Goal: Task Accomplishment & Management: Complete application form

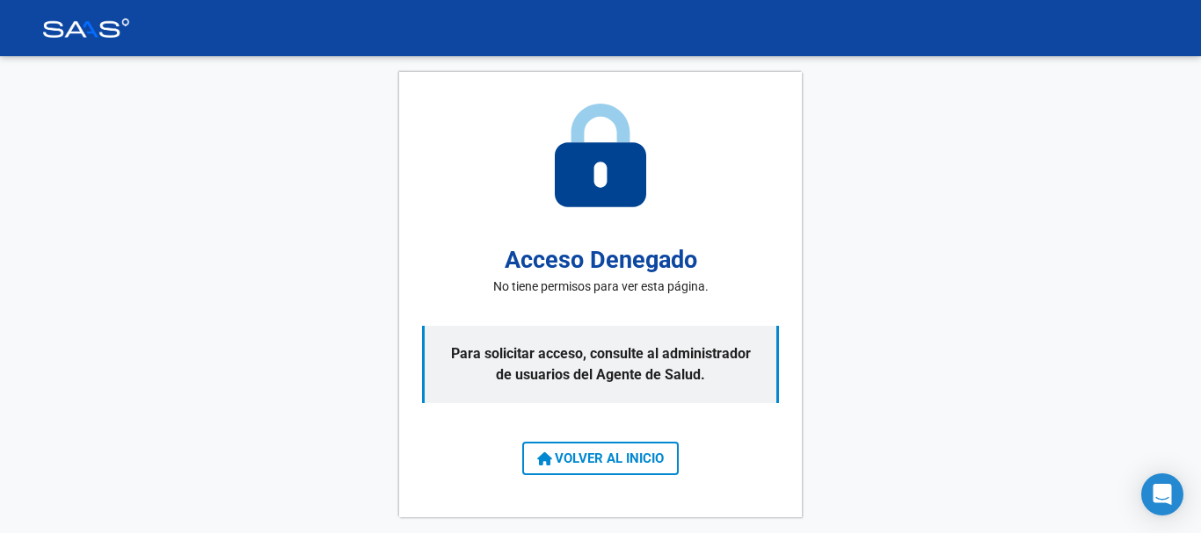
click at [615, 446] on button "VOLVER AL INICIO" at bounding box center [600, 458] width 156 height 33
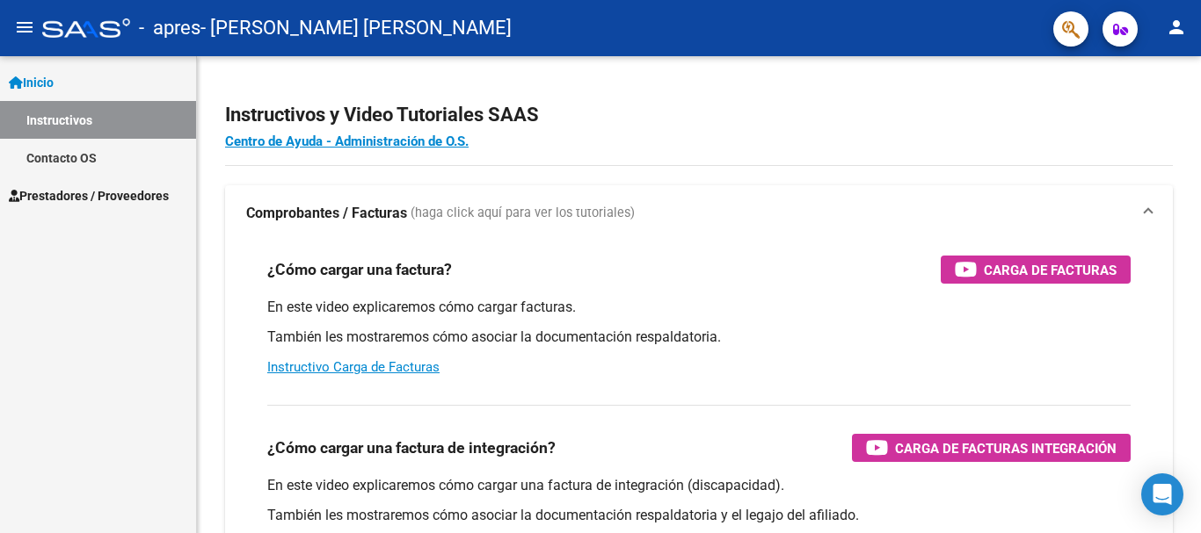
click at [64, 98] on link "Inicio" at bounding box center [98, 82] width 196 height 38
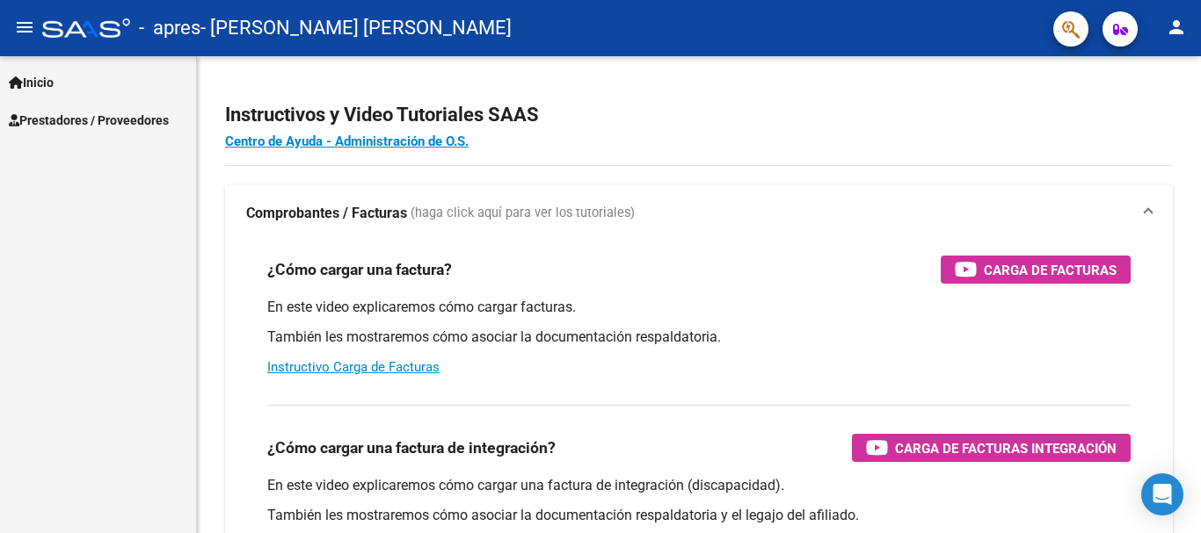
click at [69, 73] on link "Inicio" at bounding box center [98, 82] width 196 height 38
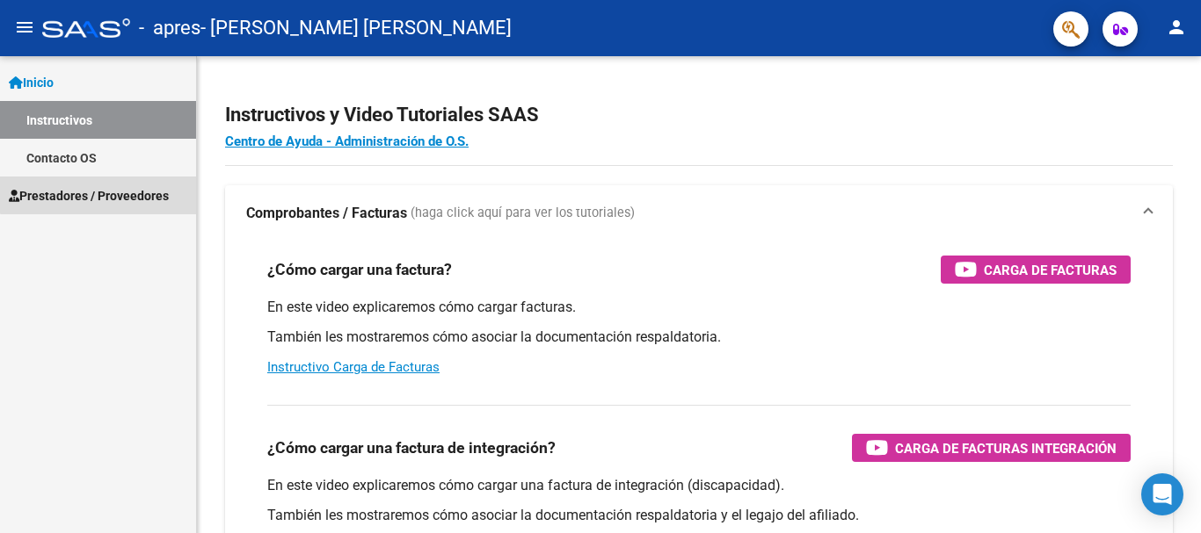
click at [105, 190] on span "Prestadores / Proveedores" at bounding box center [89, 195] width 160 height 19
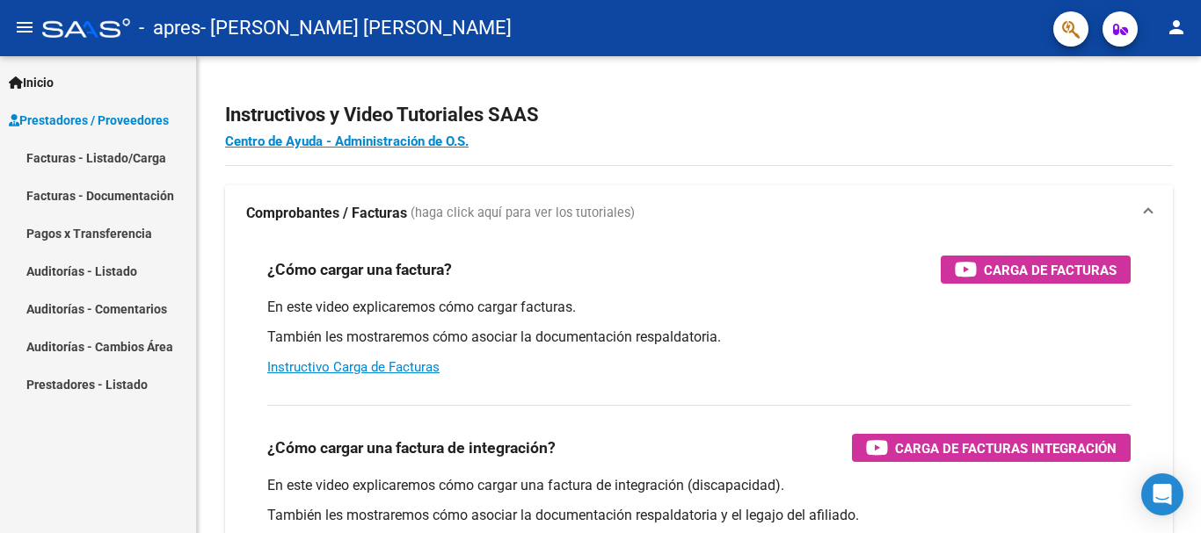
click at [134, 181] on link "Facturas - Documentación" at bounding box center [98, 196] width 196 height 38
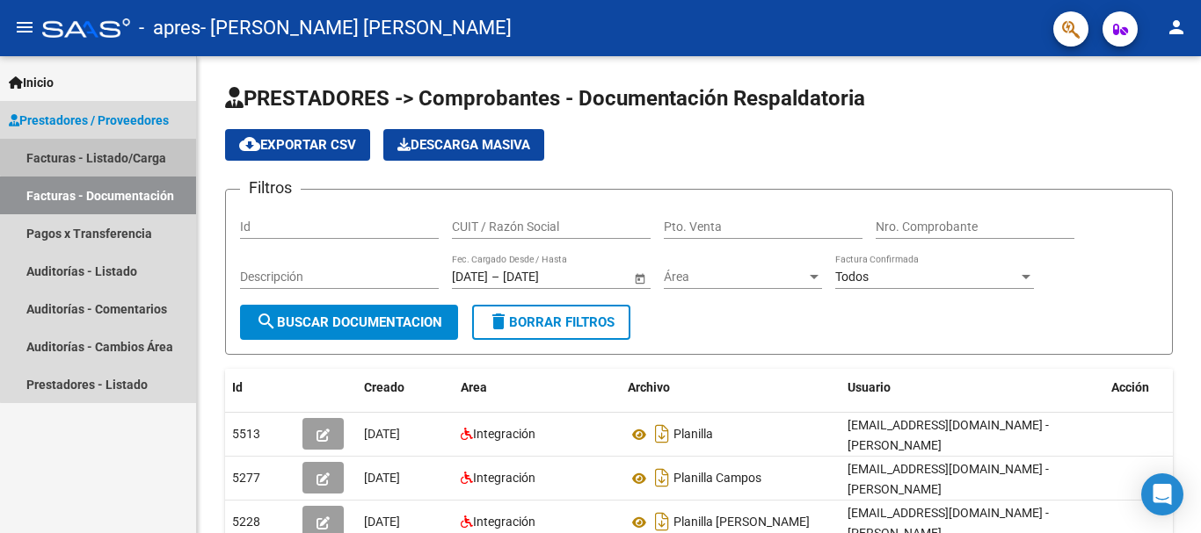
click at [134, 149] on link "Facturas - Listado/Carga" at bounding box center [98, 158] width 196 height 38
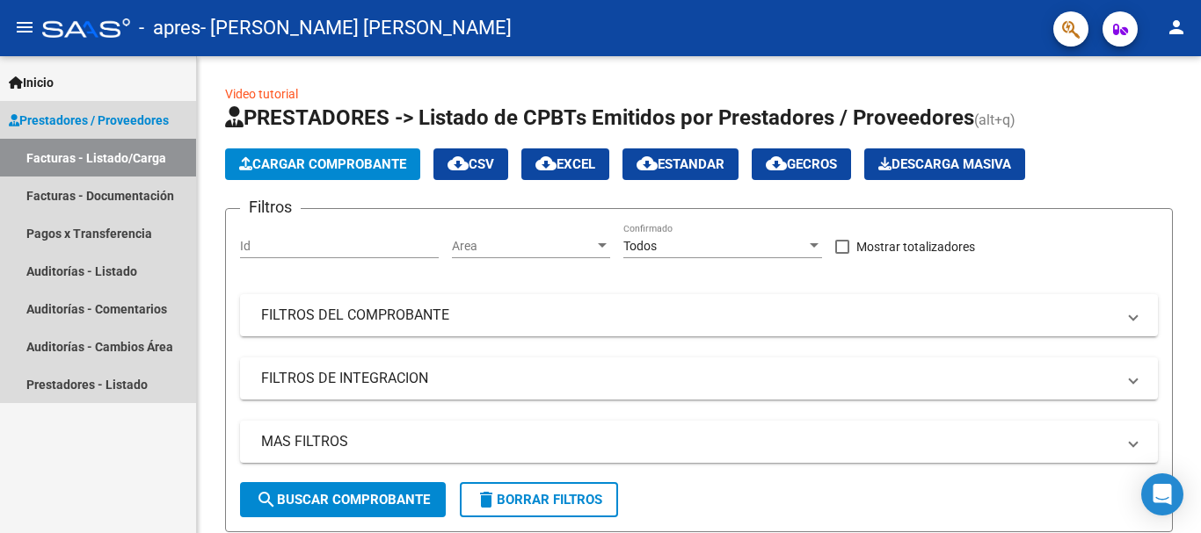
click at [101, 159] on link "Facturas - Listado/Carga" at bounding box center [98, 158] width 196 height 38
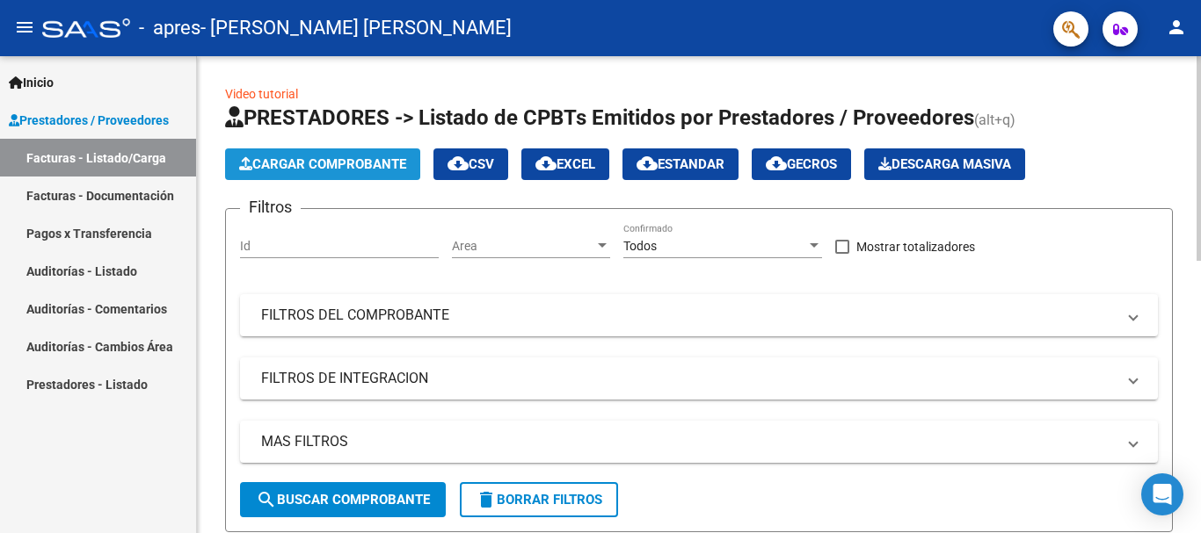
click at [344, 178] on button "Cargar Comprobante" at bounding box center [322, 165] width 195 height 32
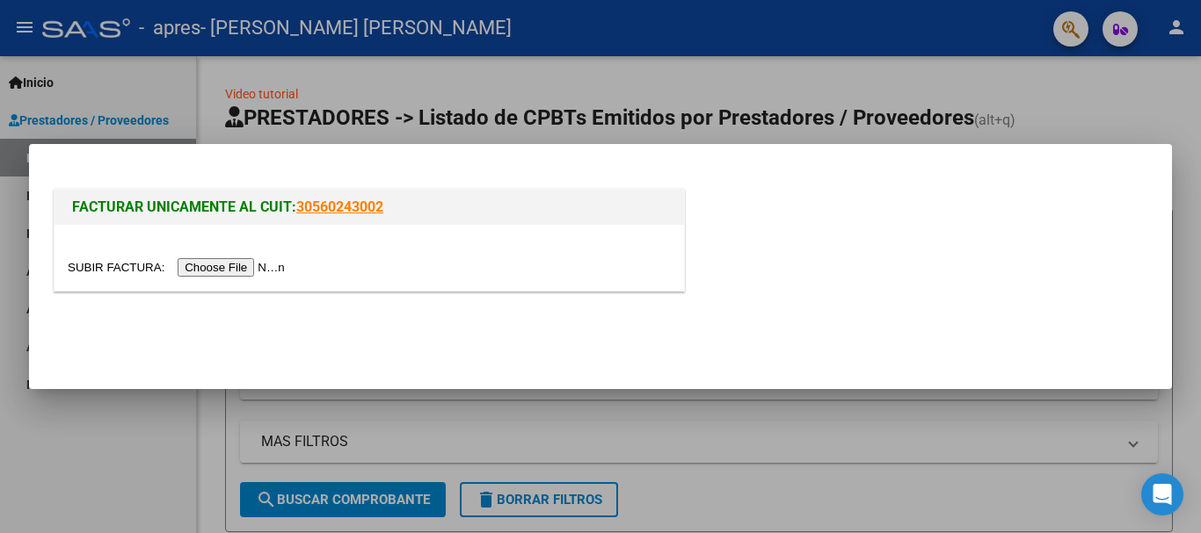
click at [271, 265] on input "file" at bounding box center [179, 267] width 222 height 18
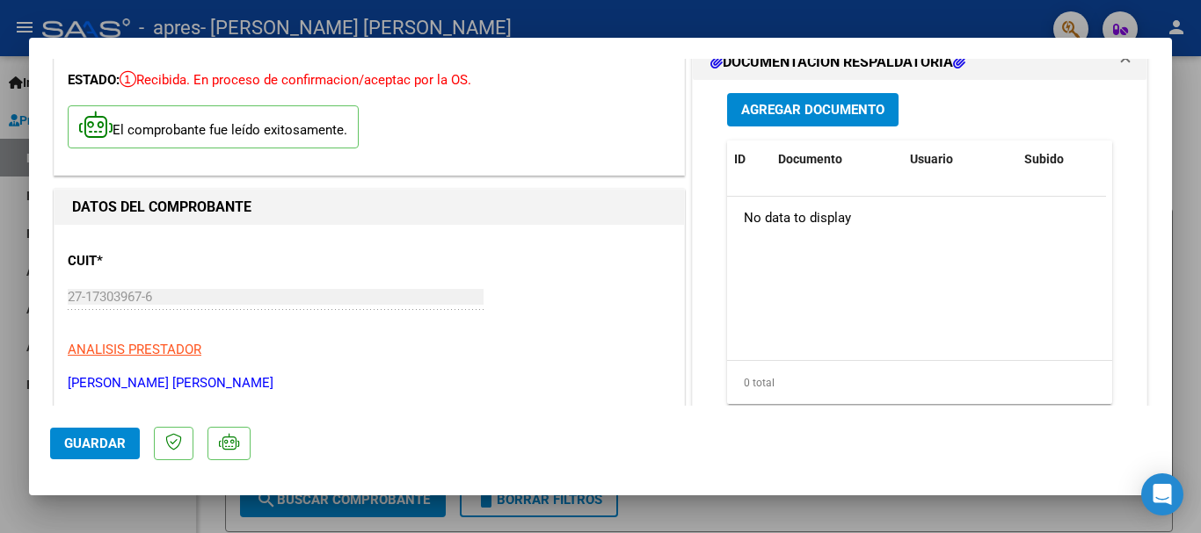
scroll to position [176, 0]
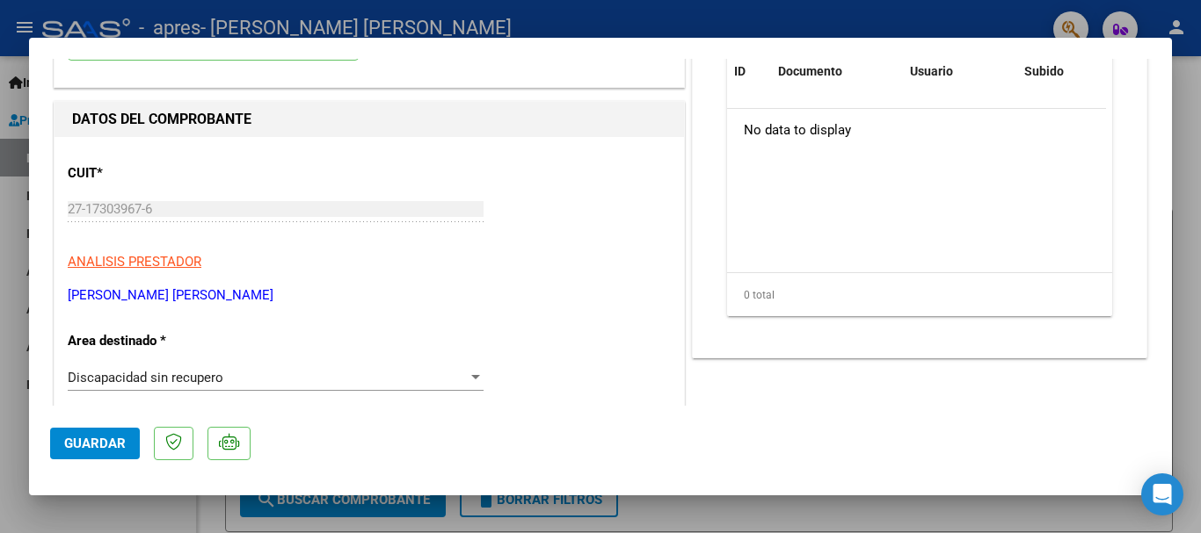
click at [294, 384] on div "Discapacidad sin recupero" at bounding box center [268, 378] width 400 height 16
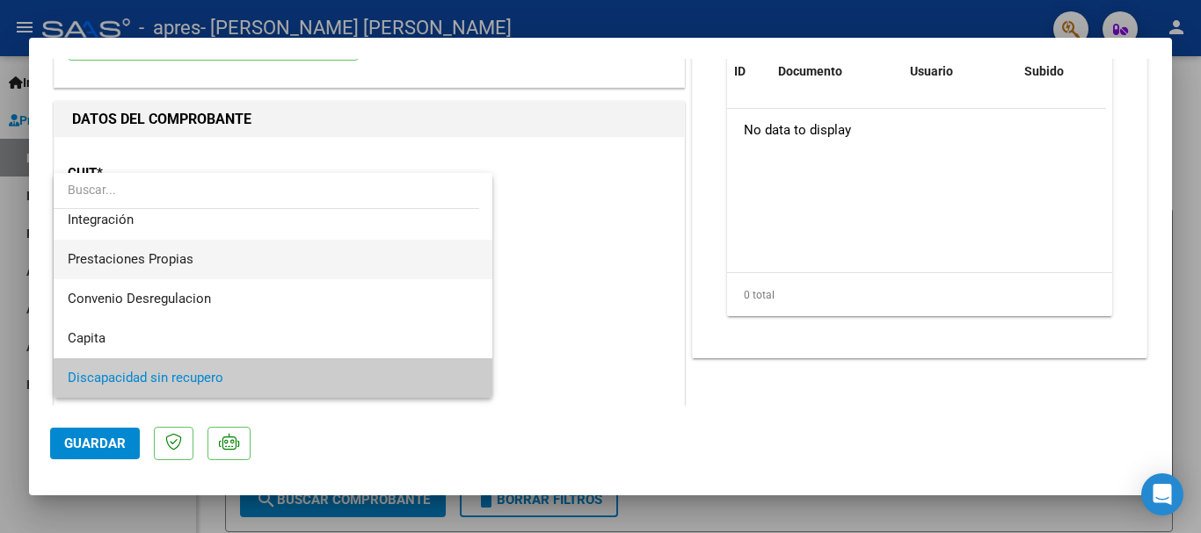
scroll to position [0, 0]
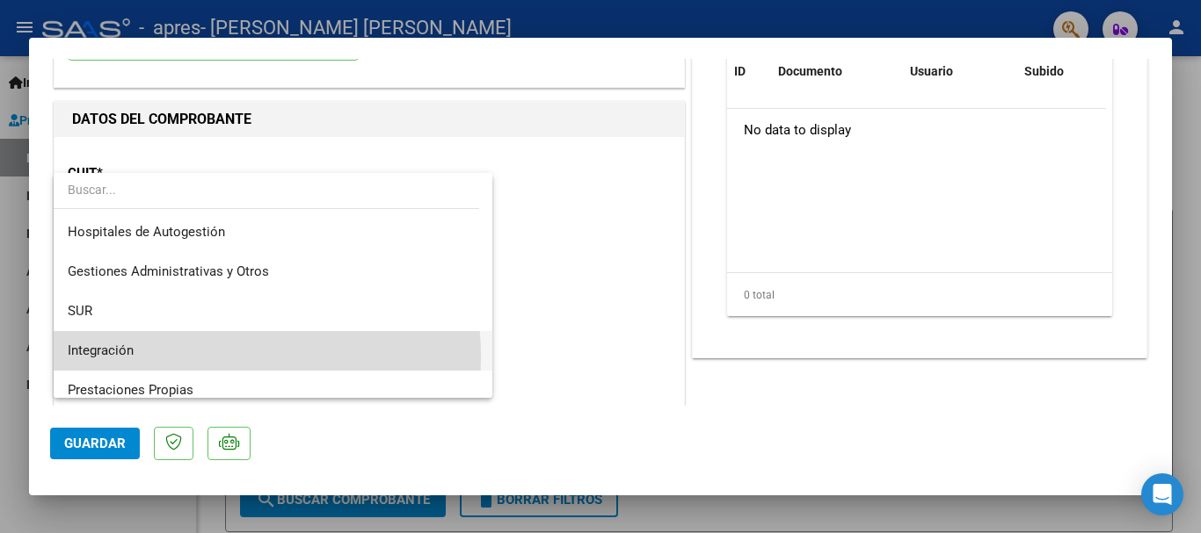
click at [192, 357] on span "Integración" at bounding box center [273, 351] width 410 height 40
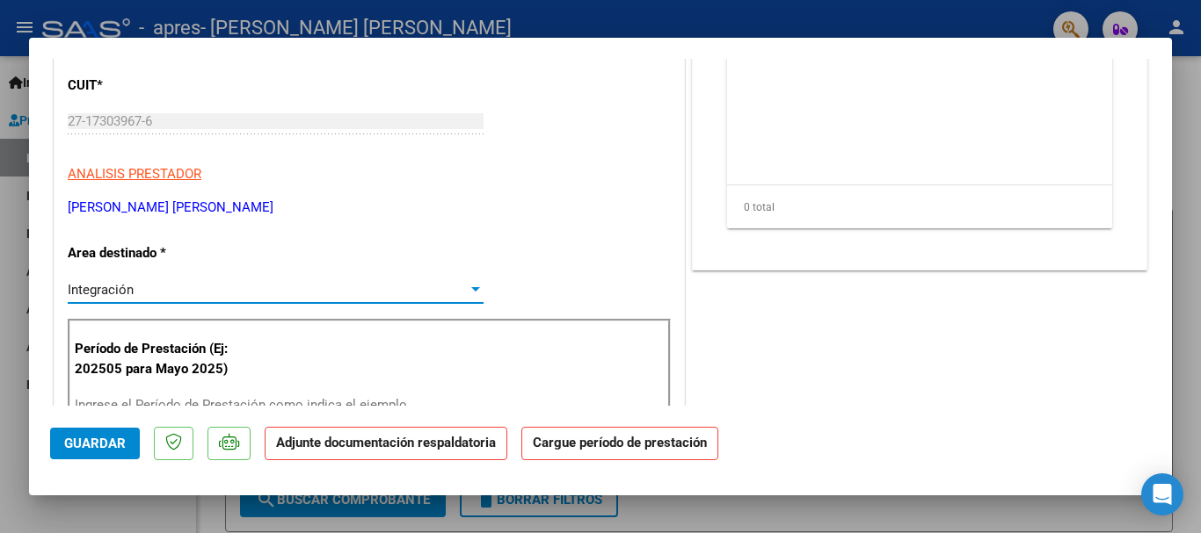
scroll to position [352, 0]
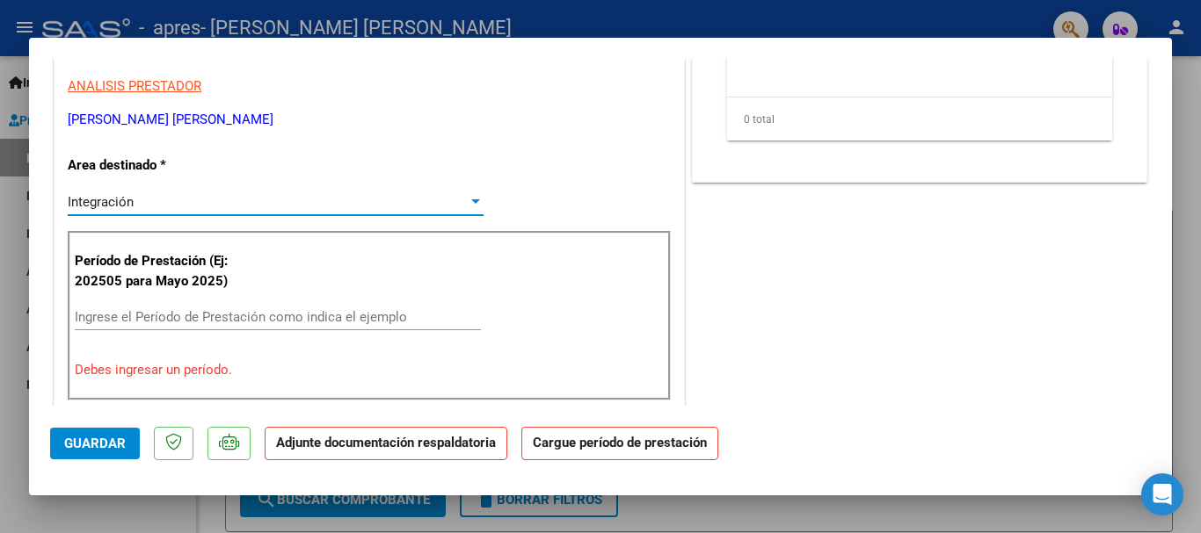
click at [195, 319] on input "Ingrese el Período de Prestación como indica el ejemplo" at bounding box center [278, 317] width 406 height 16
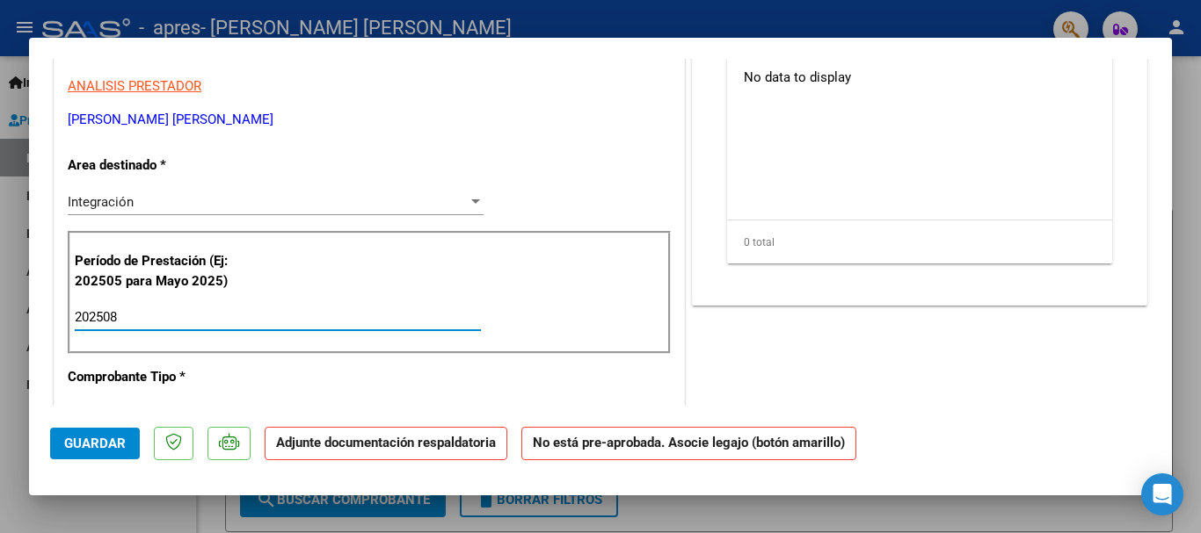
type input "202508"
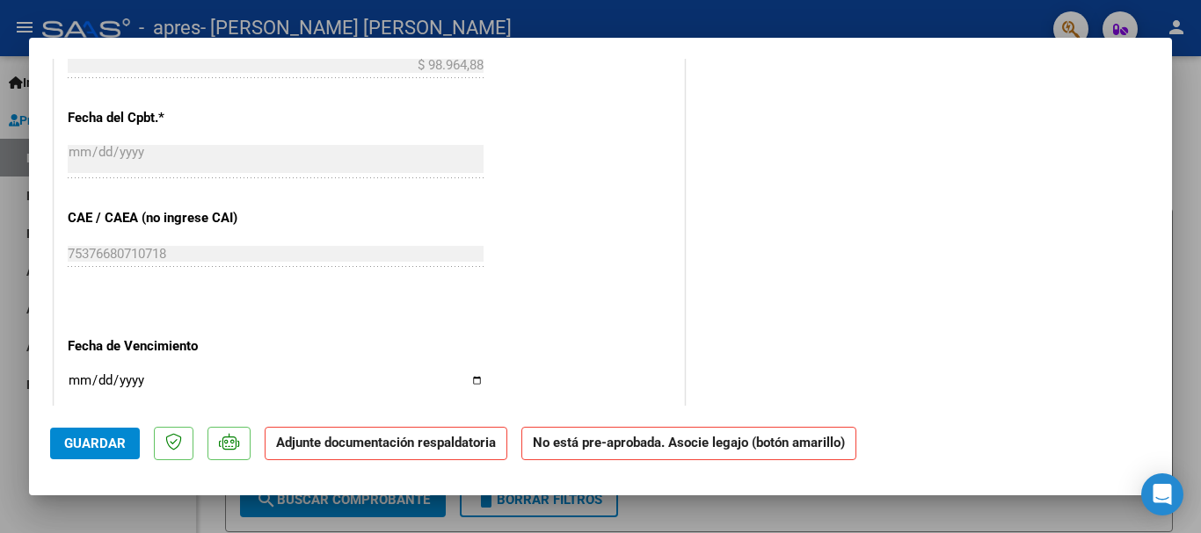
scroll to position [1055, 0]
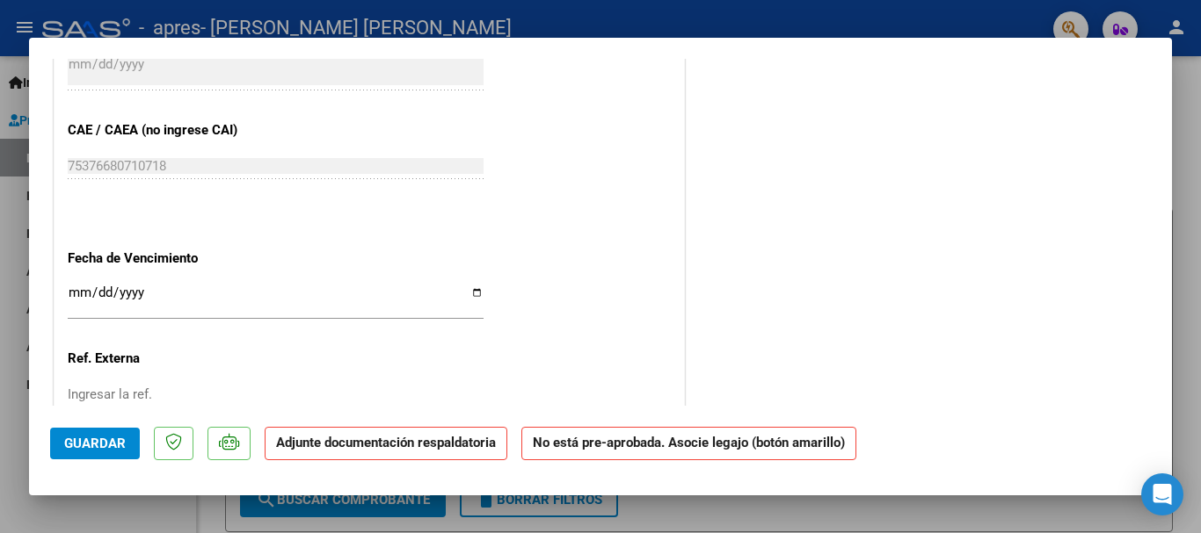
click at [470, 300] on input "Ingresar la fecha" at bounding box center [276, 300] width 416 height 28
type input "[DATE]"
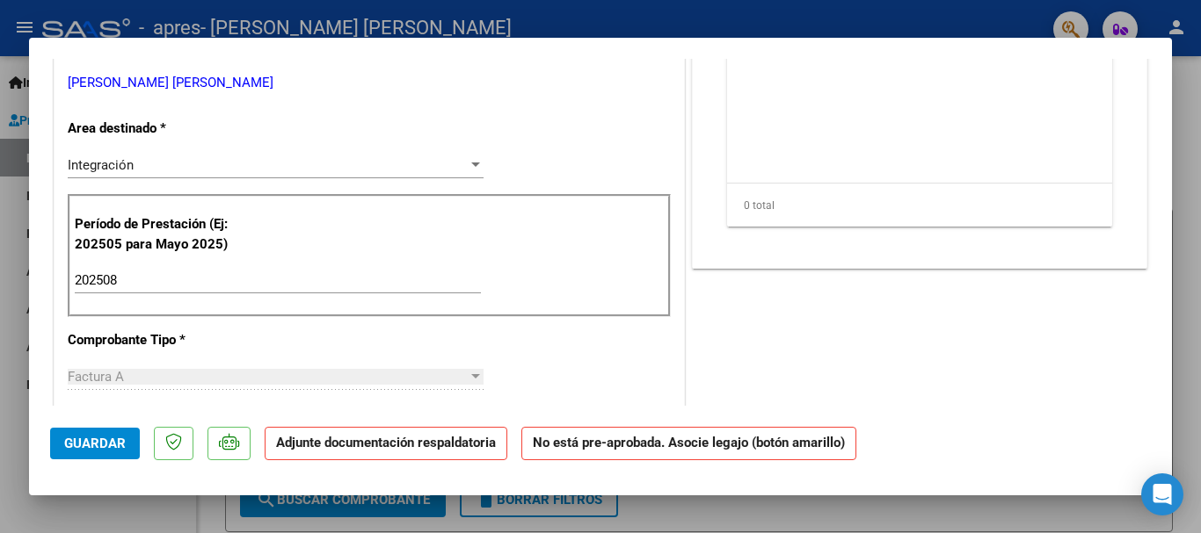
scroll to position [0, 0]
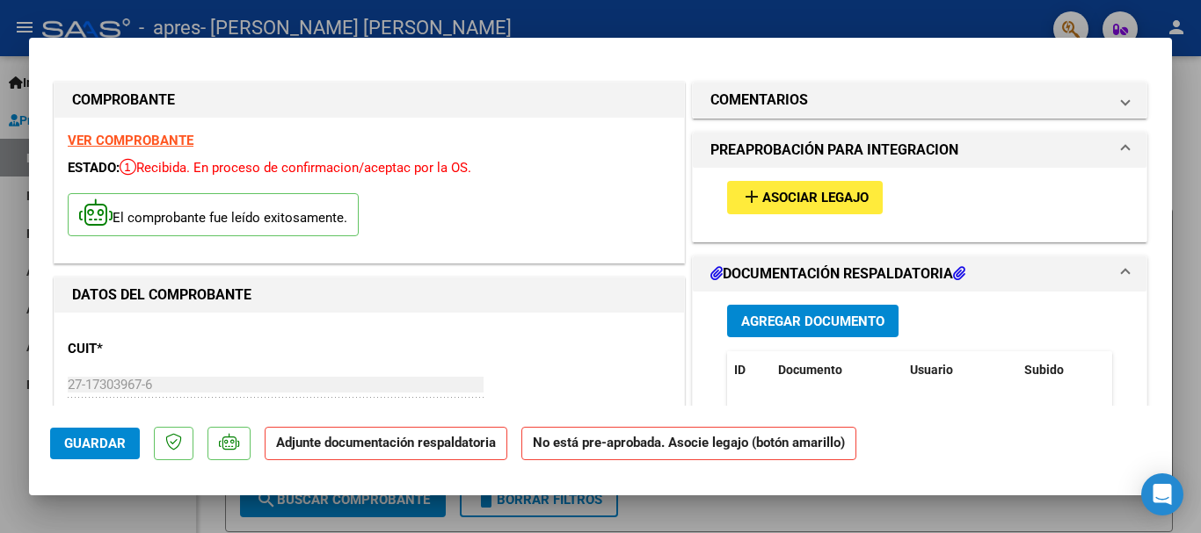
click at [817, 319] on span "Agregar Documento" at bounding box center [812, 322] width 143 height 16
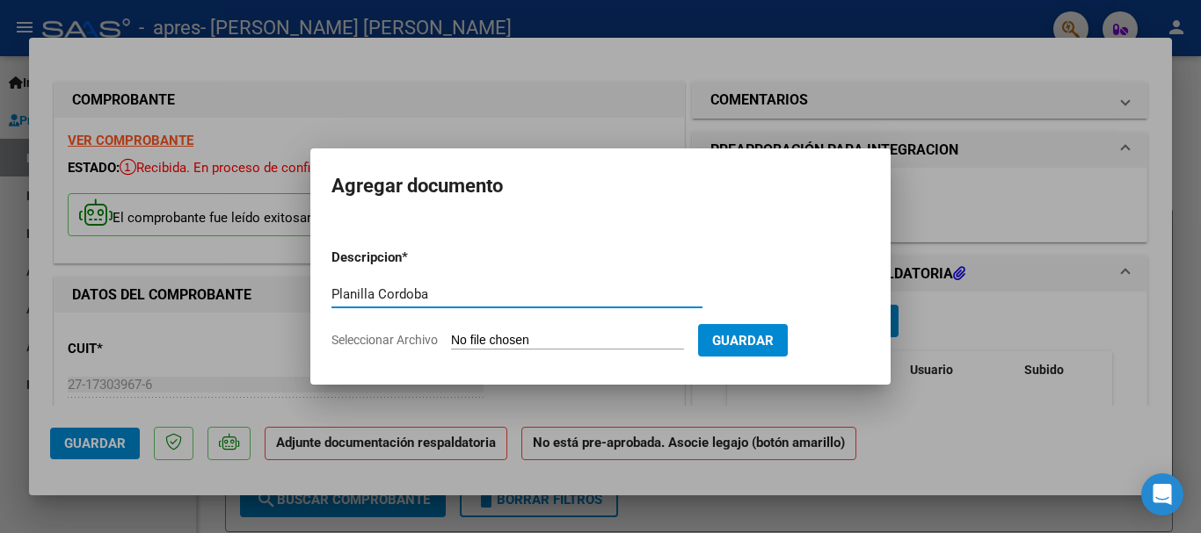
type input "Planilla Cordoba"
click at [616, 339] on input "Seleccionar Archivo" at bounding box center [567, 341] width 233 height 17
type input "C:\fakepath\Planilla [PERSON_NAME].pdf"
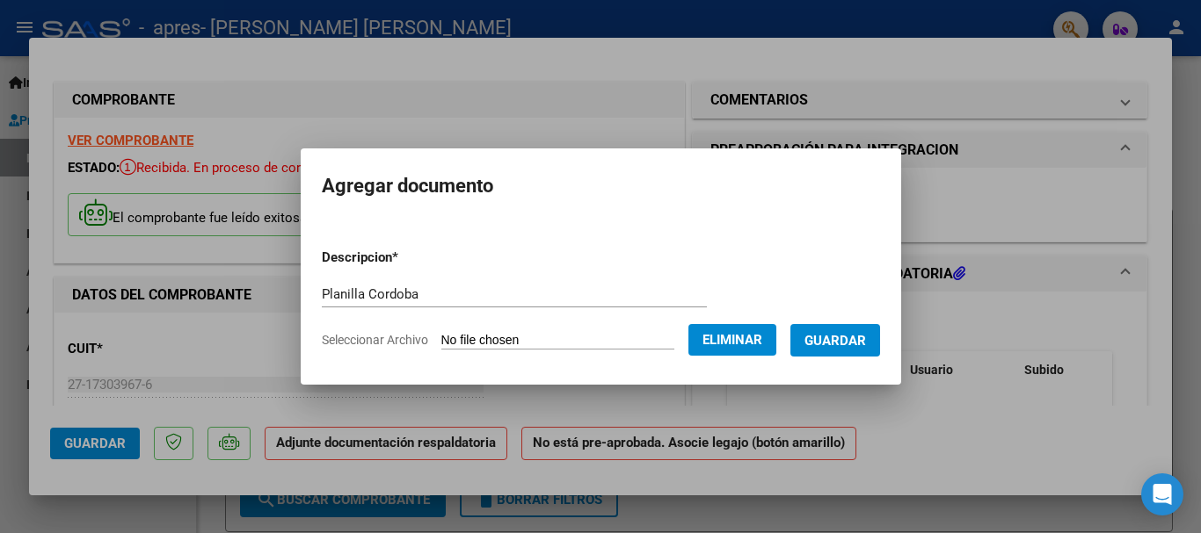
click at [835, 343] on span "Guardar" at bounding box center [835, 341] width 62 height 16
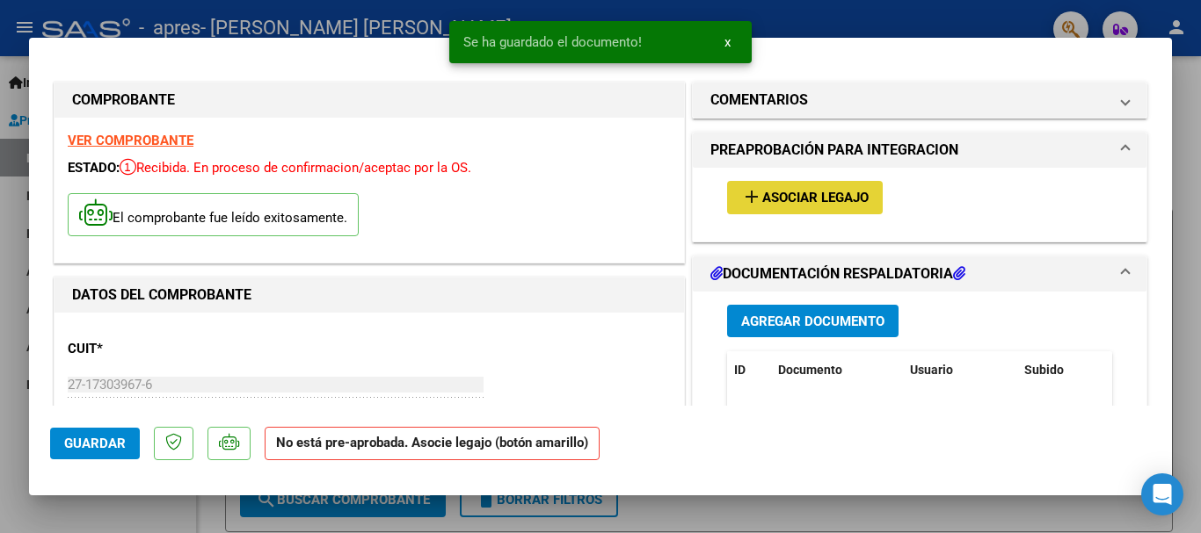
click at [786, 203] on span "Asociar Legajo" at bounding box center [815, 199] width 106 height 16
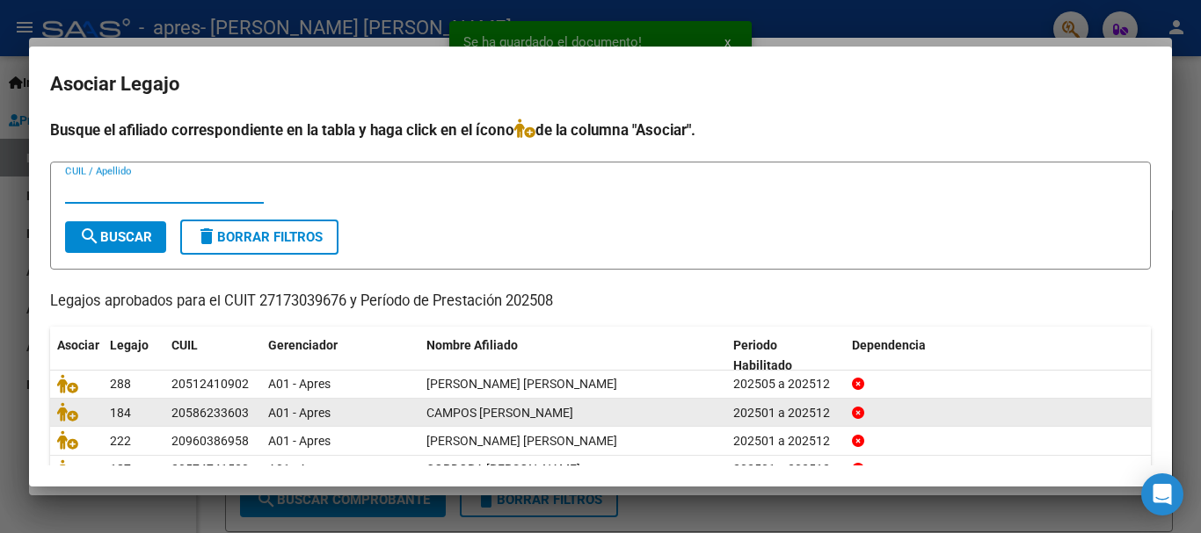
scroll to position [88, 0]
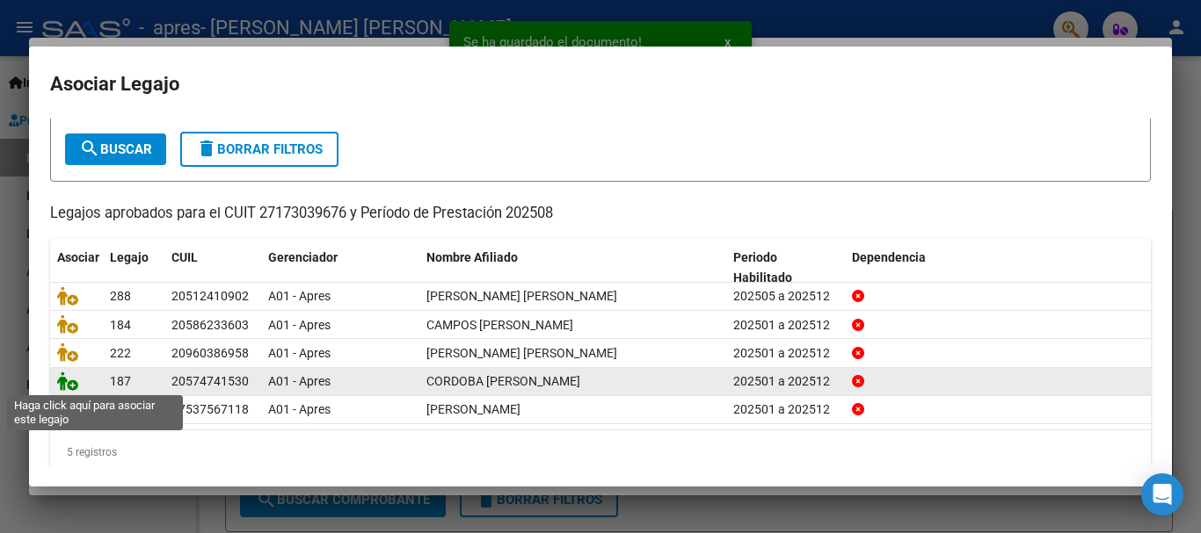
click at [73, 386] on icon at bounding box center [67, 381] width 21 height 19
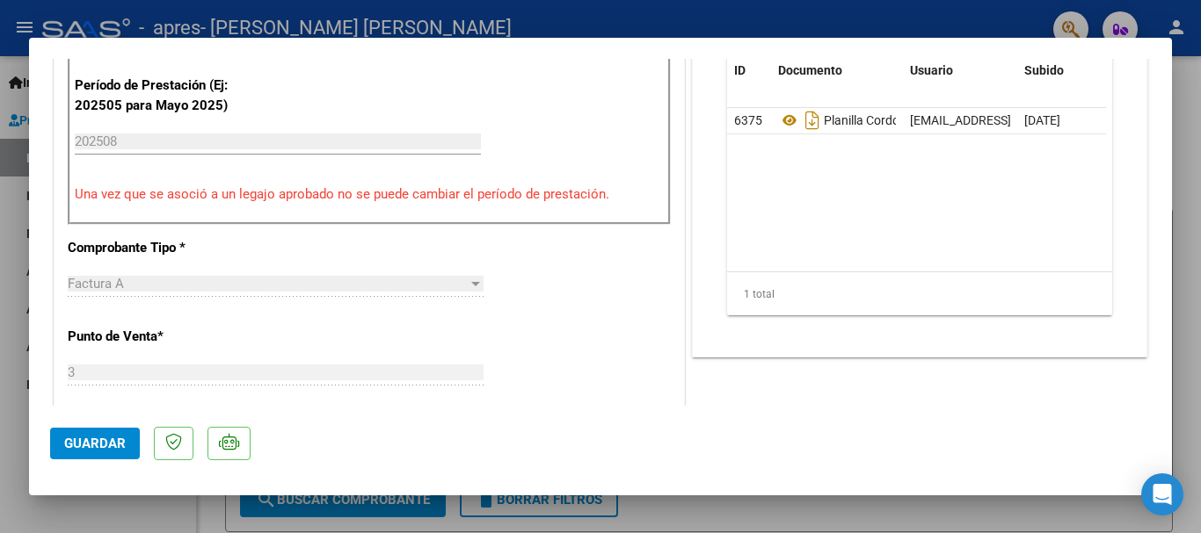
scroll to position [791, 0]
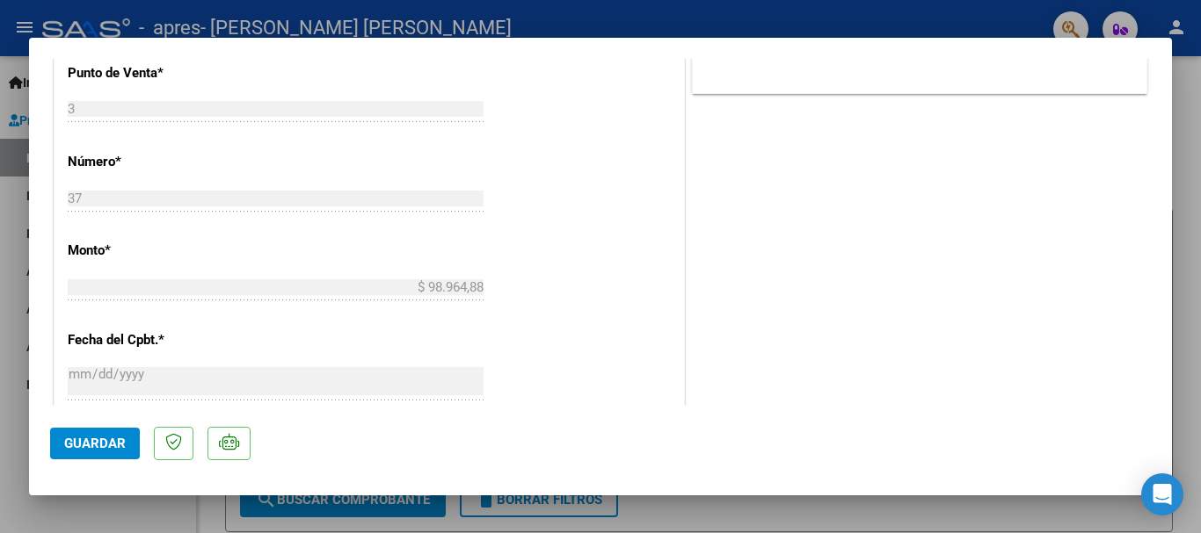
click at [76, 446] on span "Guardar" at bounding box center [95, 444] width 62 height 16
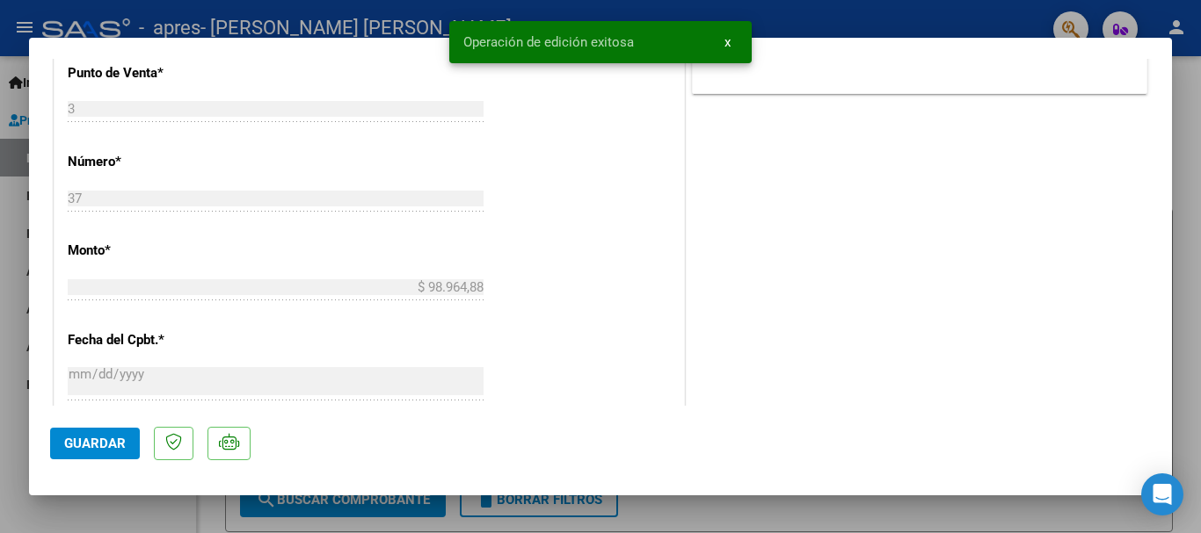
click at [1, 358] on div at bounding box center [600, 266] width 1201 height 533
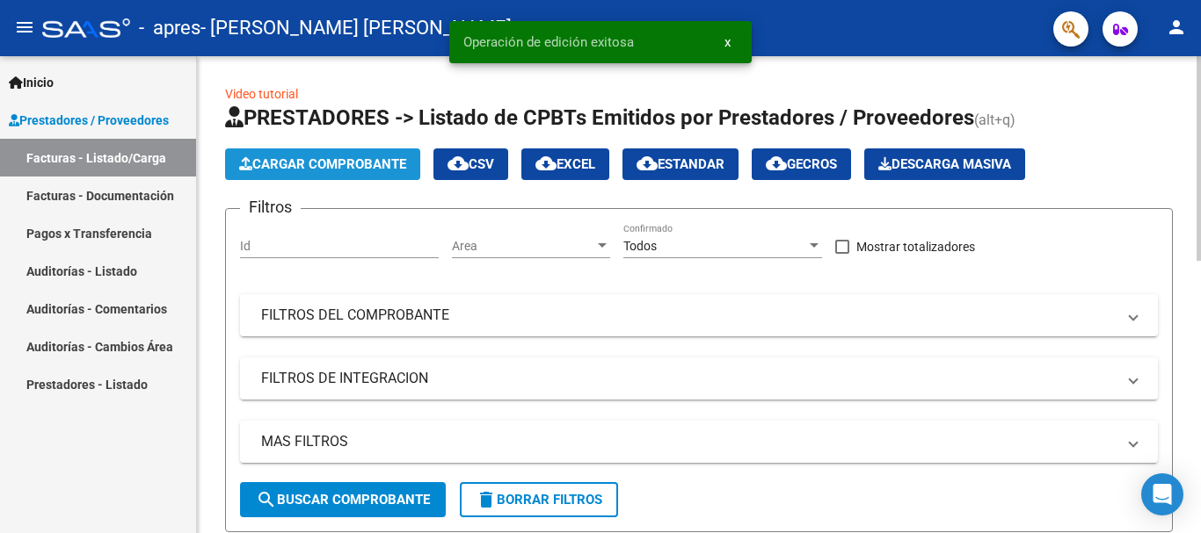
click at [267, 155] on button "Cargar Comprobante" at bounding box center [322, 165] width 195 height 32
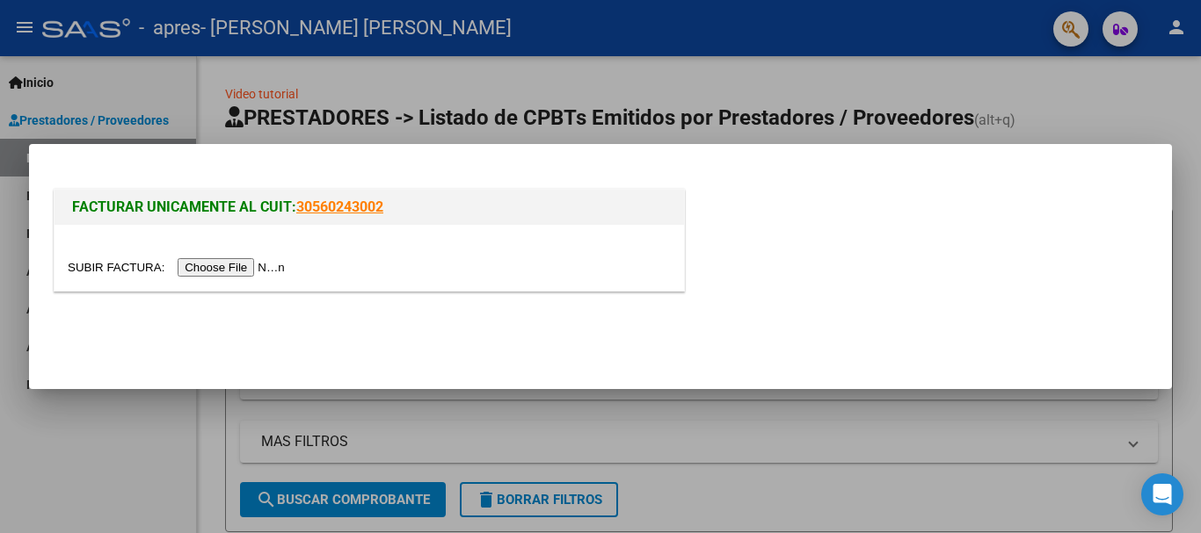
click at [272, 271] on input "file" at bounding box center [179, 267] width 222 height 18
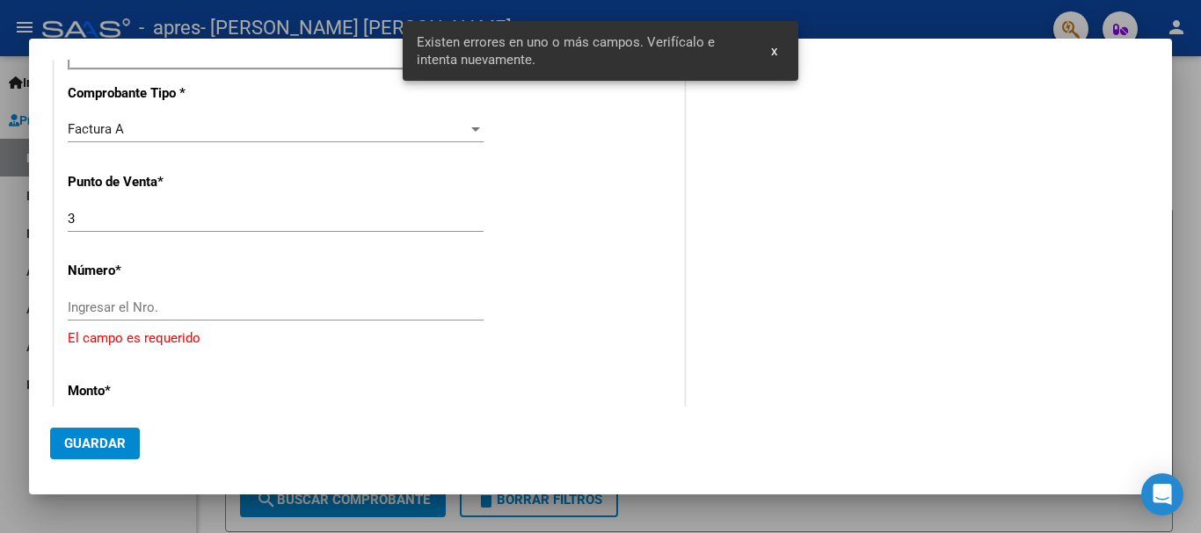
scroll to position [287, 0]
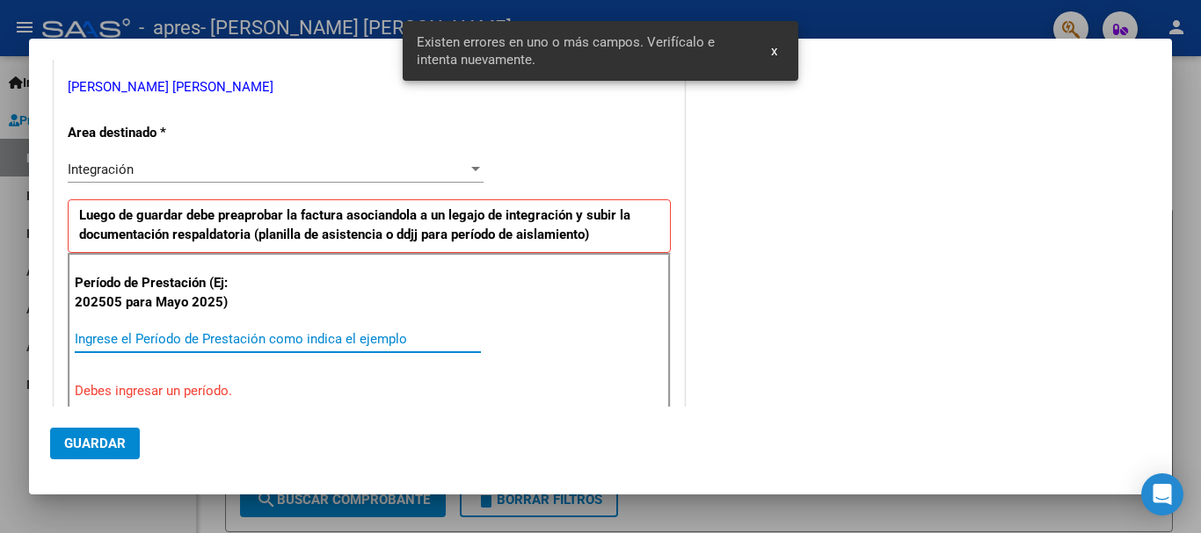
click at [270, 334] on input "Ingrese el Período de Prestación como indica el ejemplo" at bounding box center [278, 339] width 406 height 16
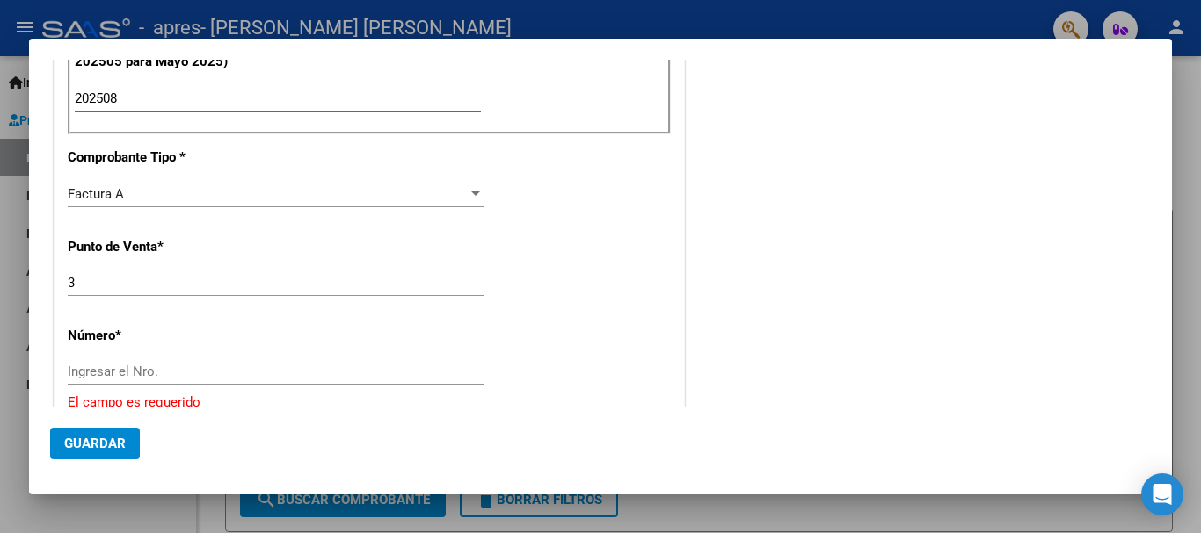
scroll to position [615, 0]
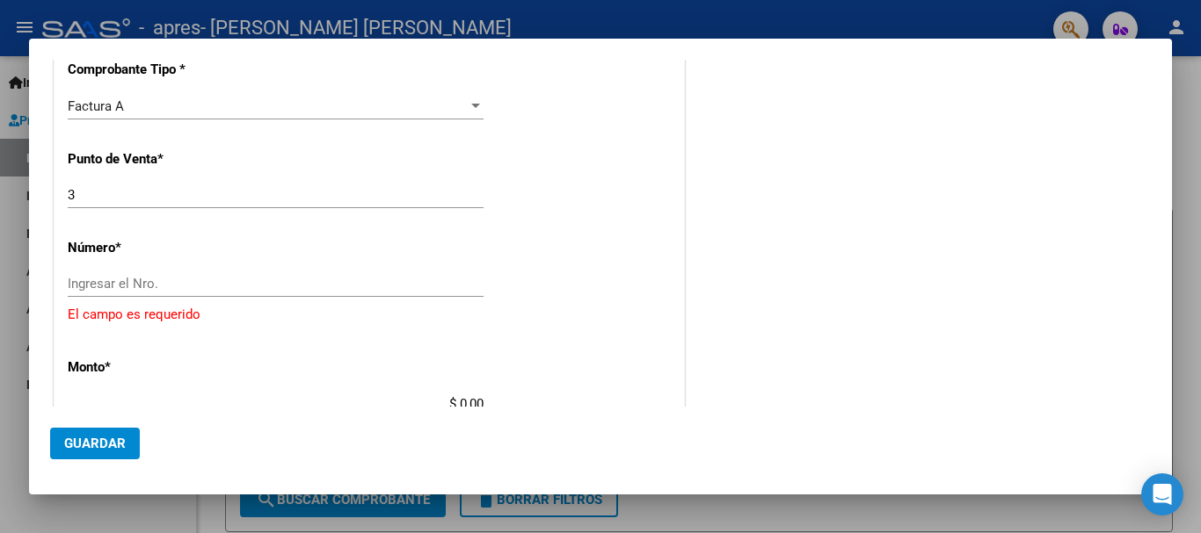
type input "202508"
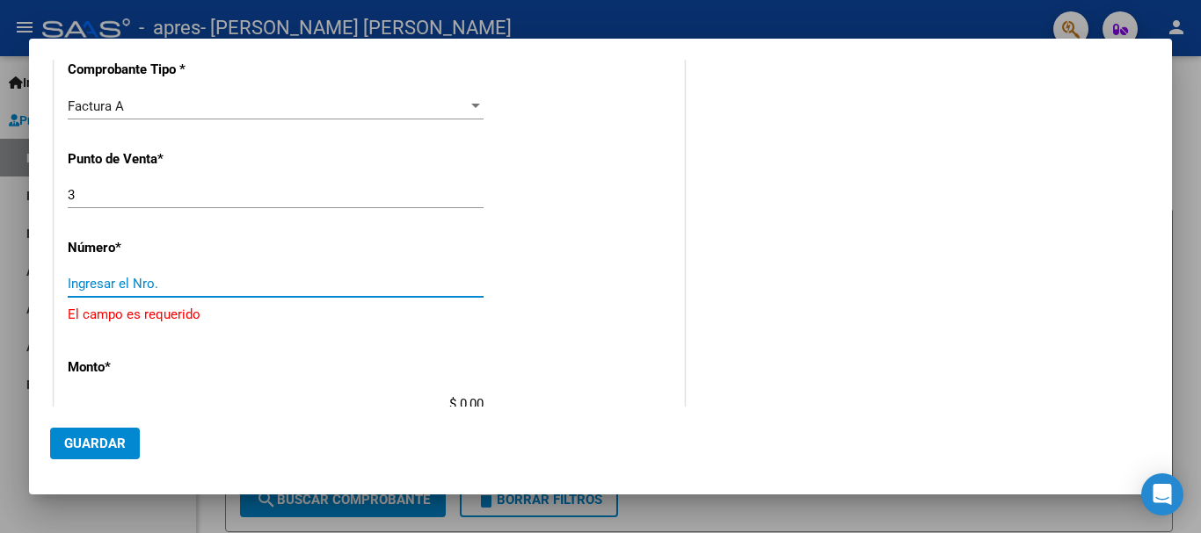
click at [191, 291] on input "Ingresar el Nro." at bounding box center [276, 284] width 416 height 16
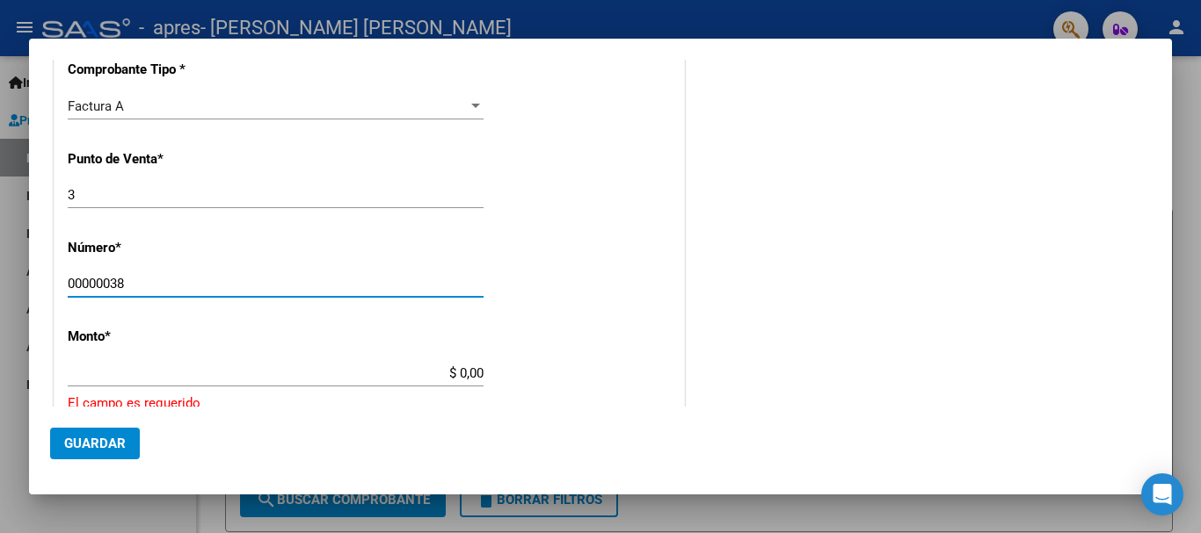
drag, startPoint x: 113, startPoint y: 281, endPoint x: 1, endPoint y: 253, distance: 116.0
click at [40, 275] on mat-dialog-content "COMPROBANTE VER COMPROBANTE DATOS DEL COMPROBANTE CUIT * 27-17303967-6 Ingresar…" at bounding box center [600, 233] width 1143 height 347
type input "00000038"
click at [229, 350] on div "CUIT * 27-17303967-6 Ingresar CUIT ANALISIS PRESTADOR [PERSON_NAME] [PERSON_NAM…" at bounding box center [368, 282] width 629 height 1364
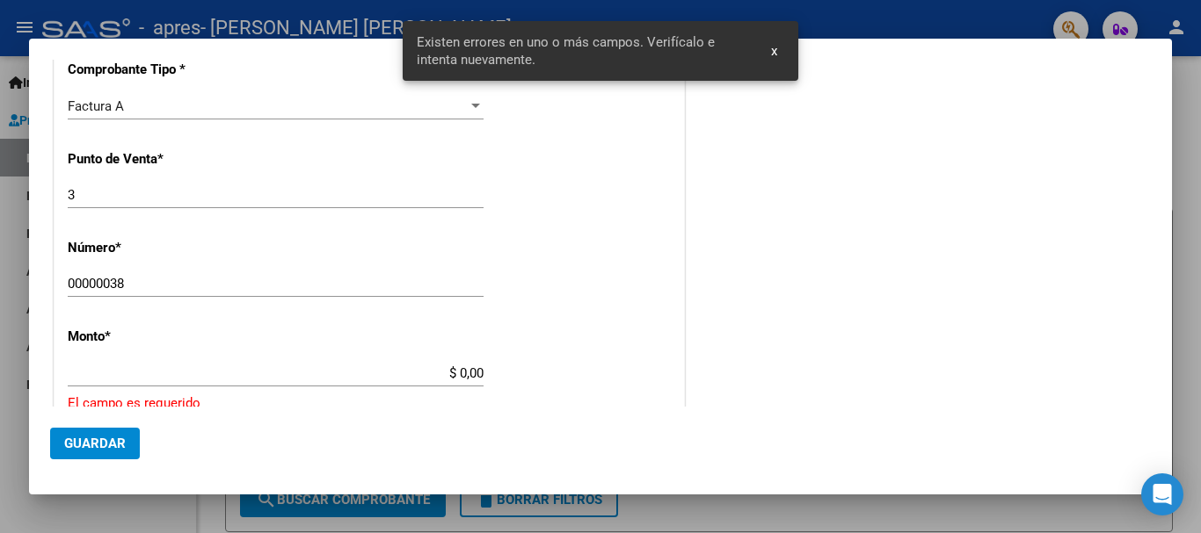
scroll to position [752, 0]
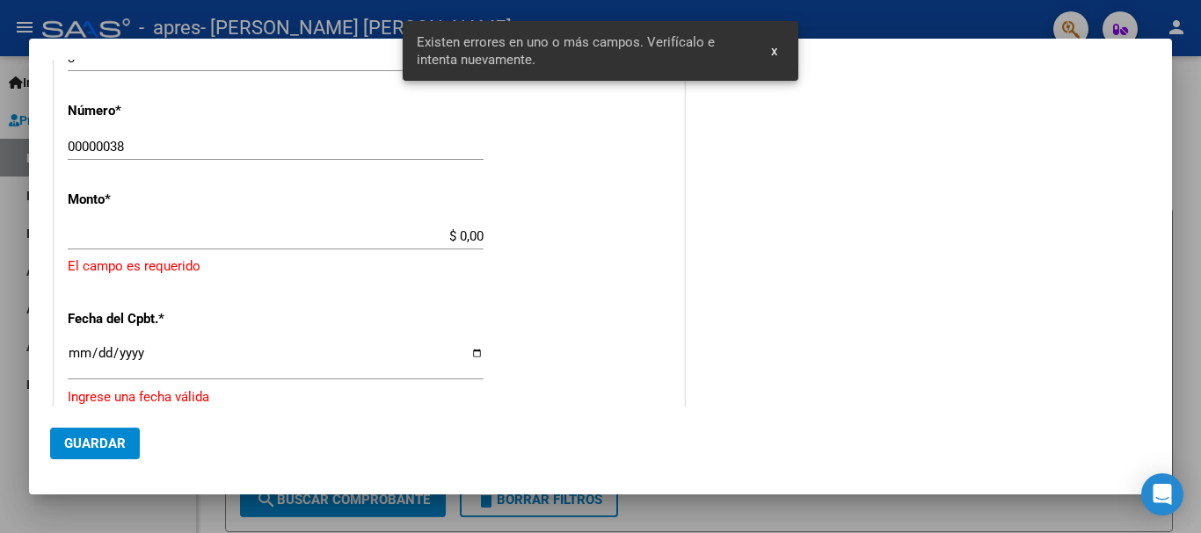
drag, startPoint x: 388, startPoint y: 218, endPoint x: 403, endPoint y: 243, distance: 29.5
click at [390, 221] on div "CUIT * 27-17303967-6 Ingresar CUIT ANALISIS PRESTADOR [PERSON_NAME] [PERSON_NAM…" at bounding box center [368, 145] width 629 height 1364
click at [405, 244] on div "$ 0,00 Ingresar el monto" at bounding box center [276, 236] width 416 height 26
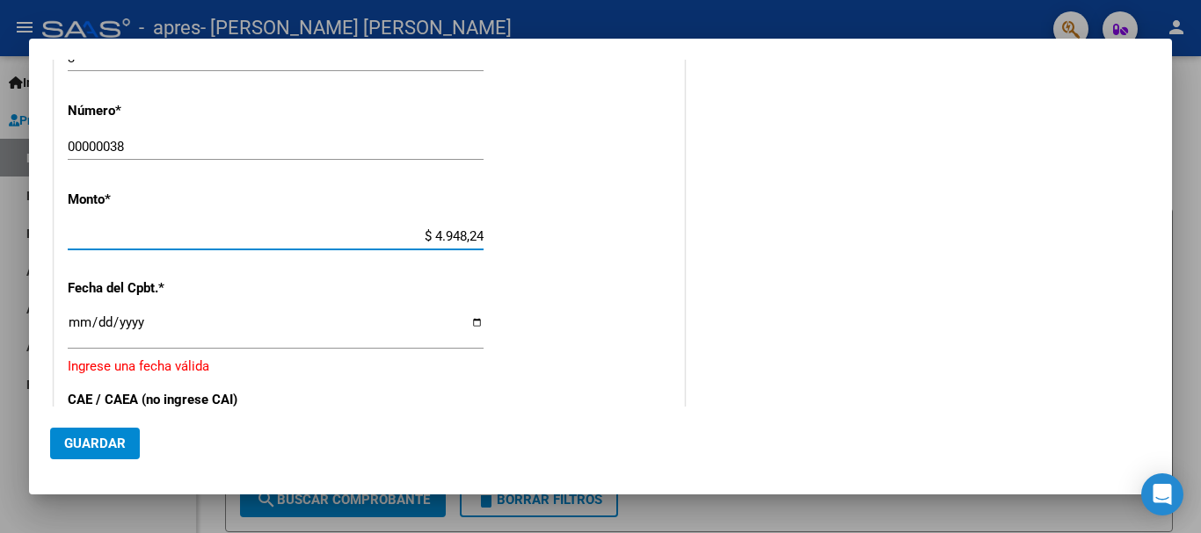
type input "$ 49.482,44"
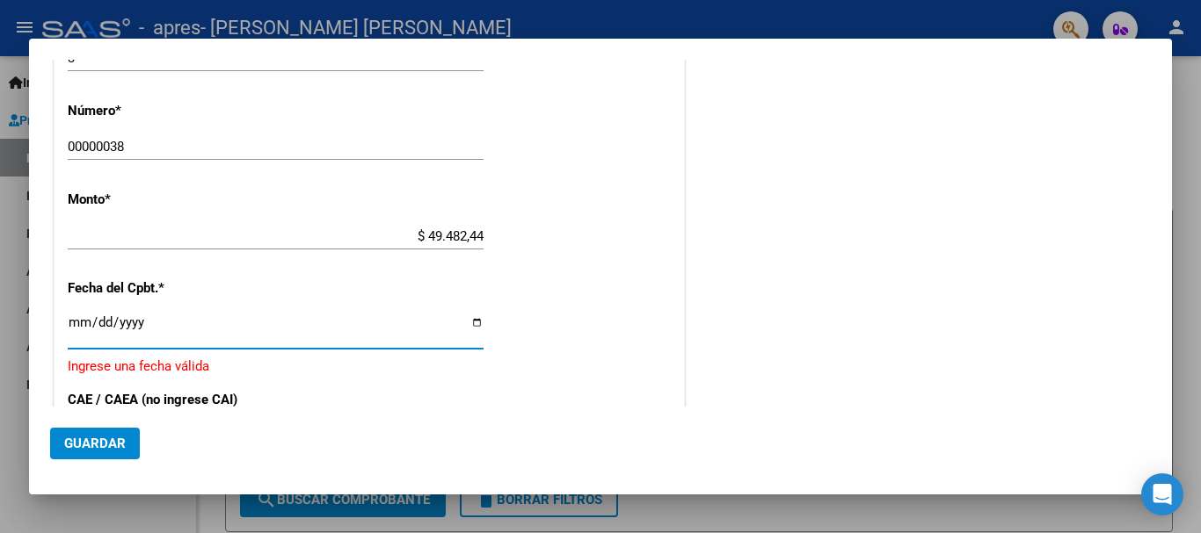
click at [471, 325] on input "Ingresar la fecha" at bounding box center [276, 330] width 416 height 28
type input "[DATE]"
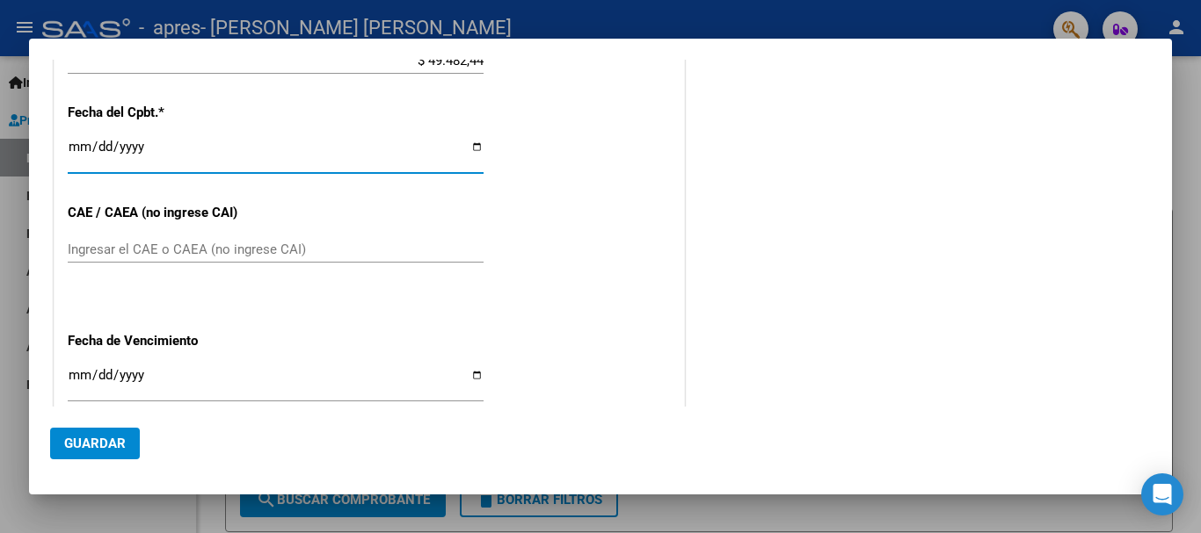
scroll to position [1016, 0]
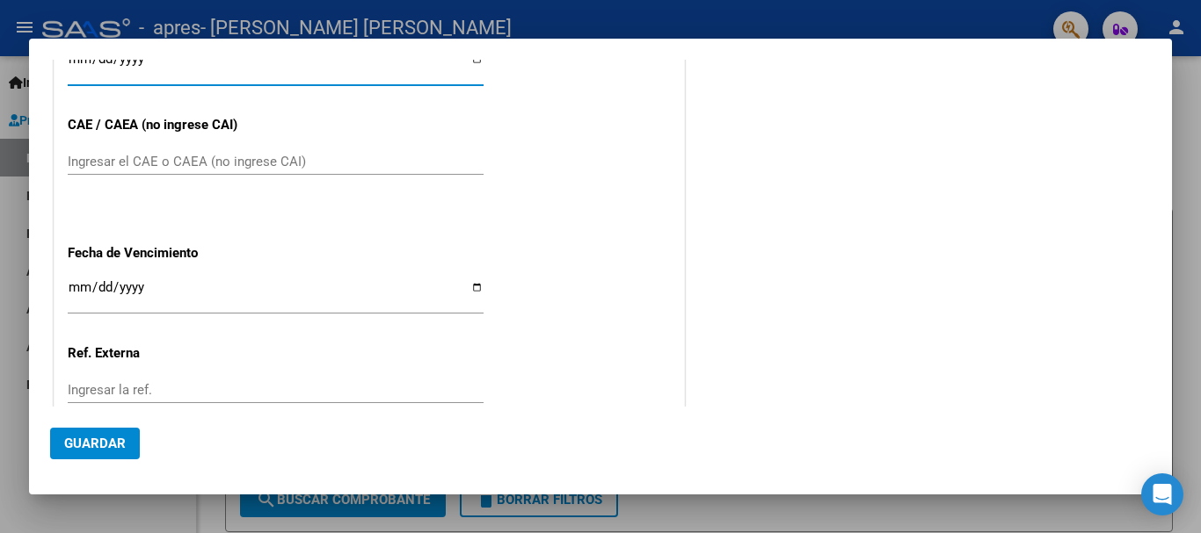
click at [165, 166] on input "Ingresar el CAE o CAEA (no ingrese CAI)" at bounding box center [276, 162] width 416 height 16
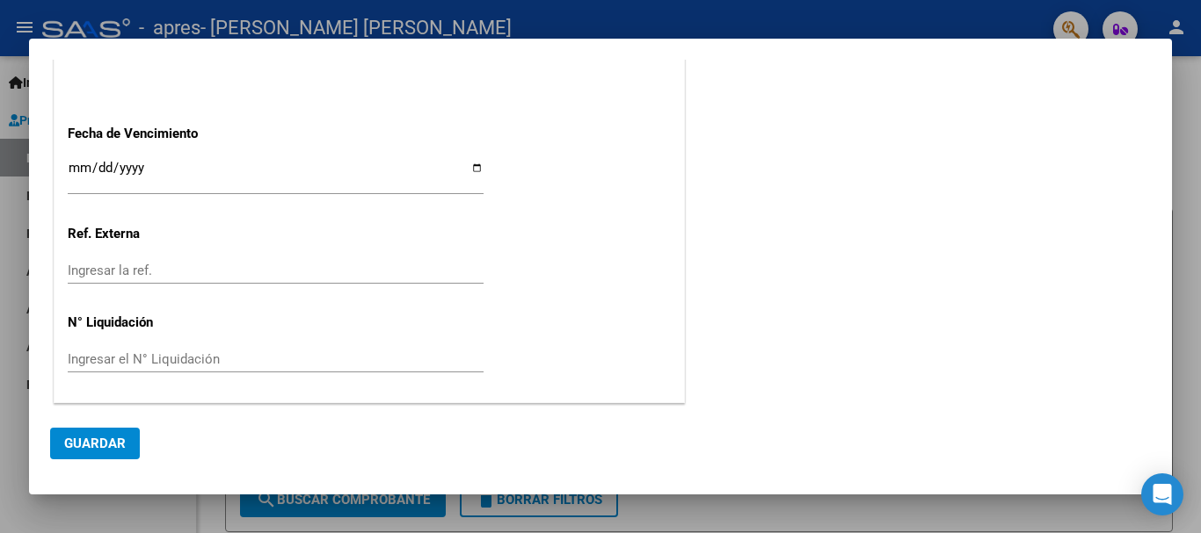
scroll to position [872, 0]
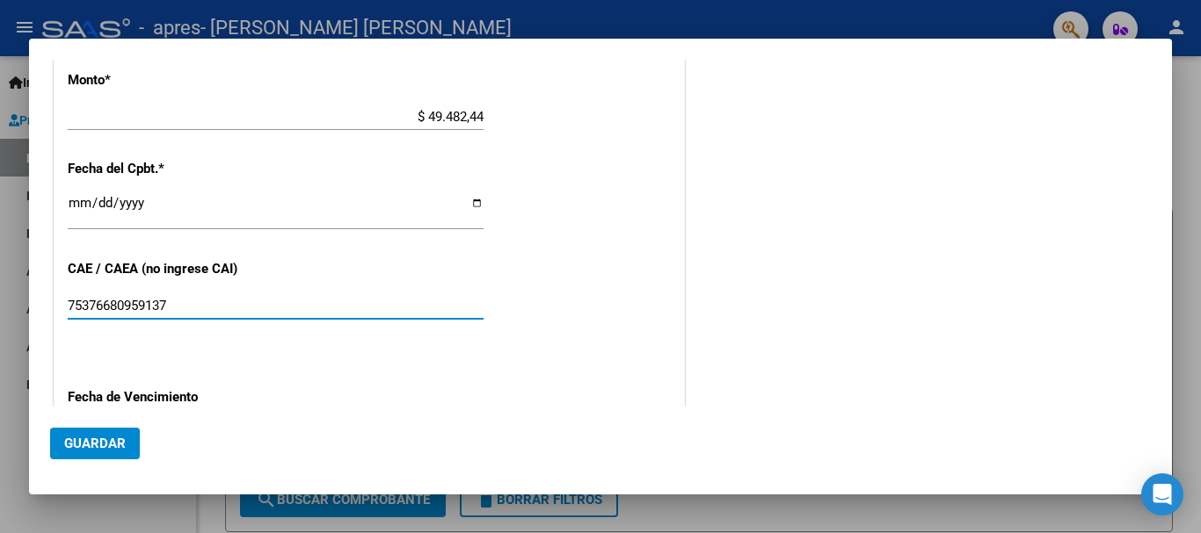
type input "75376680959137"
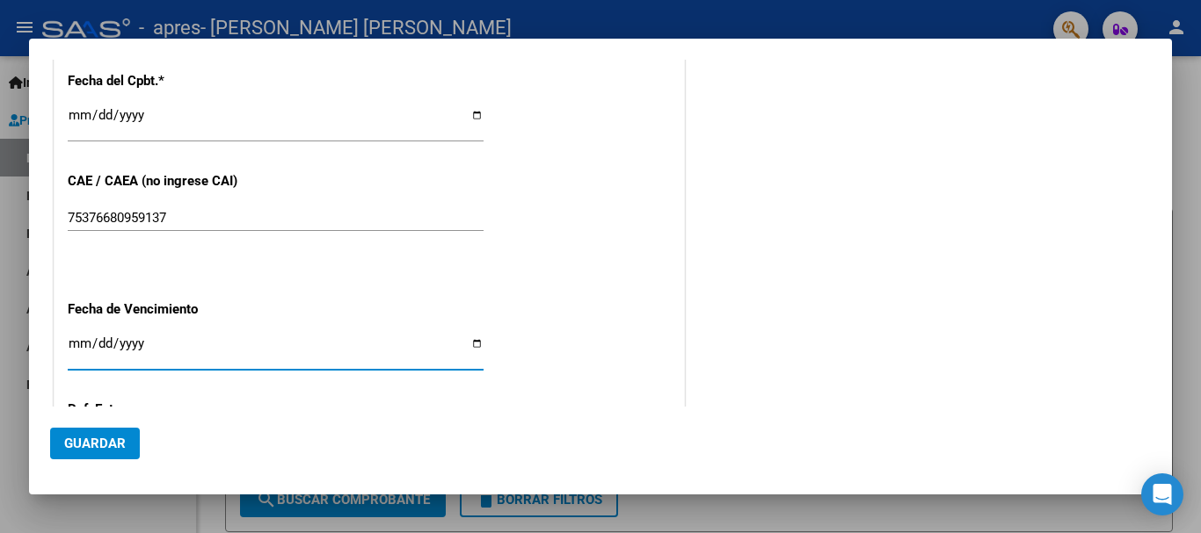
click at [459, 340] on input "Ingresar la fecha" at bounding box center [276, 351] width 416 height 28
click at [462, 337] on input "Ingresar la fecha" at bounding box center [276, 351] width 416 height 28
click at [470, 337] on input "Ingresar la fecha" at bounding box center [276, 351] width 416 height 28
type input "[DATE]"
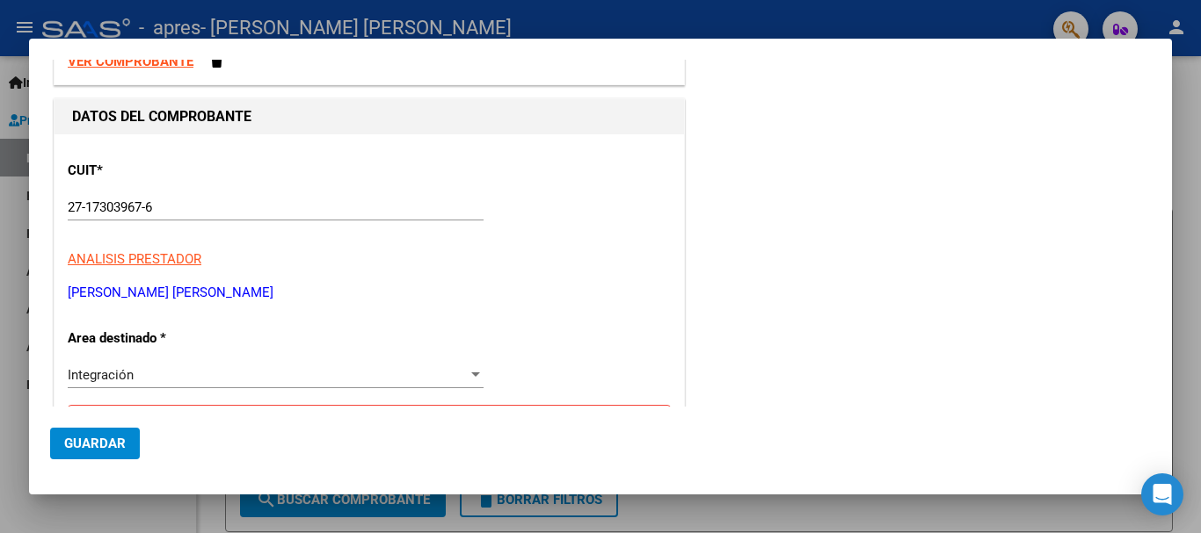
scroll to position [0, 0]
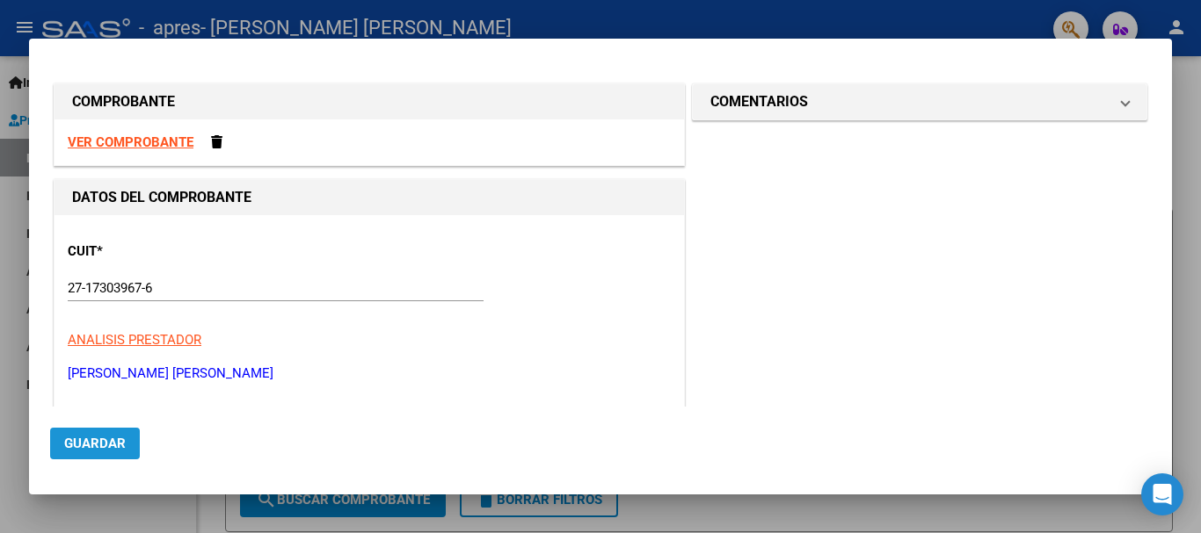
click at [122, 446] on span "Guardar" at bounding box center [95, 444] width 62 height 16
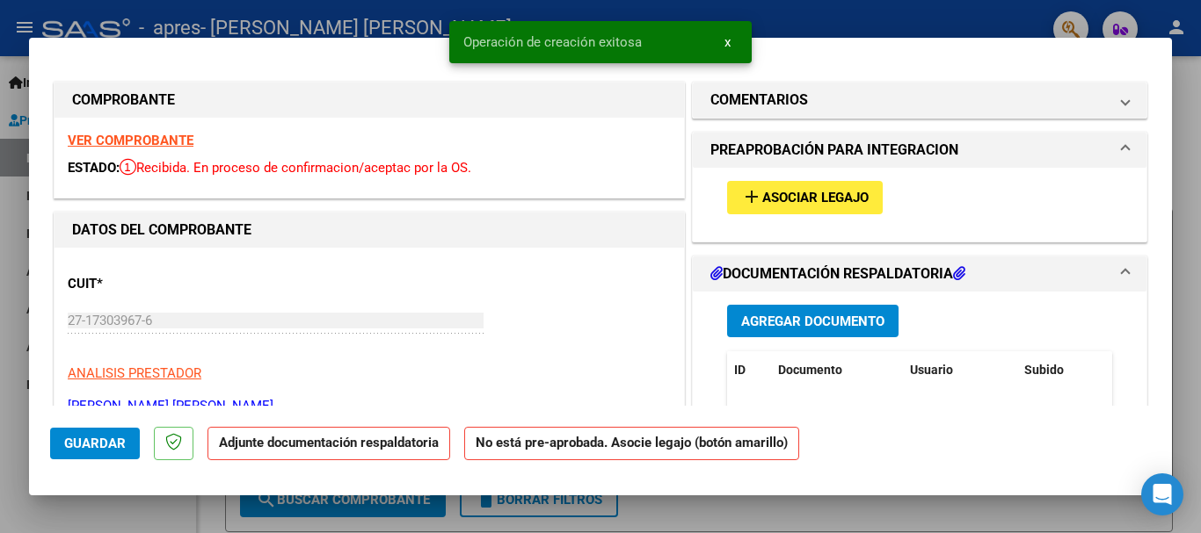
click at [866, 327] on span "Agregar Documento" at bounding box center [812, 322] width 143 height 16
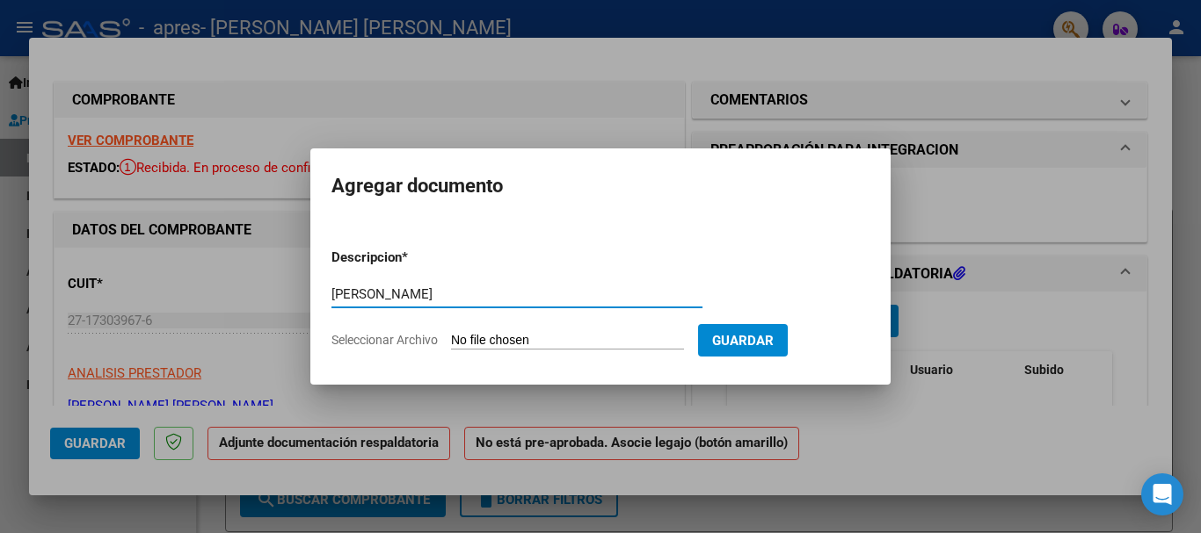
type input "[PERSON_NAME]"
click at [627, 327] on form "Descripcion * Planilla [PERSON_NAME] Escriba aquí una descripcion Seleccionar A…" at bounding box center [600, 299] width 538 height 128
click at [618, 346] on input "Seleccionar Archivo" at bounding box center [567, 341] width 233 height 17
type input "C:\fakepath\[PERSON_NAME].pdf"
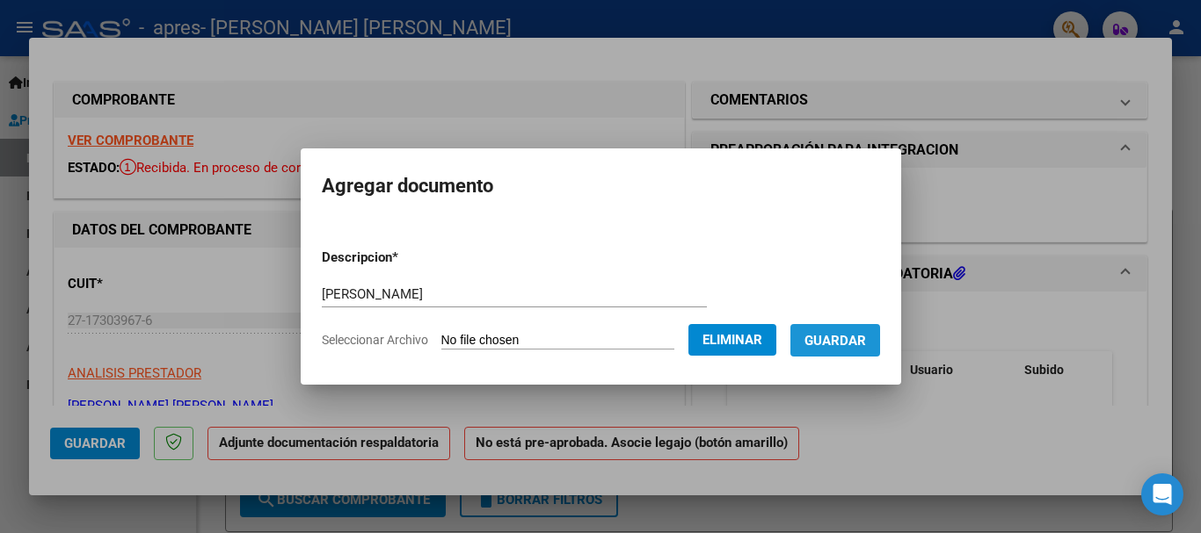
click at [835, 355] on button "Guardar" at bounding box center [835, 340] width 90 height 33
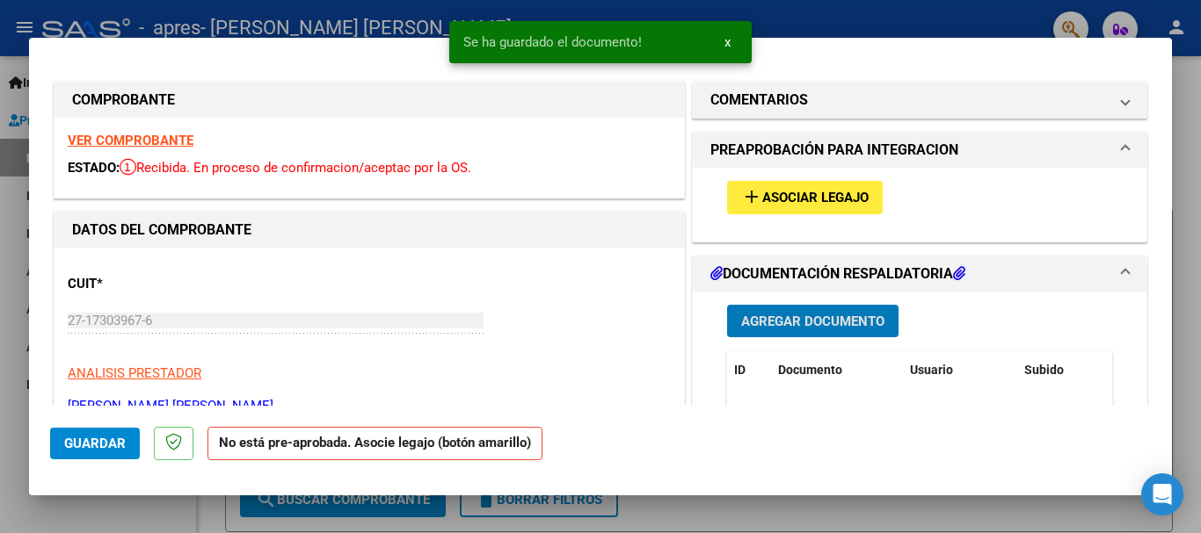
click at [783, 195] on span "Asociar Legajo" at bounding box center [815, 199] width 106 height 16
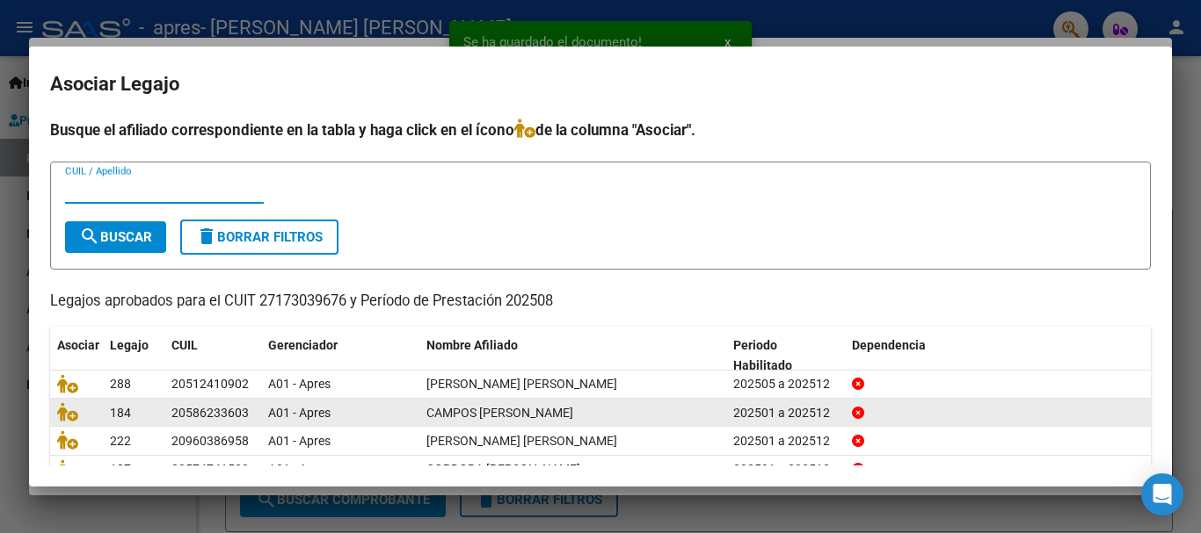
scroll to position [88, 0]
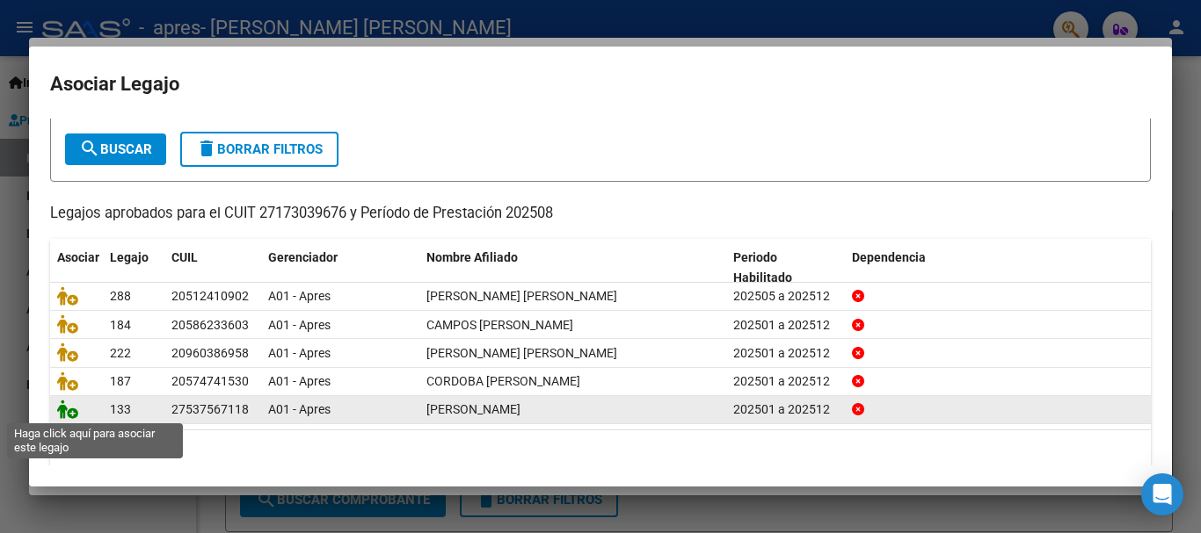
click at [72, 407] on icon at bounding box center [67, 409] width 21 height 19
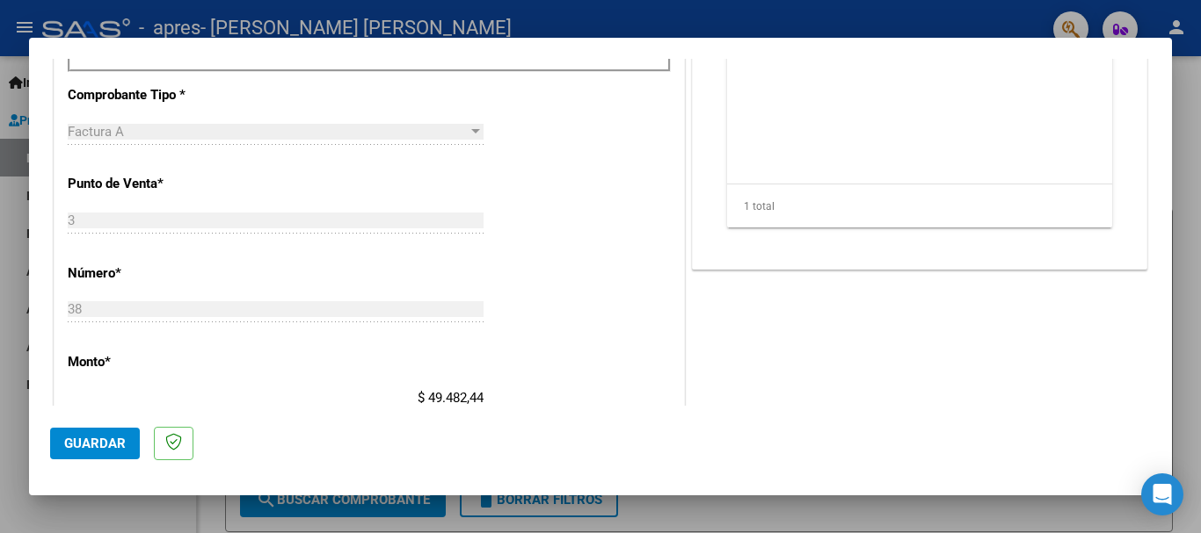
scroll to position [703, 0]
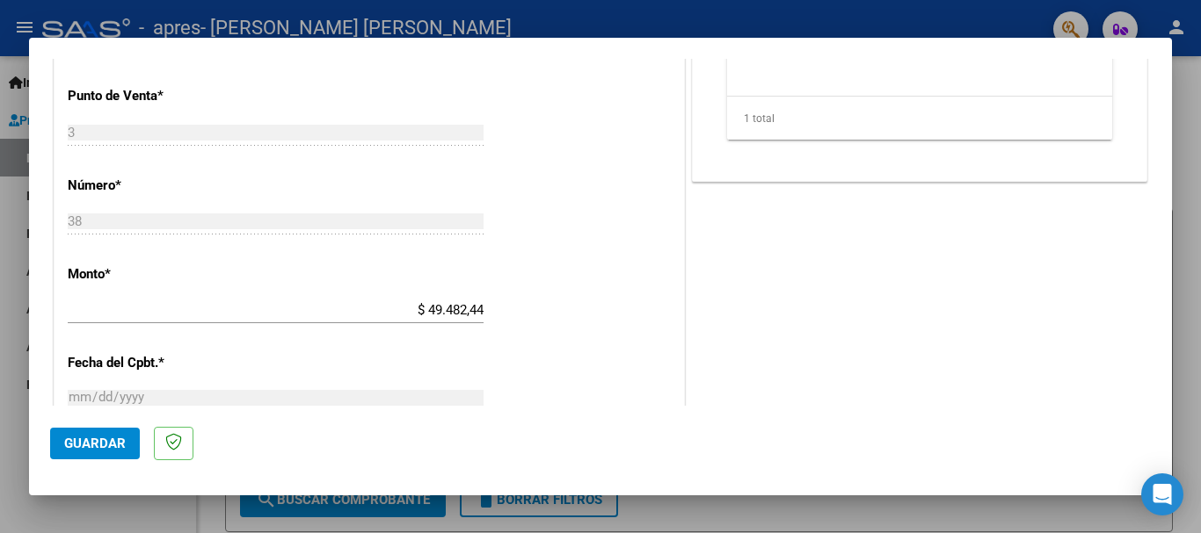
click at [83, 446] on span "Guardar" at bounding box center [95, 444] width 62 height 16
click at [28, 391] on div at bounding box center [600, 266] width 1201 height 533
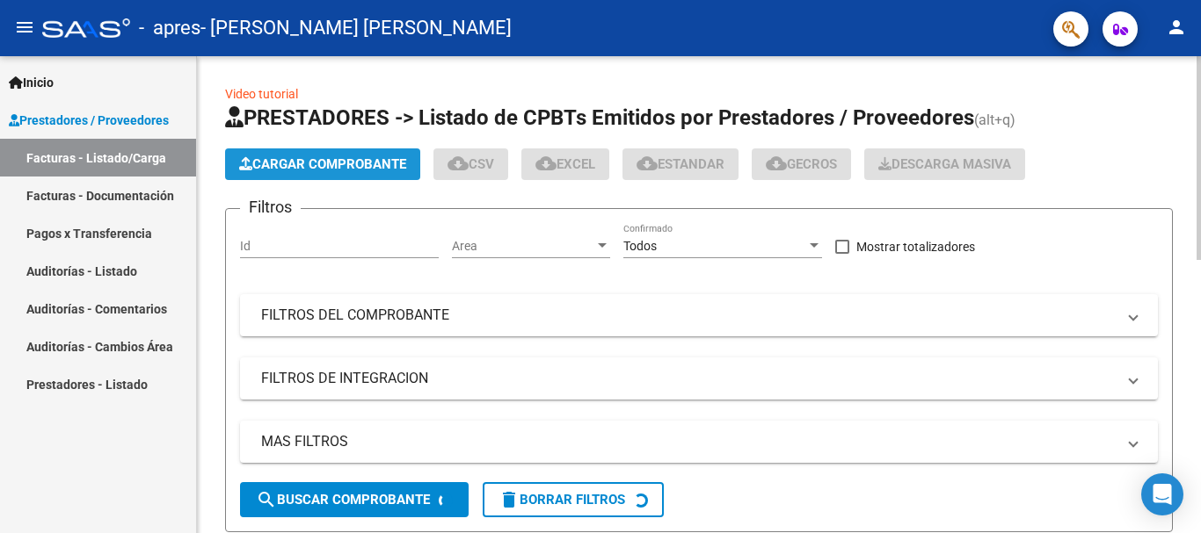
click at [361, 160] on span "Cargar Comprobante" at bounding box center [322, 164] width 167 height 16
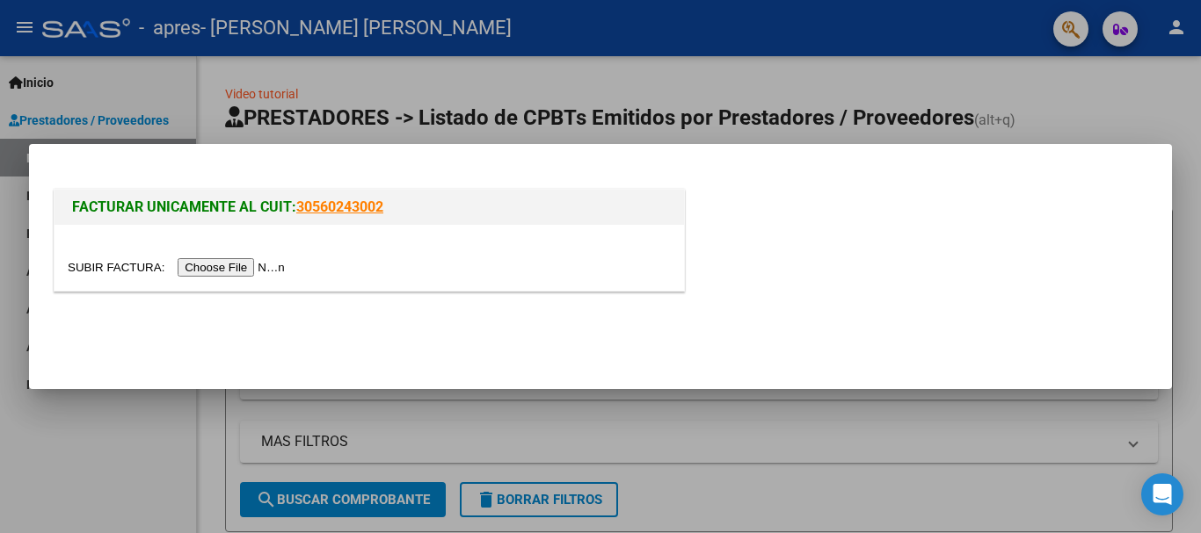
click at [237, 264] on input "file" at bounding box center [179, 267] width 222 height 18
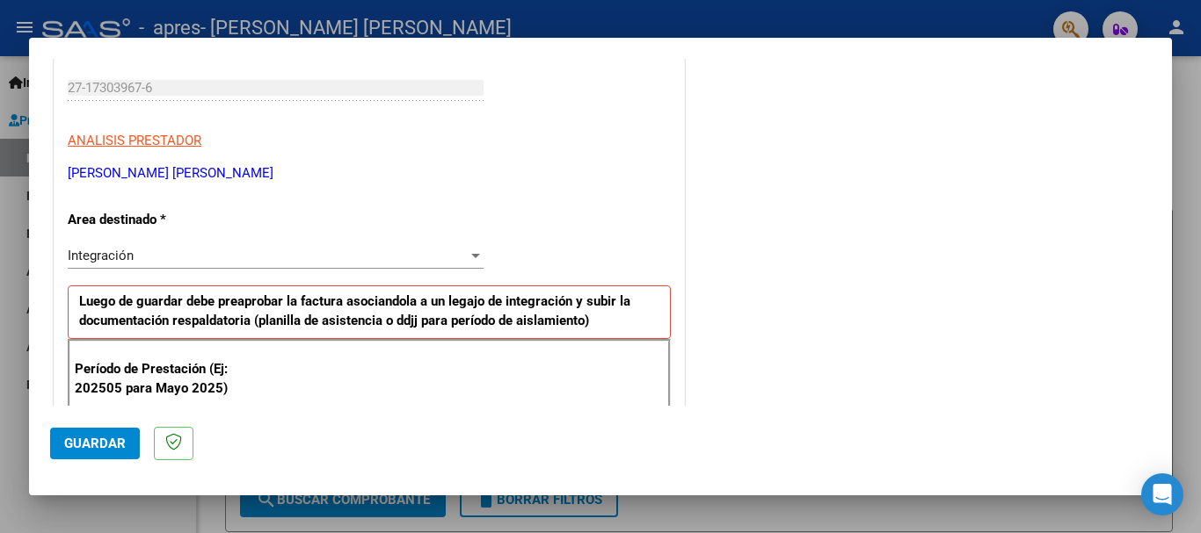
scroll to position [352, 0]
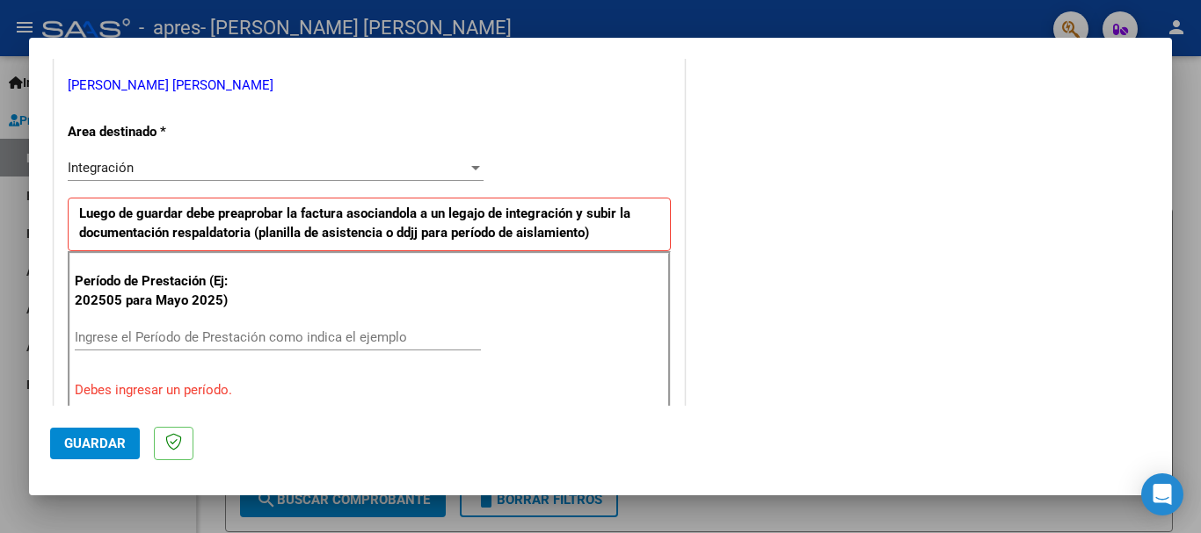
click at [235, 335] on input "Ingrese el Período de Prestación como indica el ejemplo" at bounding box center [278, 338] width 406 height 16
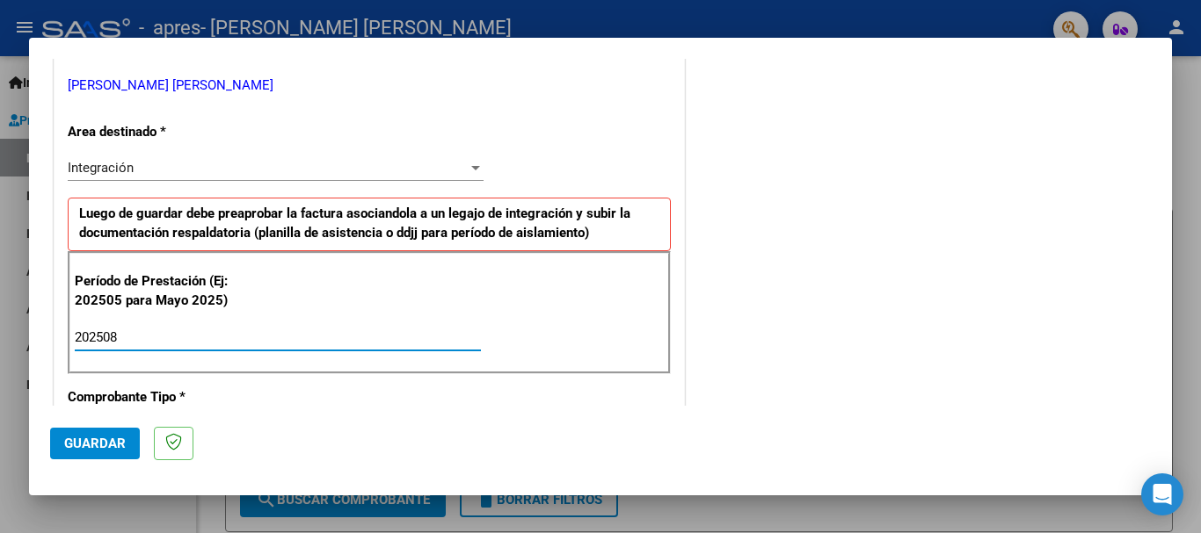
type input "202508"
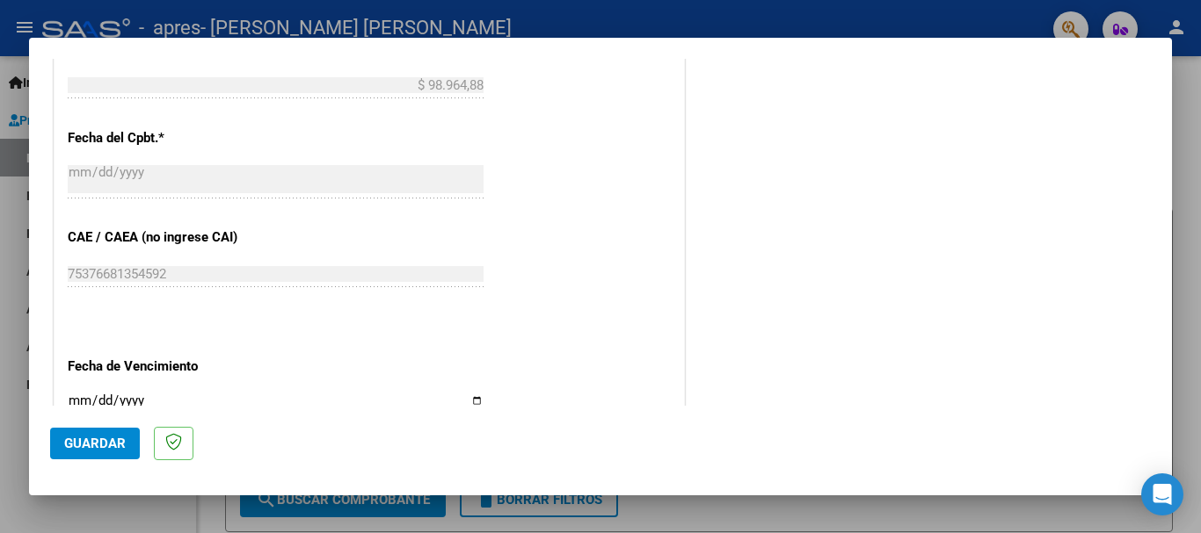
scroll to position [1055, 0]
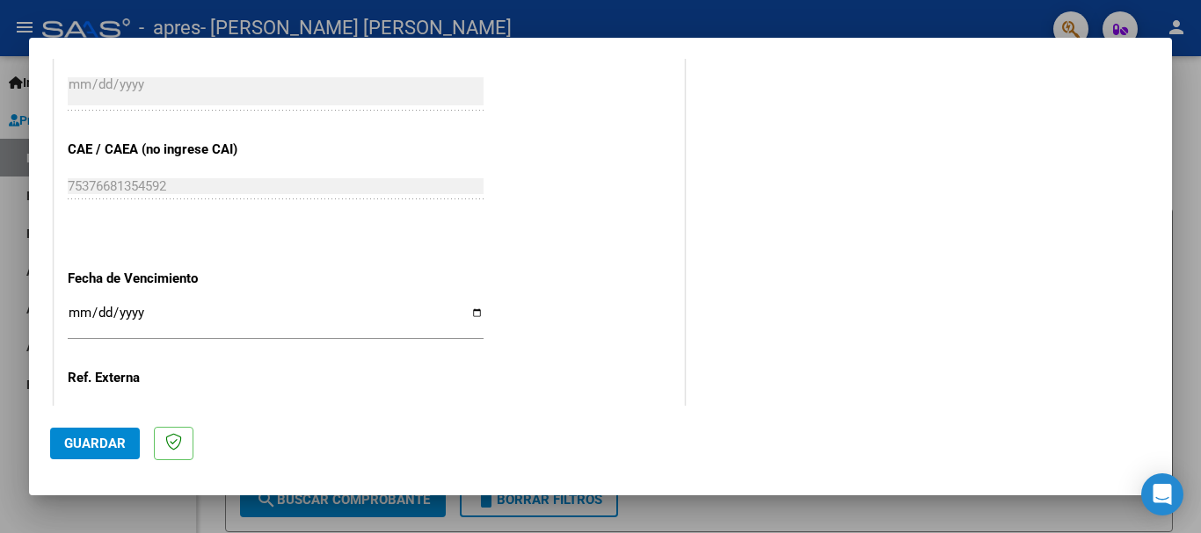
click at [469, 307] on input "Ingresar la fecha" at bounding box center [276, 320] width 416 height 28
type input "[DATE]"
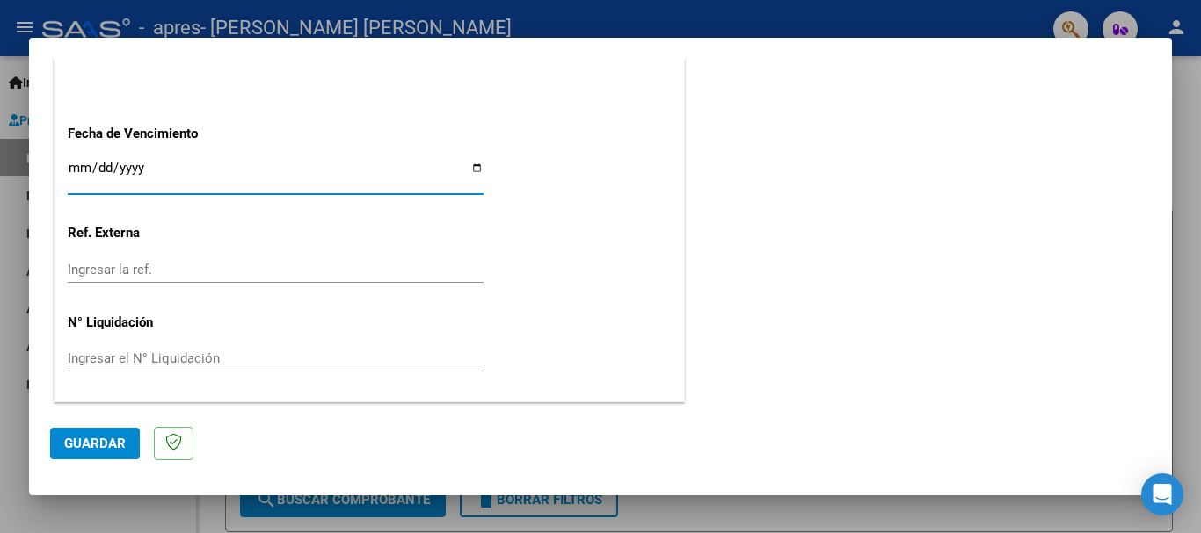
click at [104, 439] on span "Guardar" at bounding box center [95, 444] width 62 height 16
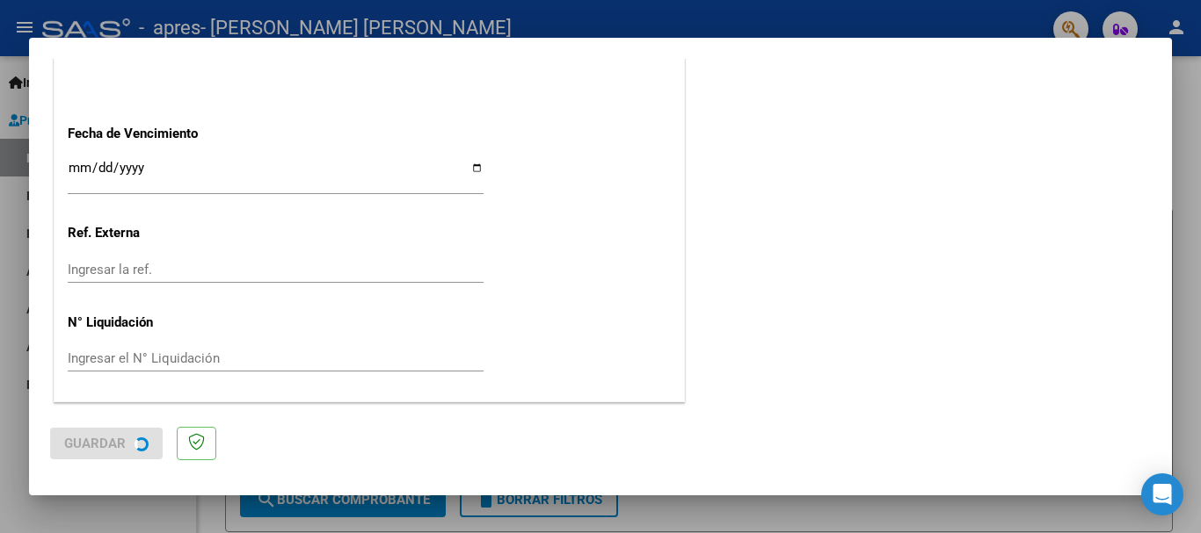
scroll to position [0, 0]
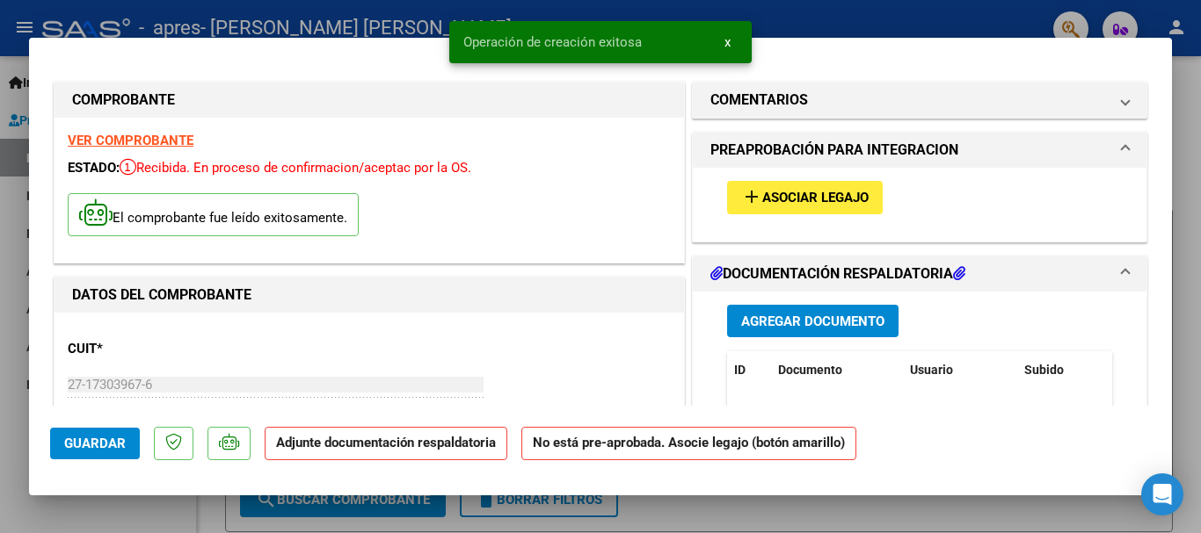
click at [852, 316] on span "Agregar Documento" at bounding box center [812, 322] width 143 height 16
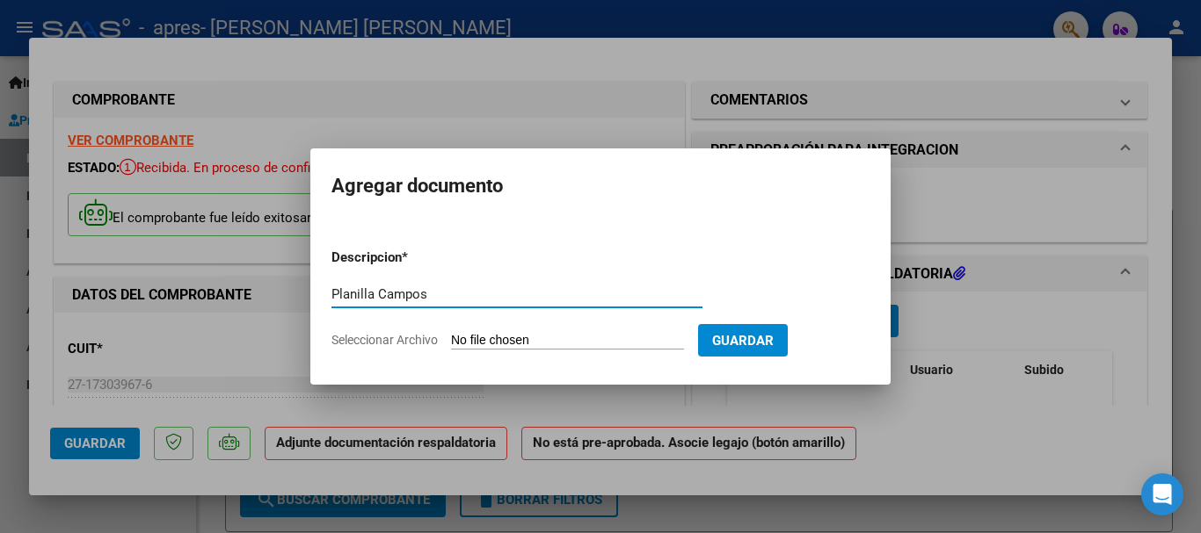
type input "Planilla Campos"
click at [526, 345] on input "Seleccionar Archivo" at bounding box center [567, 341] width 233 height 17
click at [0, 282] on div at bounding box center [600, 266] width 1201 height 533
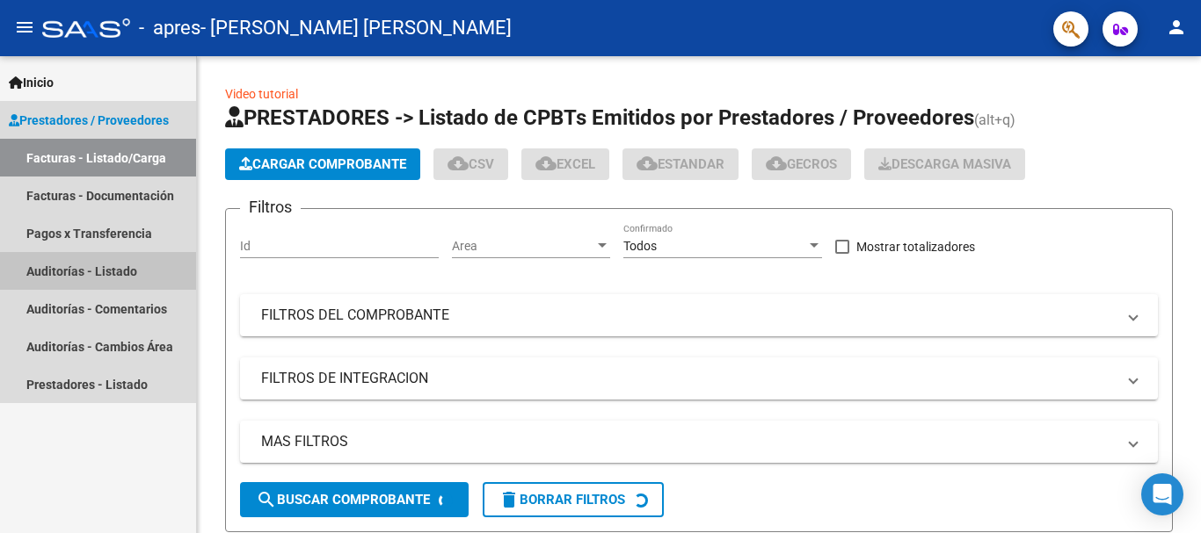
click at [0, 282] on link "Auditorías - Listado" at bounding box center [98, 271] width 196 height 38
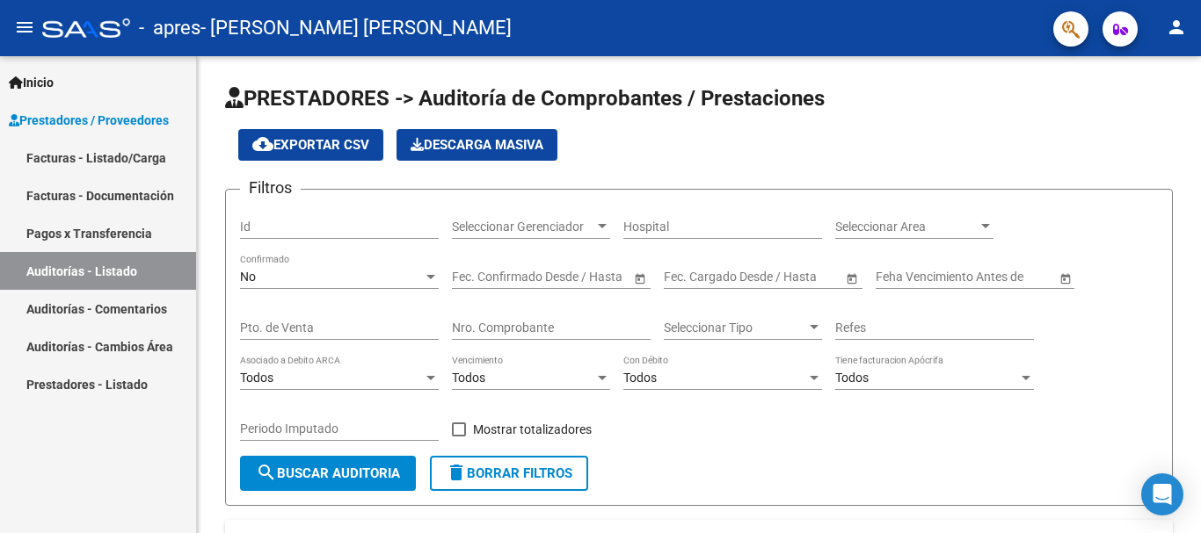
click at [83, 141] on link "Facturas - Listado/Carga" at bounding box center [98, 158] width 196 height 38
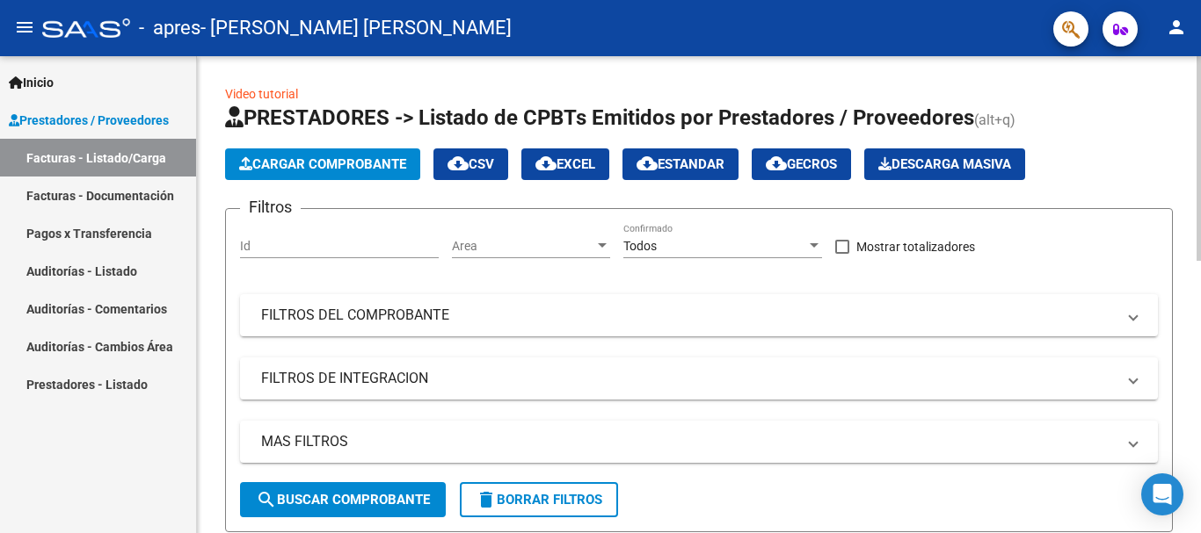
click at [361, 158] on span "Cargar Comprobante" at bounding box center [322, 164] width 167 height 16
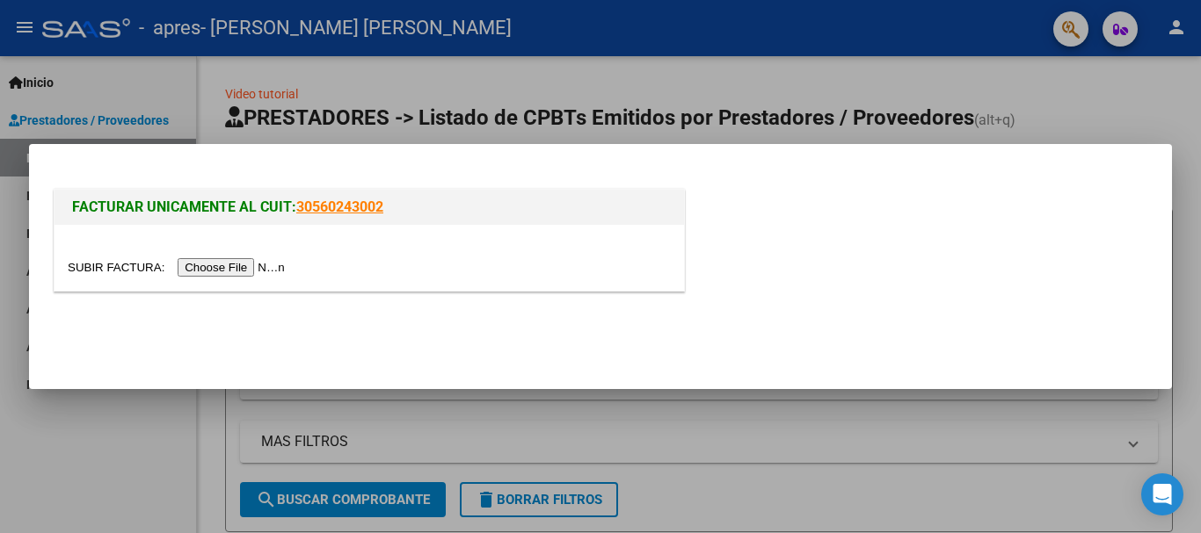
click at [250, 265] on input "file" at bounding box center [179, 267] width 222 height 18
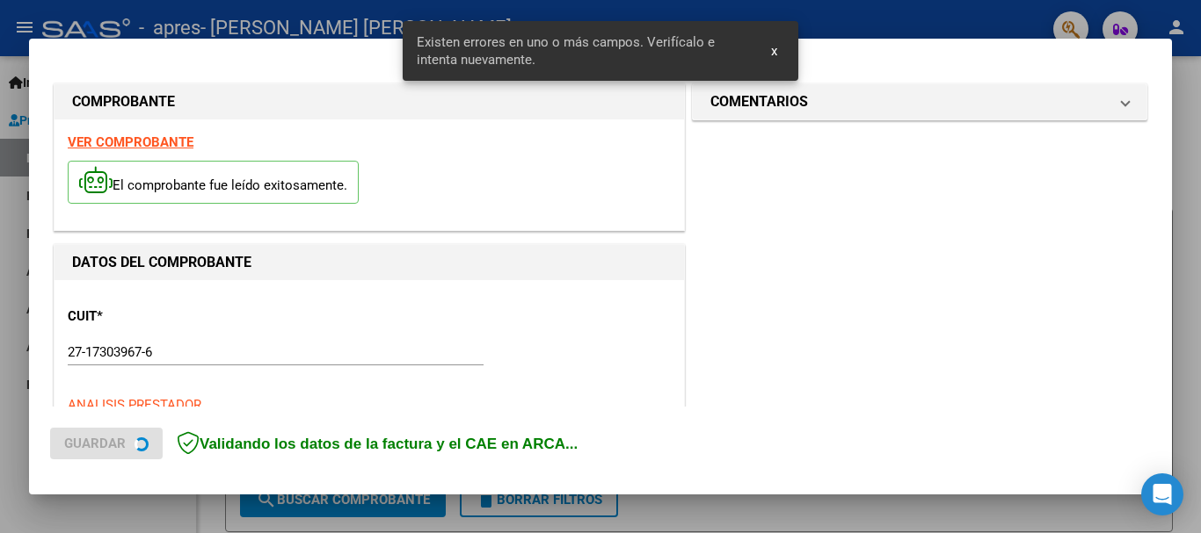
scroll to position [439, 0]
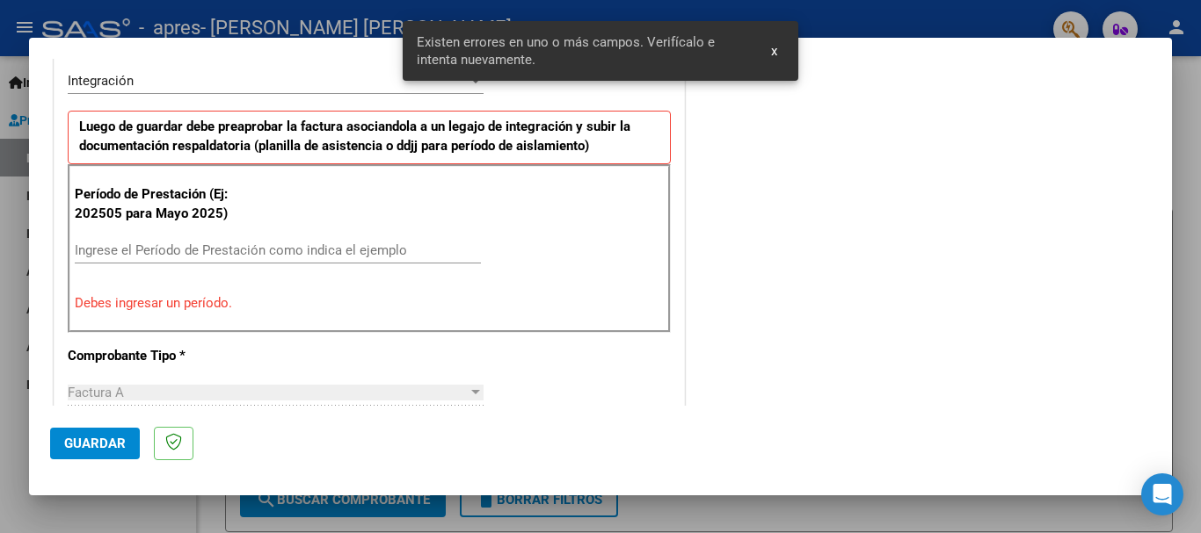
click at [391, 266] on div "Ingrese el Período de Prestación como indica el ejemplo" at bounding box center [278, 258] width 406 height 43
click at [403, 238] on div "Ingrese el Período de Prestación como indica el ejemplo" at bounding box center [278, 250] width 406 height 26
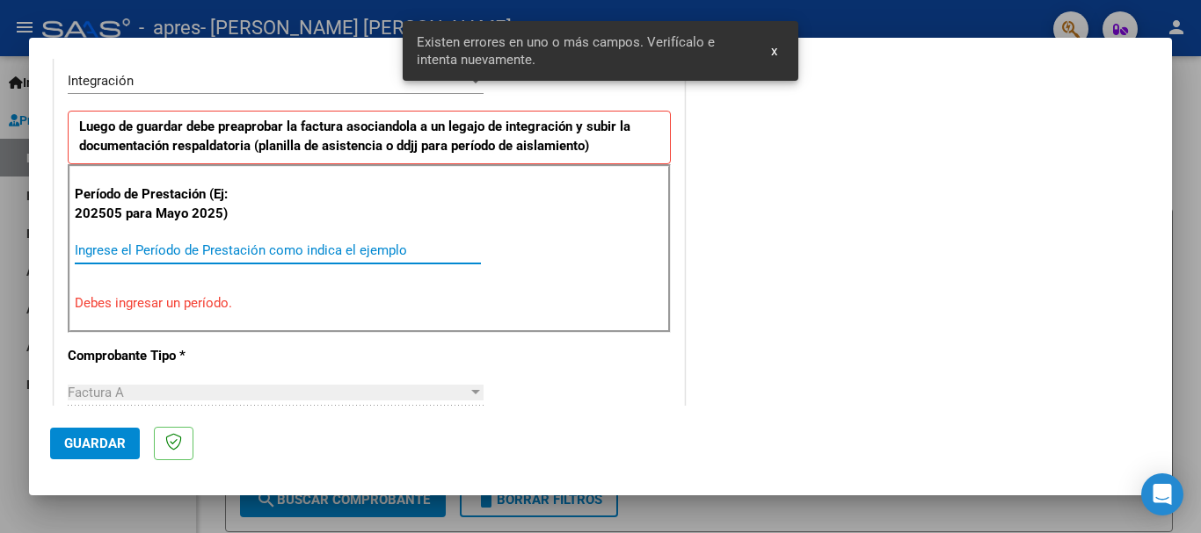
click at [403, 244] on input "Ingrese el Período de Prestación como indica el ejemplo" at bounding box center [278, 251] width 406 height 16
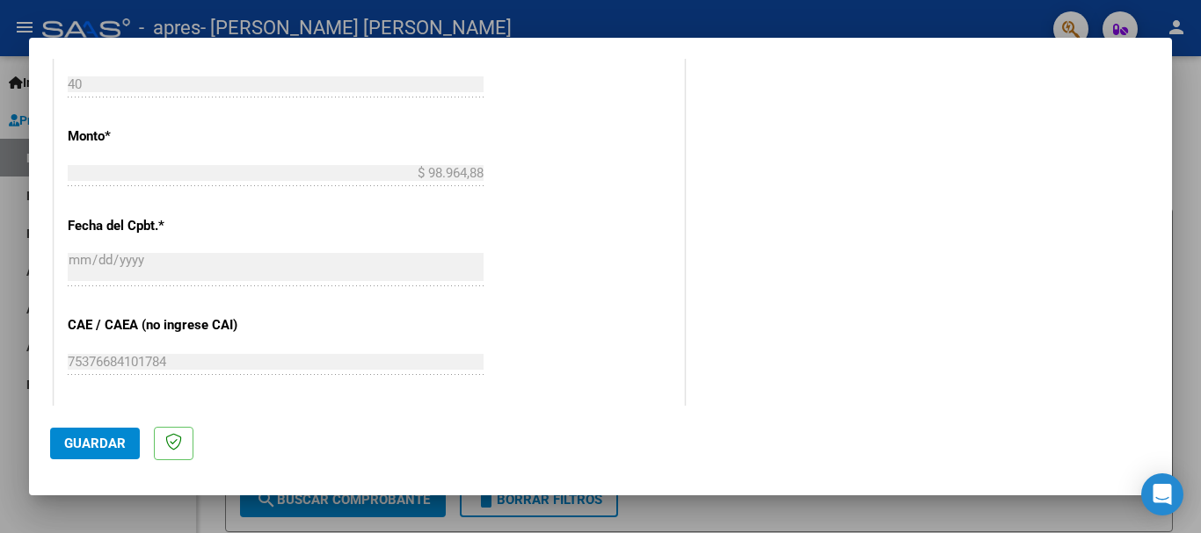
scroll to position [1200, 0]
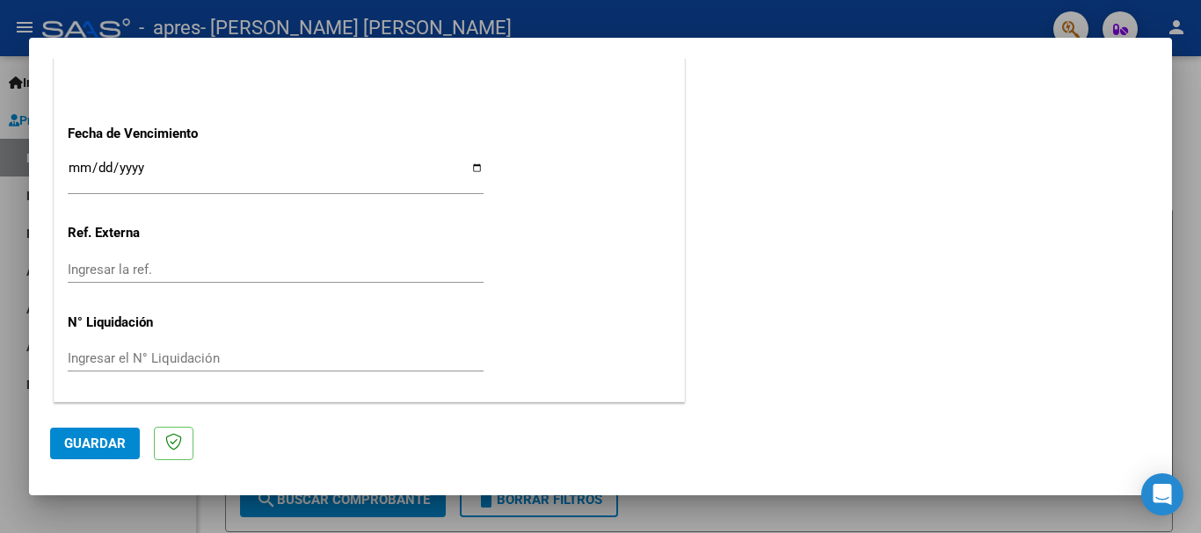
type input "202508"
click at [475, 158] on div "Ingresar la fecha" at bounding box center [276, 175] width 416 height 38
click at [469, 172] on input "Ingresar la fecha" at bounding box center [276, 175] width 416 height 28
type input "[DATE]"
click at [125, 441] on span "Guardar" at bounding box center [95, 444] width 62 height 16
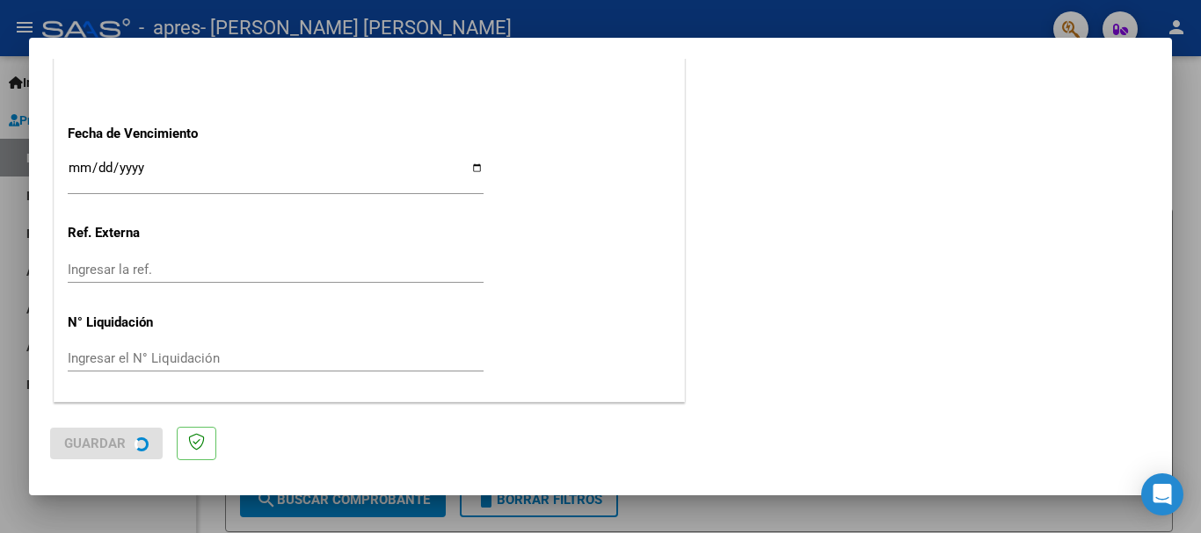
scroll to position [0, 0]
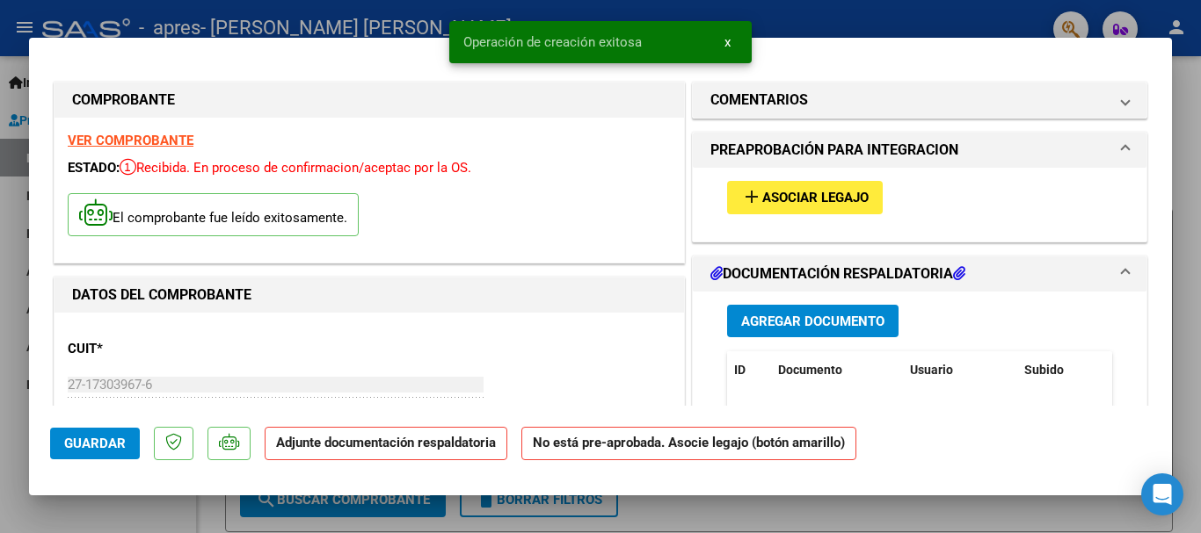
click at [771, 323] on span "Agregar Documento" at bounding box center [812, 322] width 143 height 16
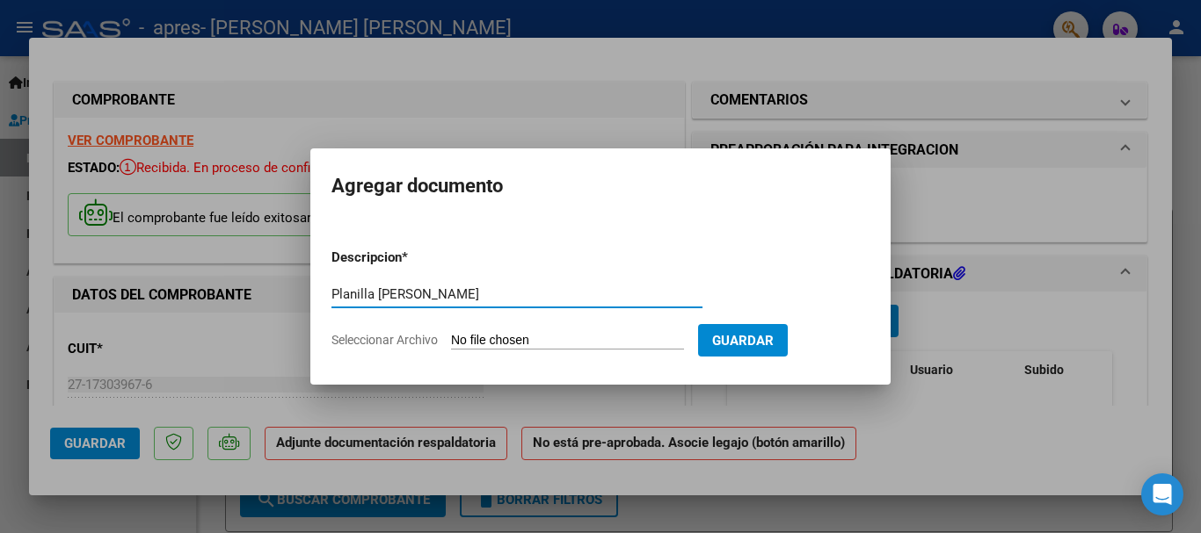
type input "Planilla [PERSON_NAME]"
click at [494, 344] on input "Seleccionar Archivo" at bounding box center [567, 341] width 233 height 17
type input "C:\fakepath\Planilla [PERSON_NAME].pdf"
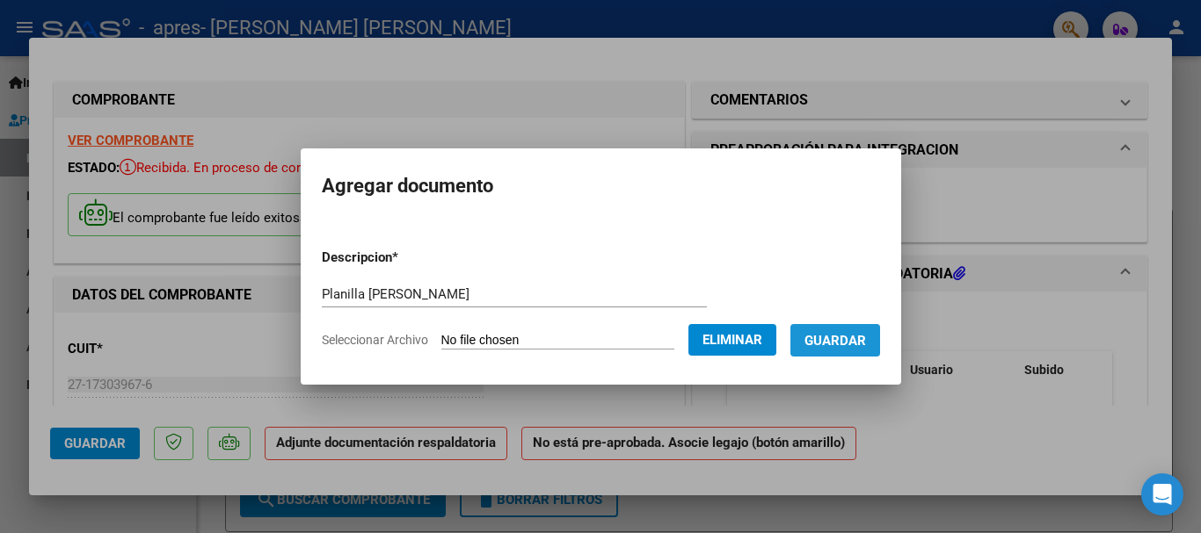
click at [854, 343] on span "Guardar" at bounding box center [835, 341] width 62 height 16
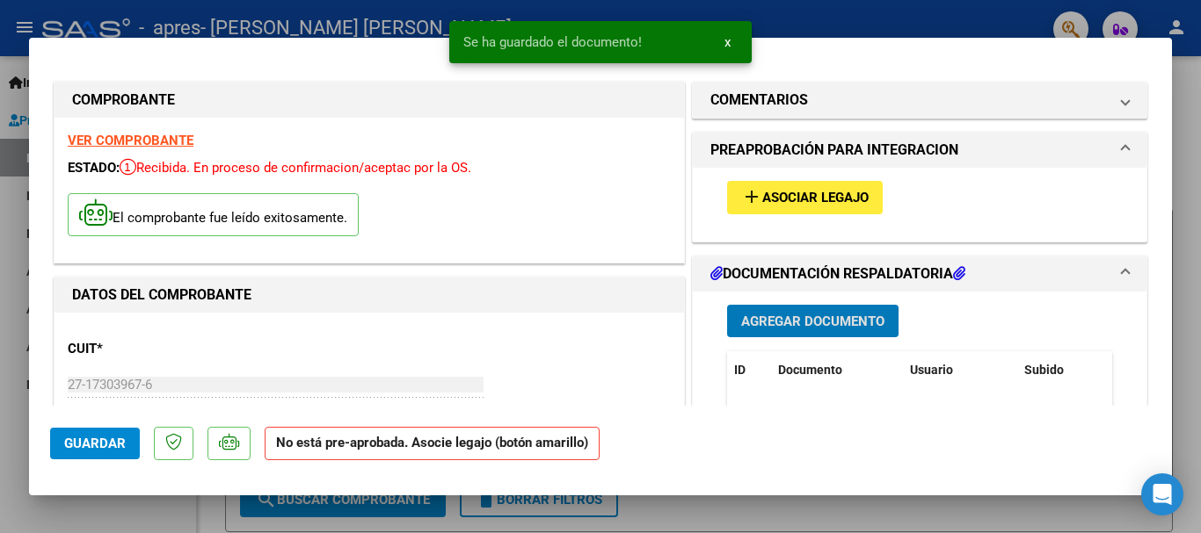
click at [824, 203] on span "Asociar Legajo" at bounding box center [815, 199] width 106 height 16
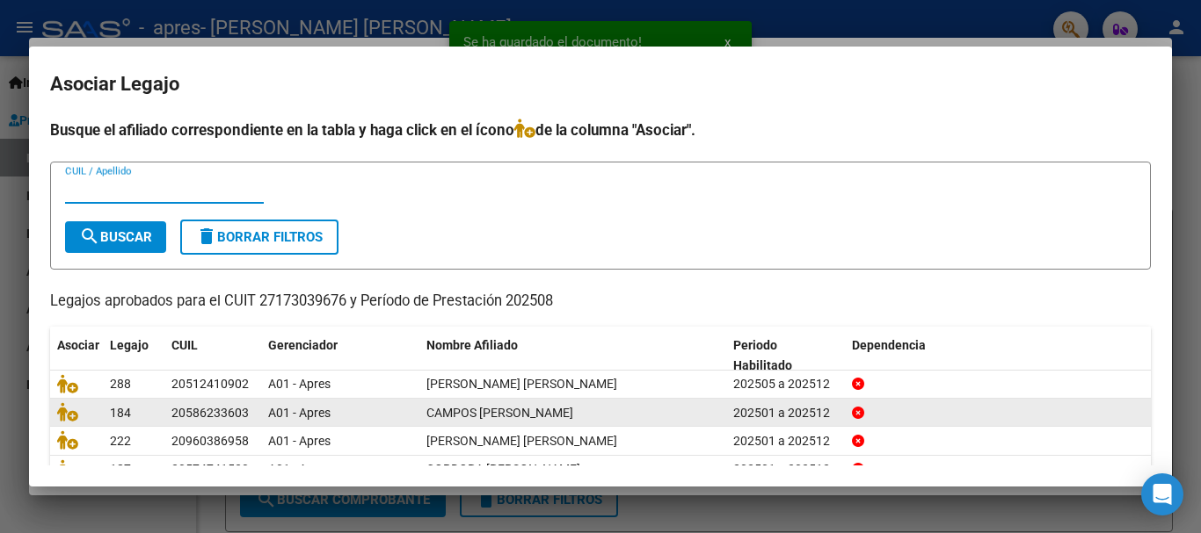
scroll to position [88, 0]
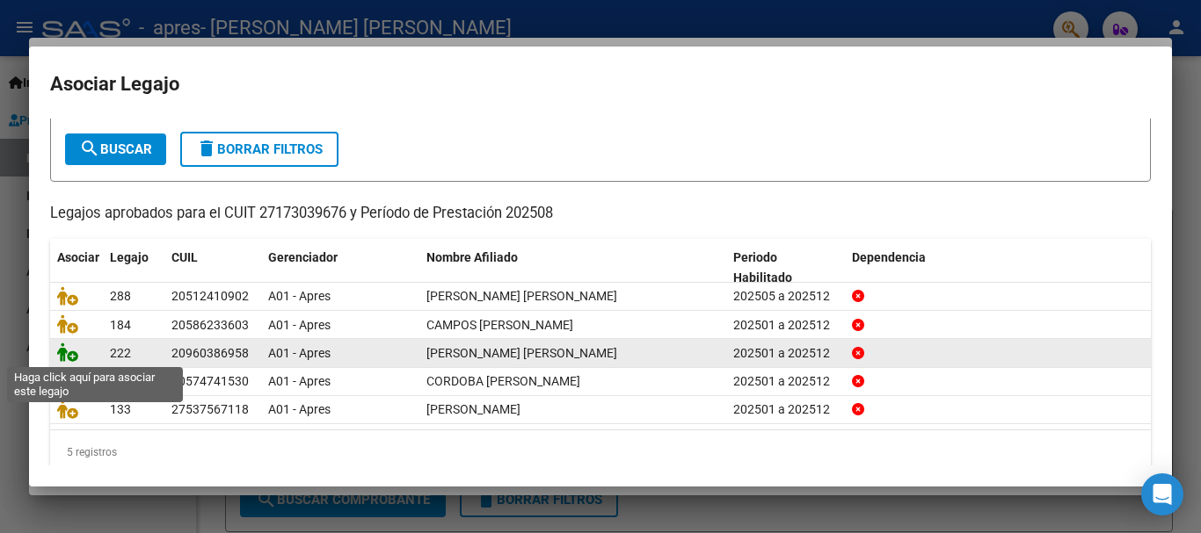
click at [75, 346] on icon at bounding box center [67, 352] width 21 height 19
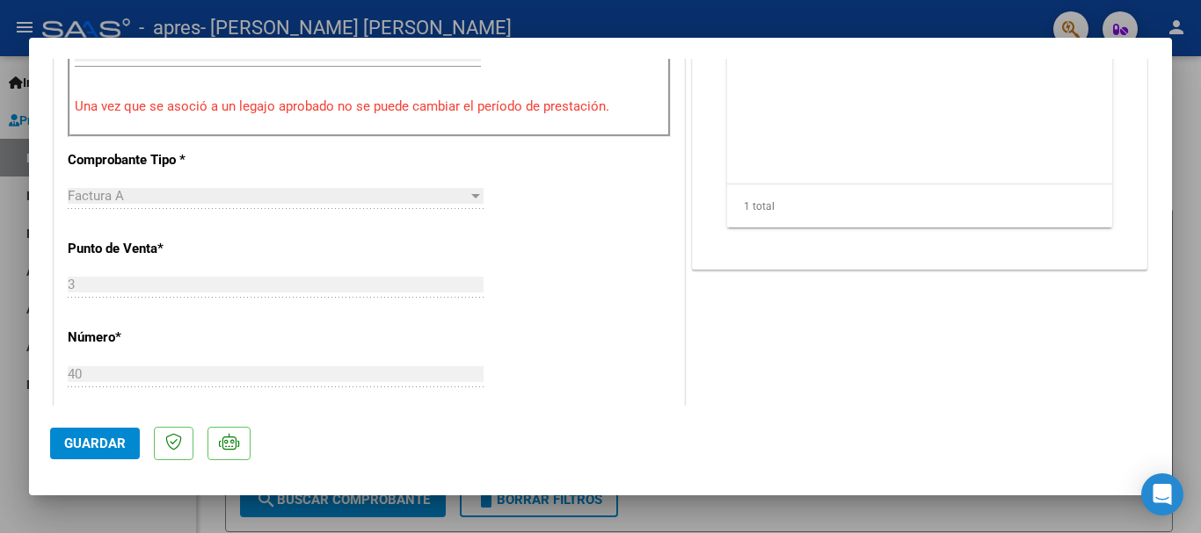
scroll to position [879, 0]
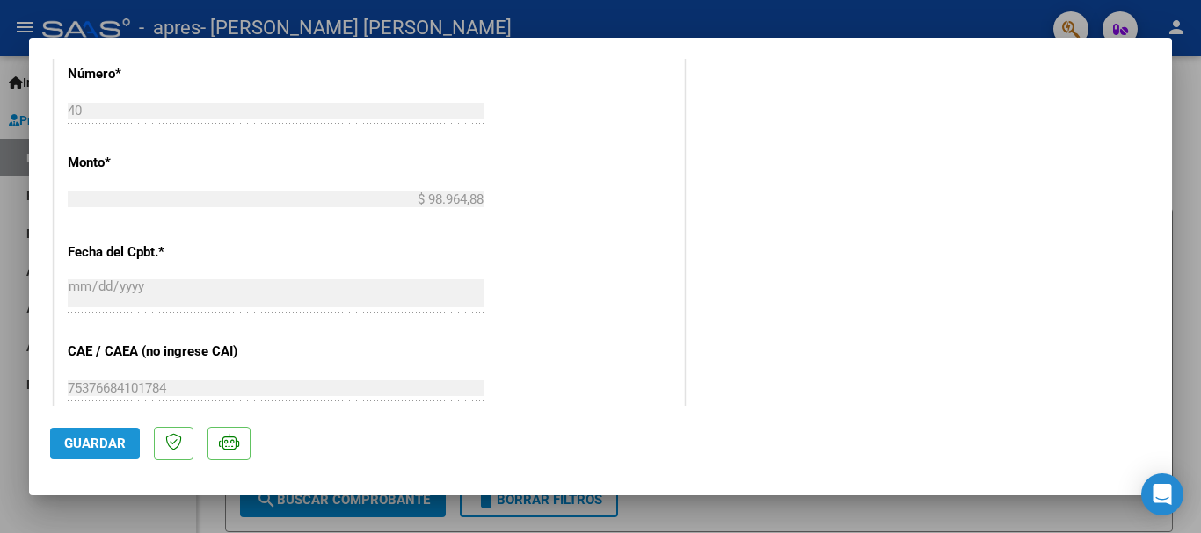
click at [110, 446] on span "Guardar" at bounding box center [95, 444] width 62 height 16
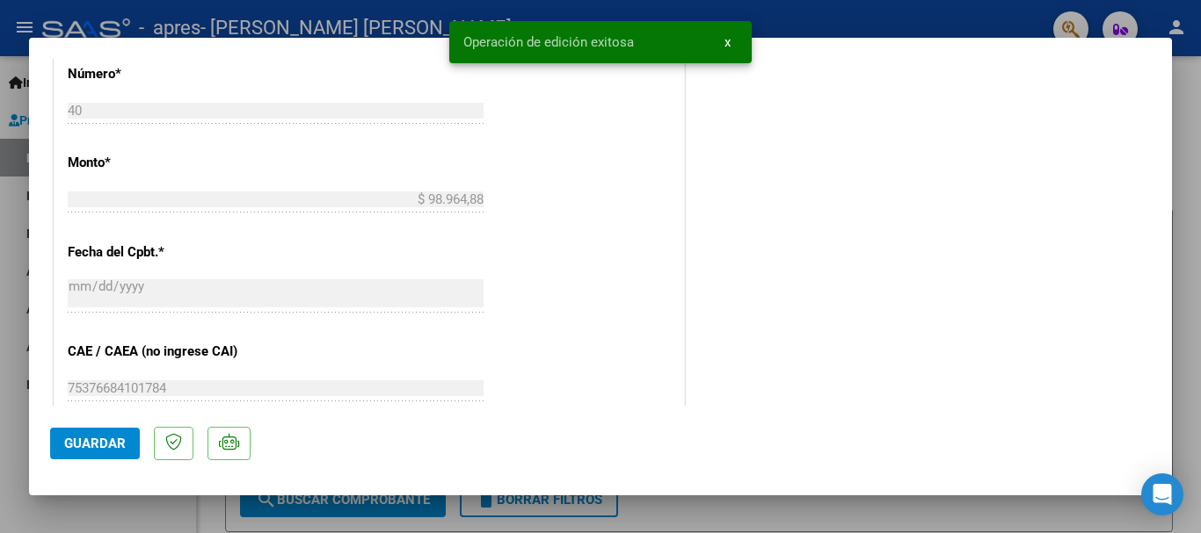
click at [0, 312] on div at bounding box center [600, 266] width 1201 height 533
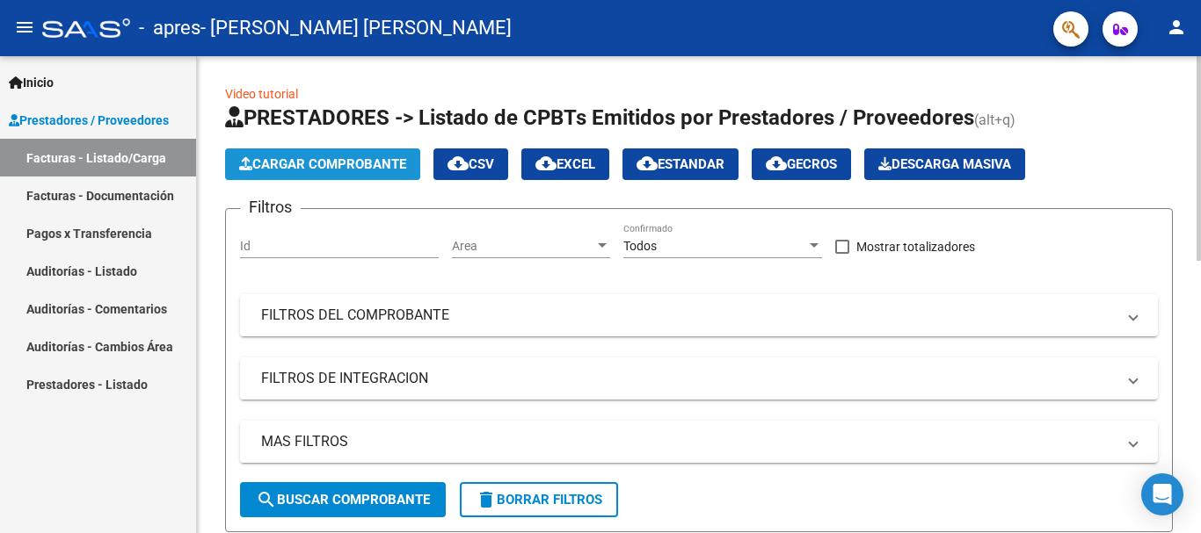
click at [267, 161] on span "Cargar Comprobante" at bounding box center [322, 164] width 167 height 16
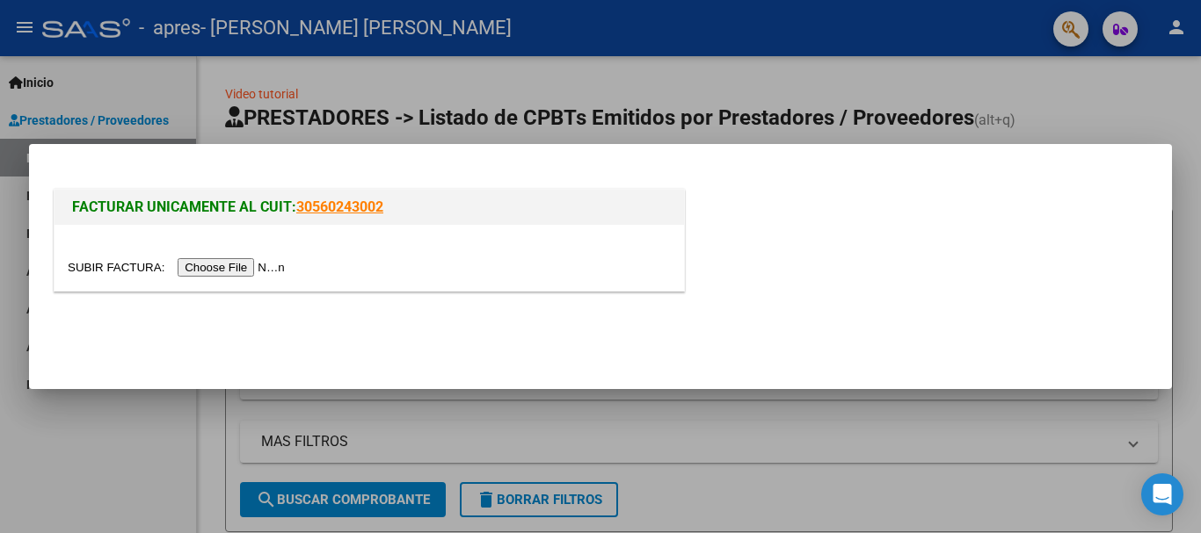
click at [258, 260] on input "file" at bounding box center [179, 267] width 222 height 18
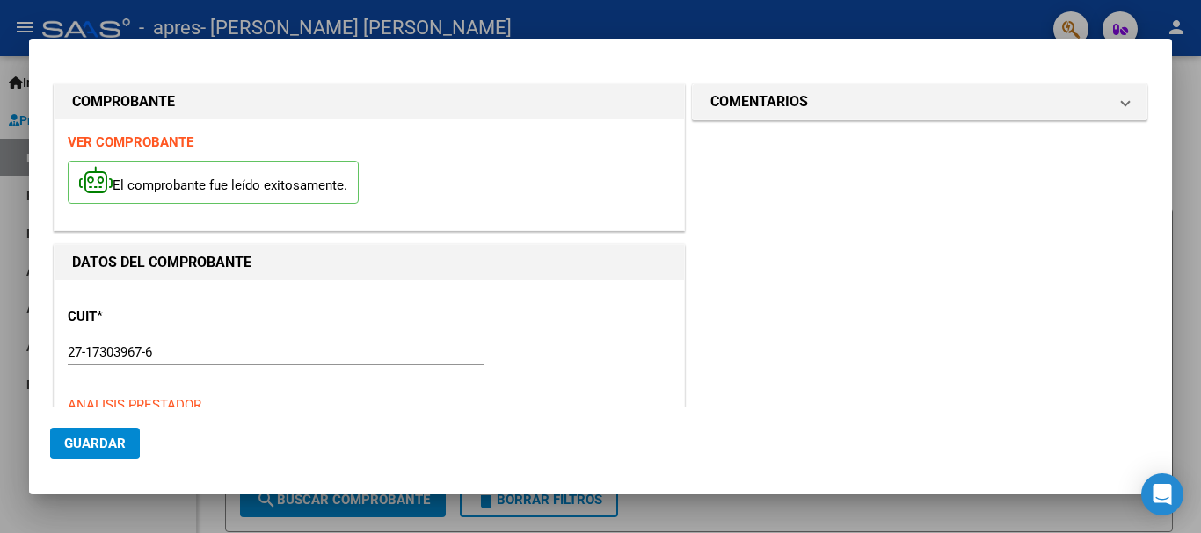
scroll to position [439, 0]
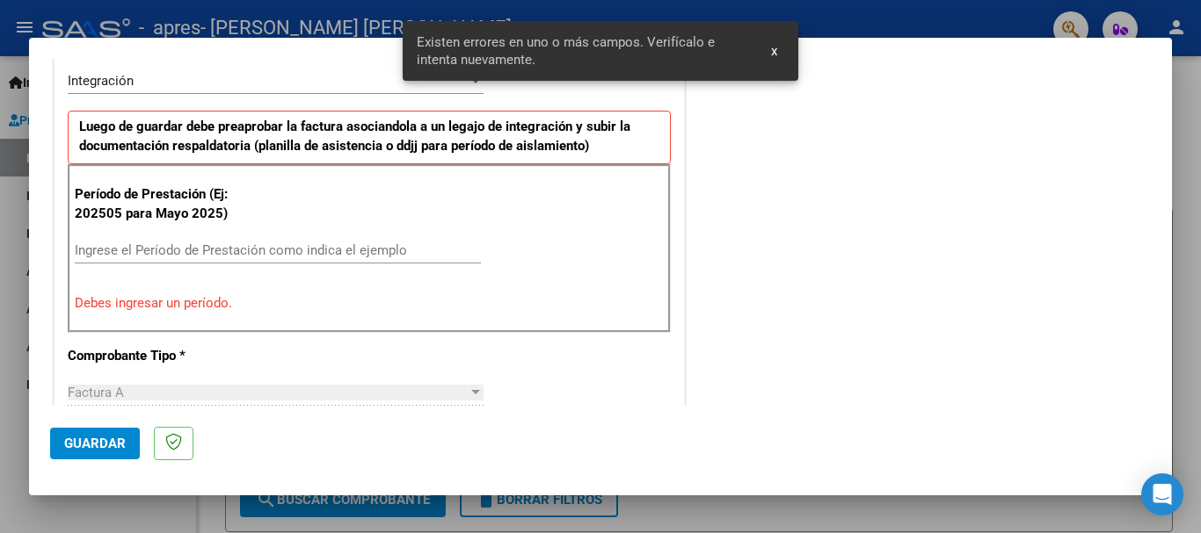
click at [361, 262] on div "Ingrese el Período de Prestación como indica el ejemplo" at bounding box center [278, 250] width 406 height 26
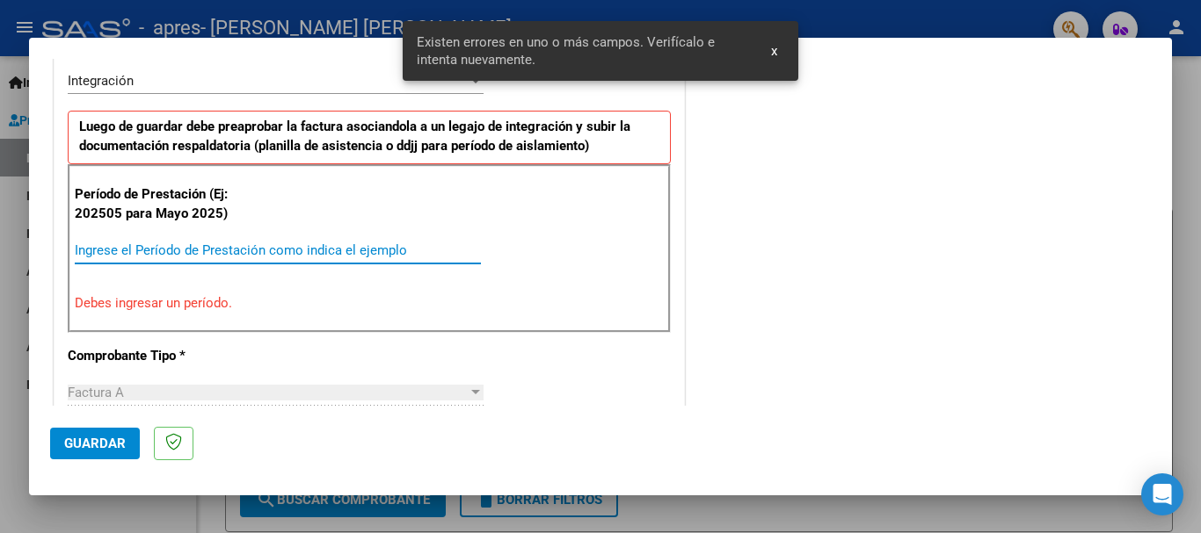
click at [355, 254] on input "Ingrese el Período de Prestación como indica el ejemplo" at bounding box center [278, 251] width 406 height 16
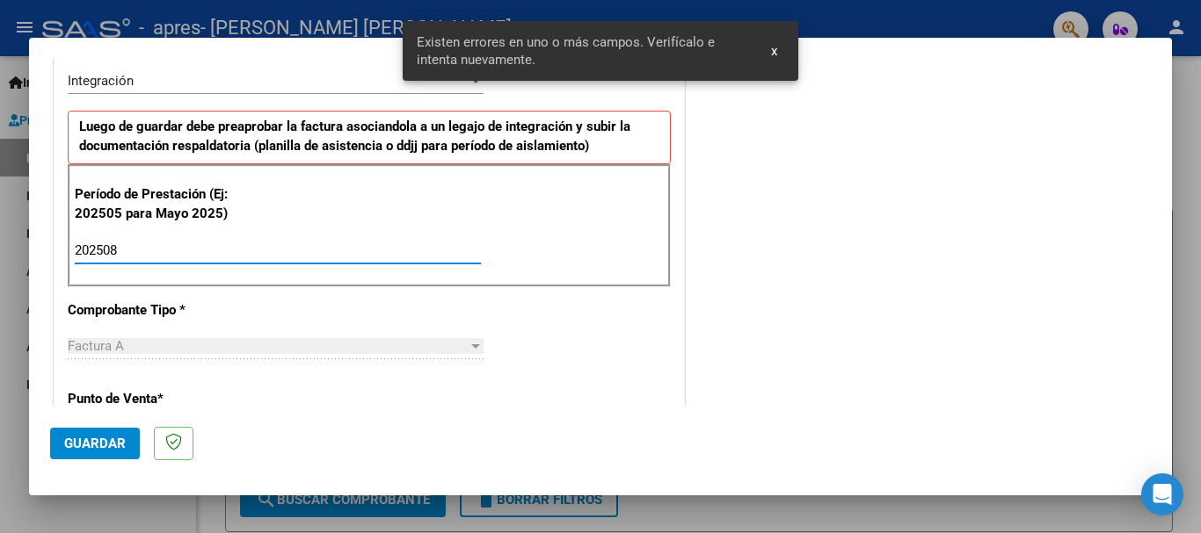
type input "202508"
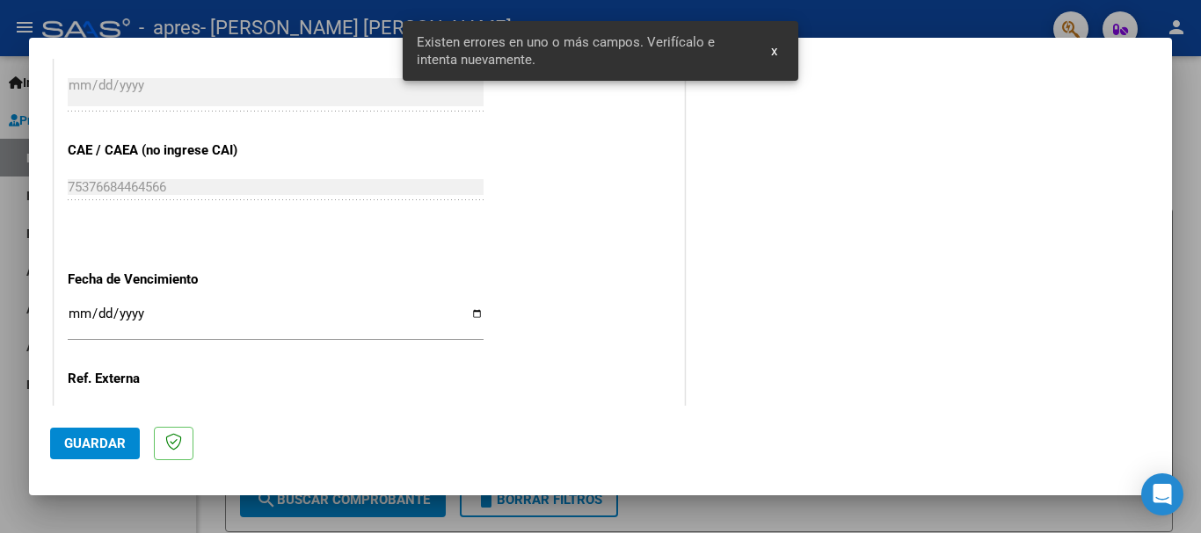
scroll to position [1142, 0]
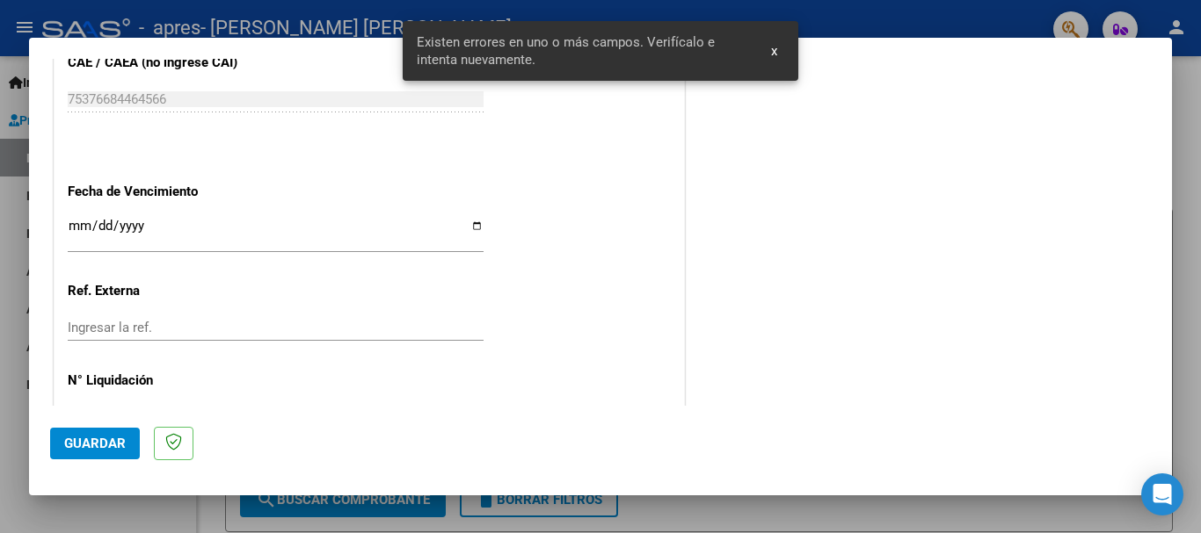
click at [473, 227] on input "Ingresar la fecha" at bounding box center [276, 233] width 416 height 28
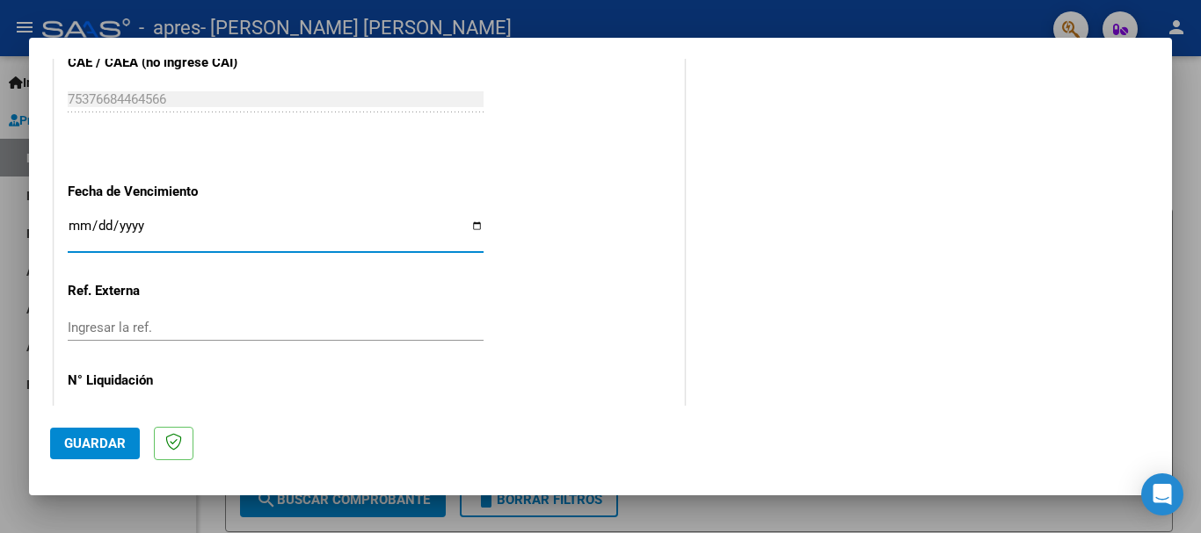
type input "[DATE]"
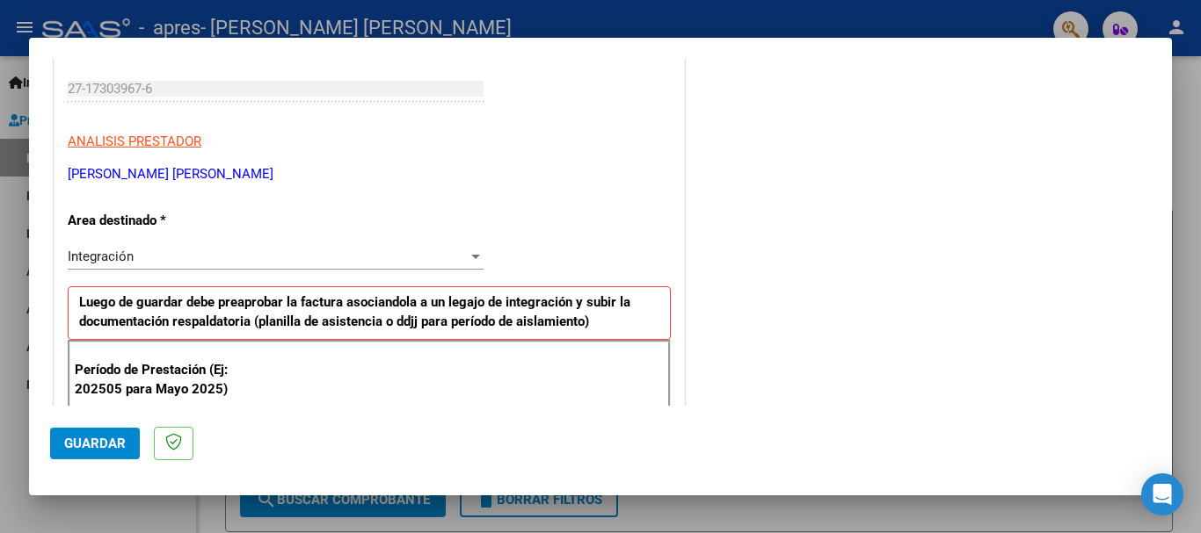
scroll to position [0, 0]
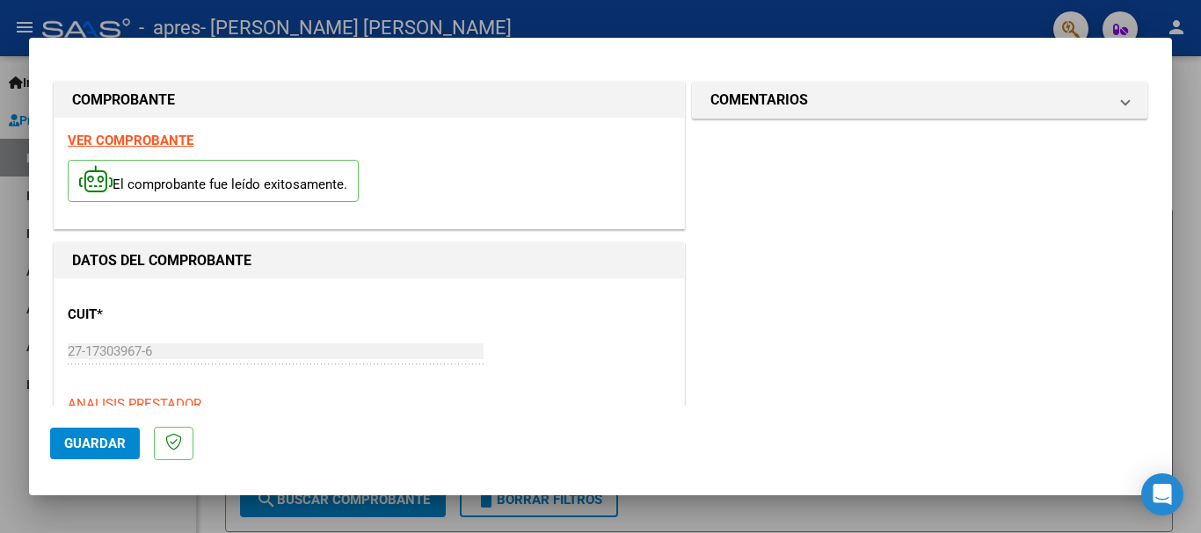
click at [71, 437] on span "Guardar" at bounding box center [95, 444] width 62 height 16
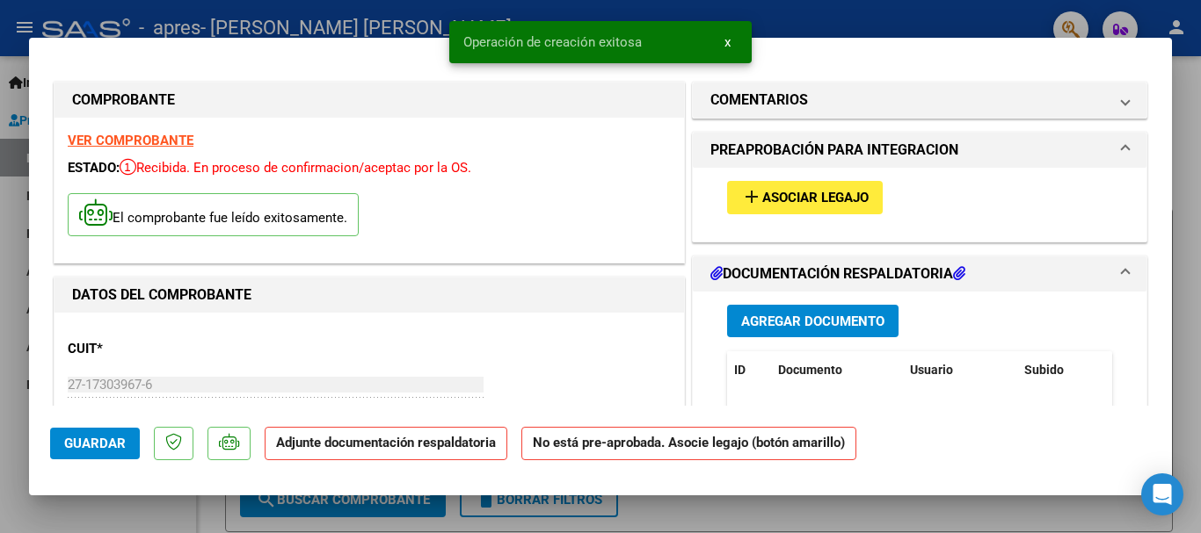
click at [861, 310] on button "Agregar Documento" at bounding box center [812, 321] width 171 height 33
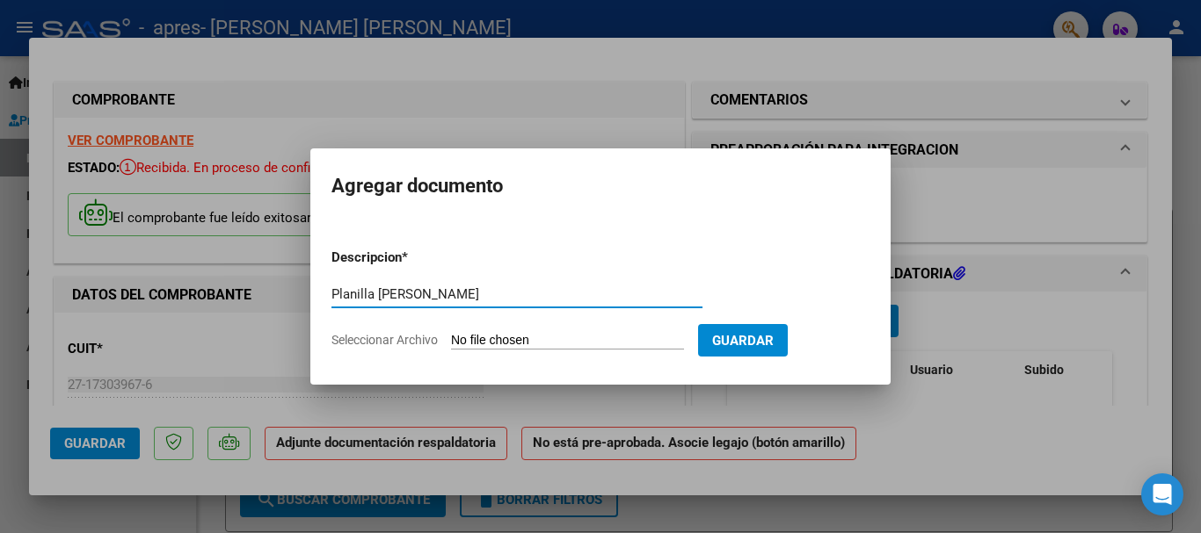
type input "Planilla [PERSON_NAME]"
click at [630, 345] on input "Seleccionar Archivo" at bounding box center [567, 341] width 233 height 17
type input "C:\fakepath\Planilla [PERSON_NAME].pdf"
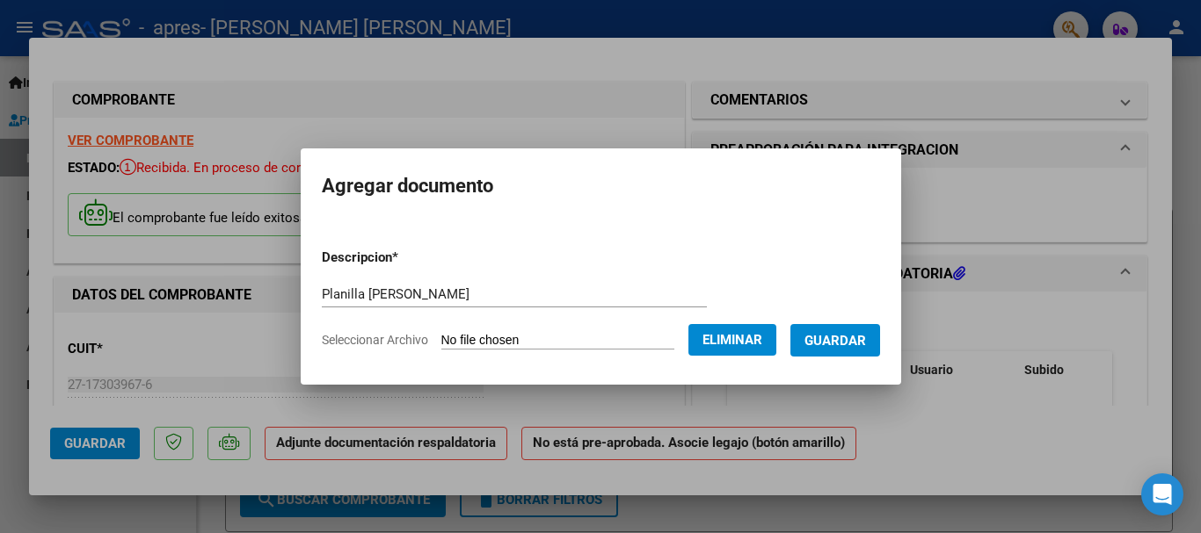
click at [842, 337] on span "Guardar" at bounding box center [835, 341] width 62 height 16
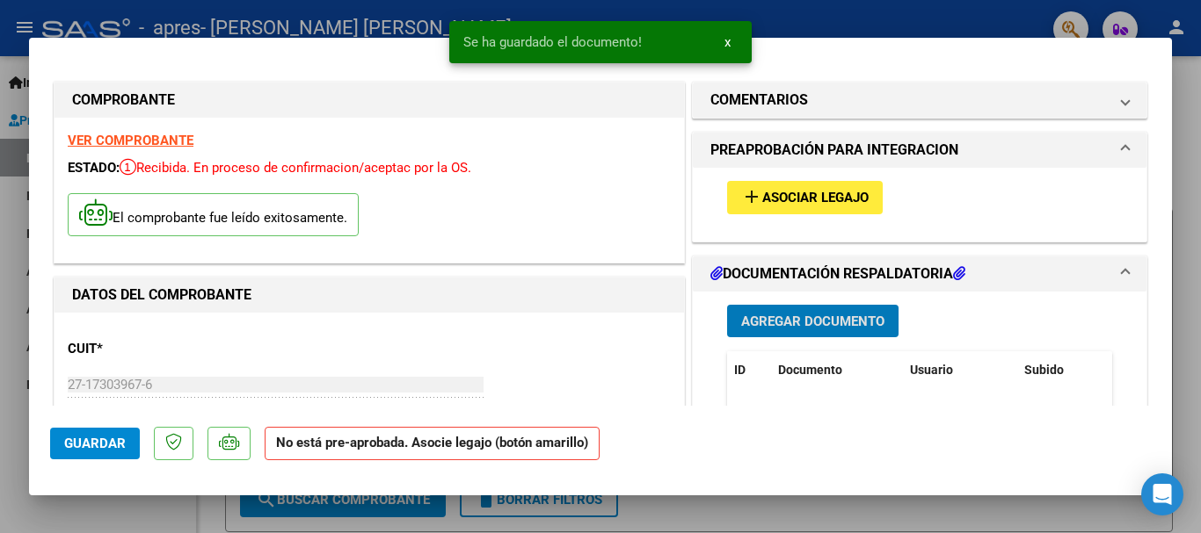
click at [803, 213] on button "add Asociar Legajo" at bounding box center [805, 197] width 156 height 33
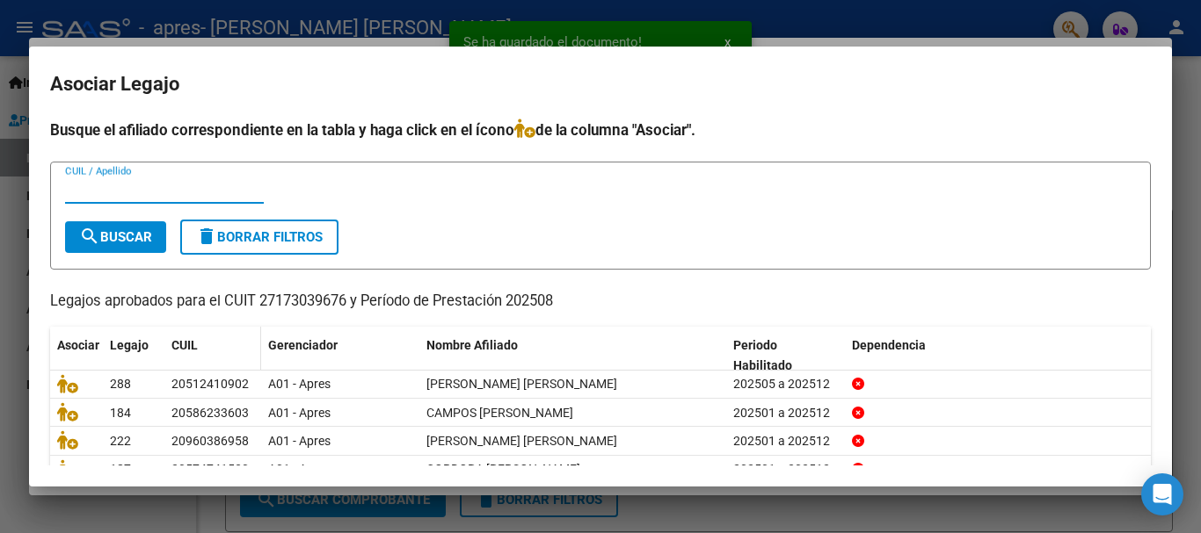
scroll to position [88, 0]
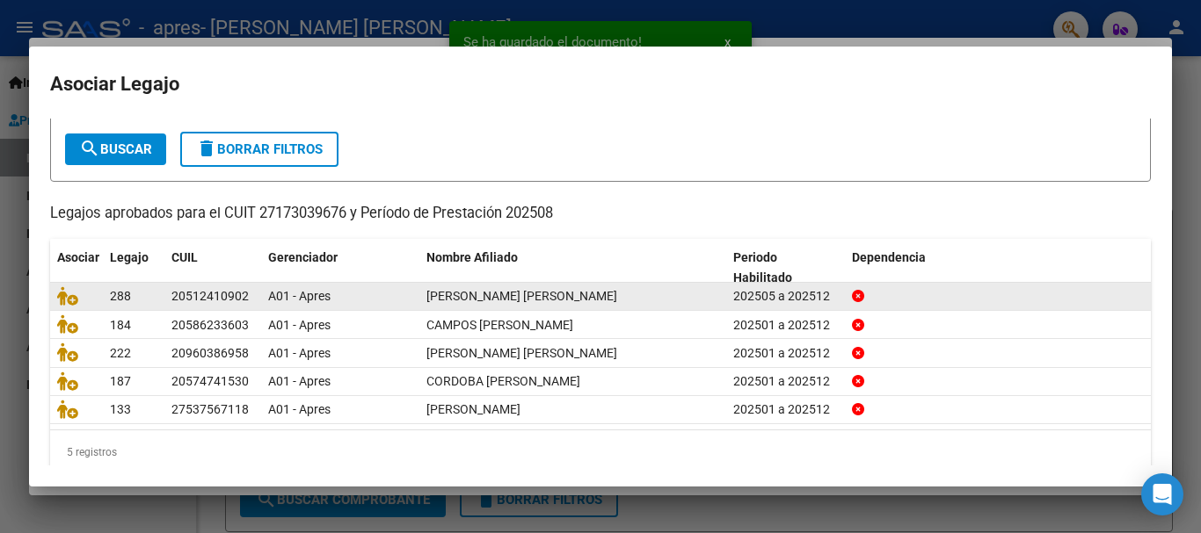
click at [65, 310] on datatable-body-cell at bounding box center [76, 296] width 53 height 27
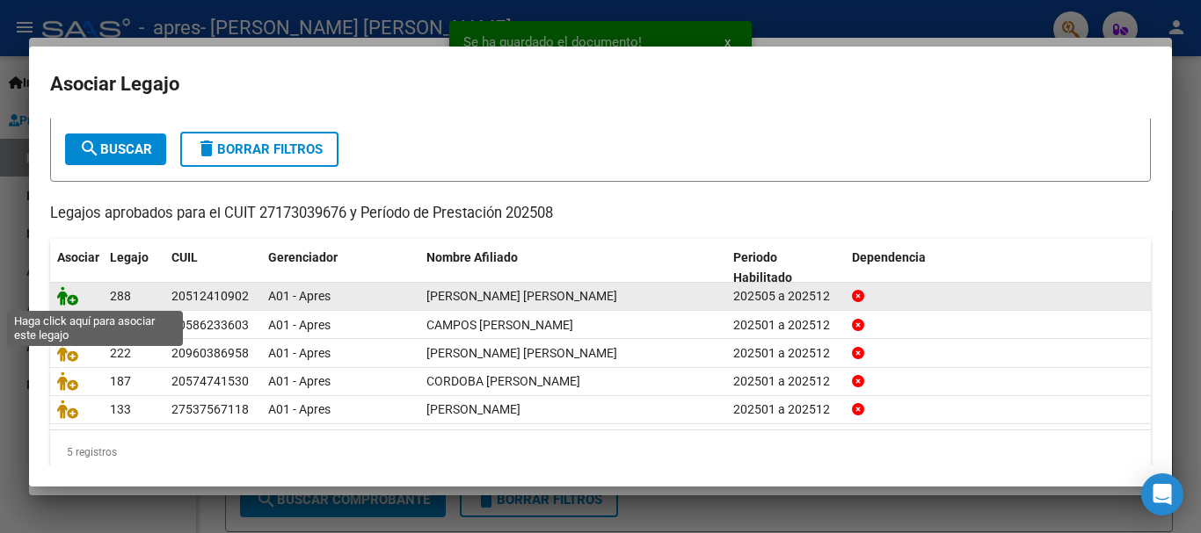
click at [66, 306] on icon at bounding box center [67, 296] width 21 height 19
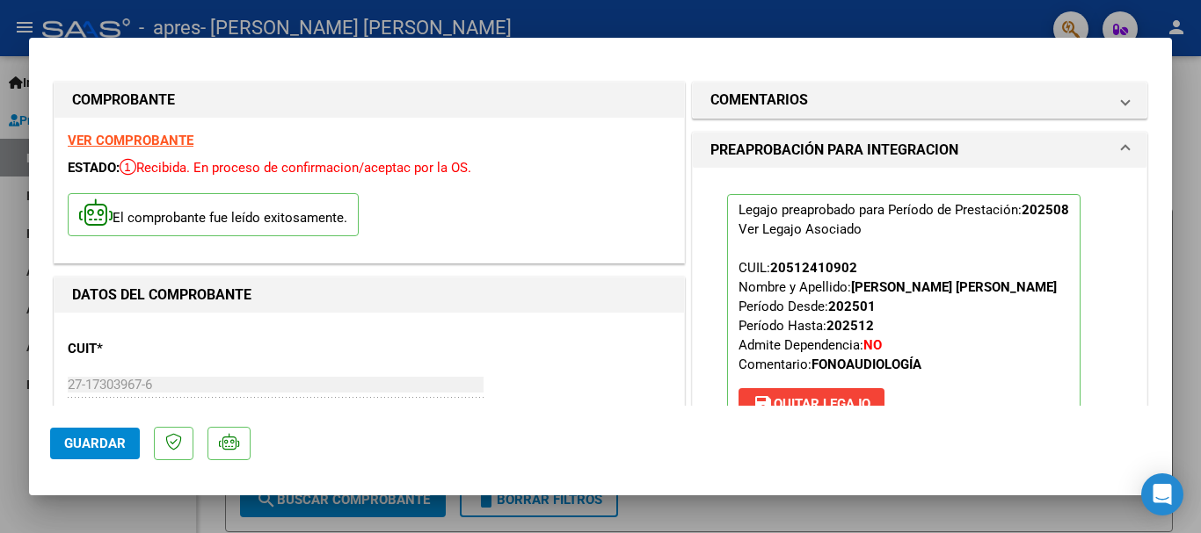
scroll to position [791, 0]
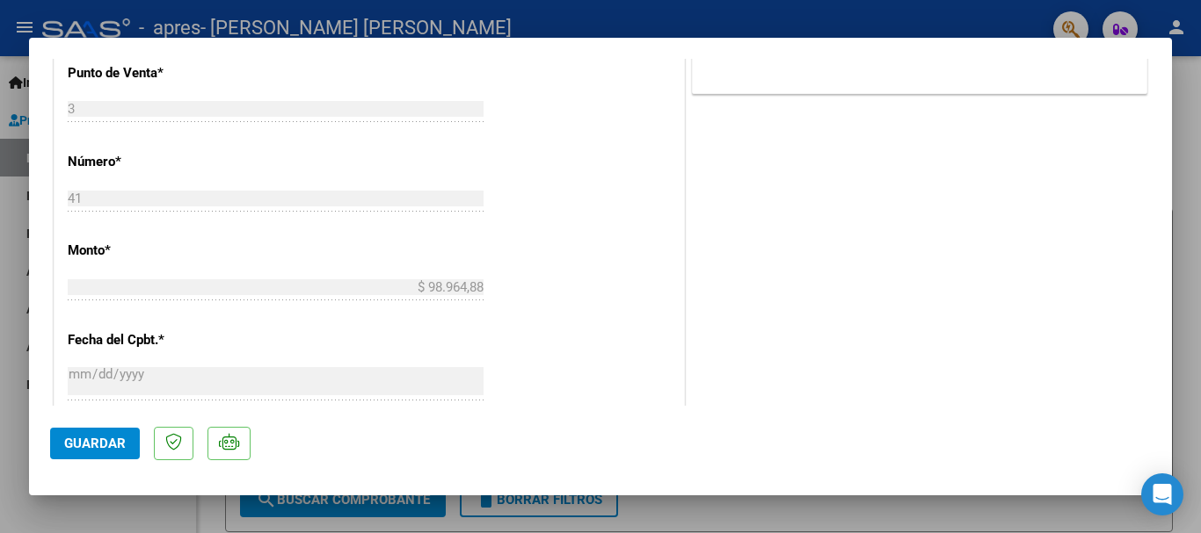
click at [68, 441] on span "Guardar" at bounding box center [95, 444] width 62 height 16
click at [0, 323] on div at bounding box center [600, 266] width 1201 height 533
type input "$ 0,00"
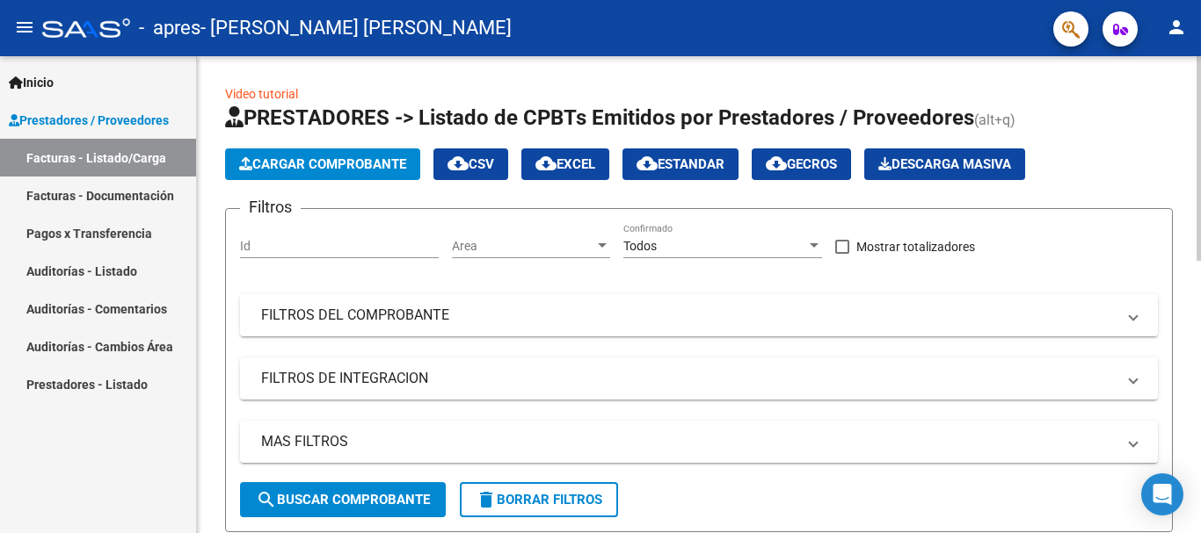
click at [319, 159] on span "Cargar Comprobante" at bounding box center [322, 164] width 167 height 16
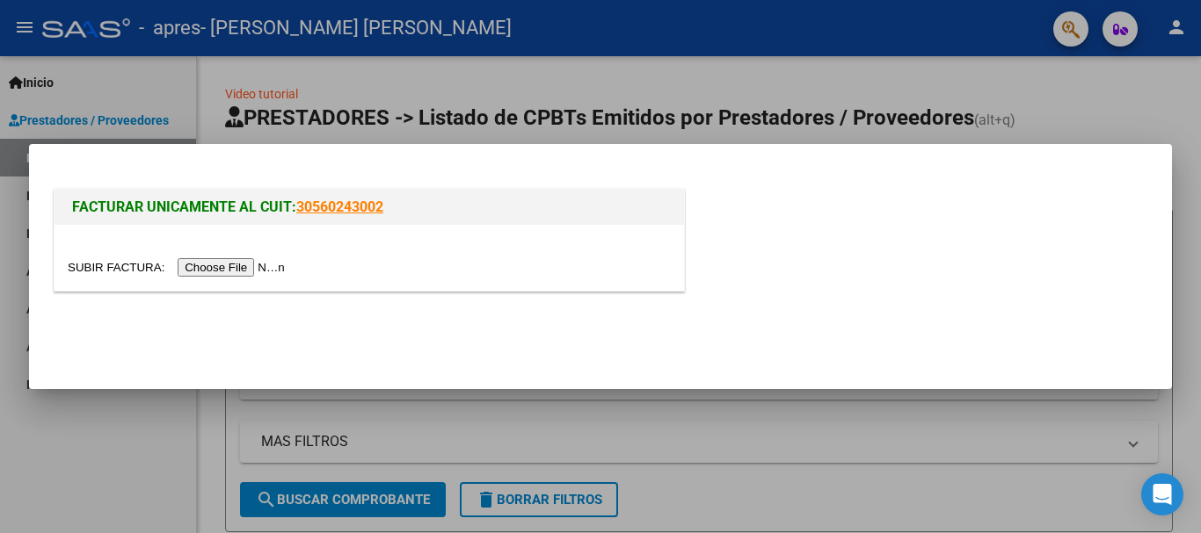
click at [1055, 92] on div at bounding box center [600, 266] width 1201 height 533
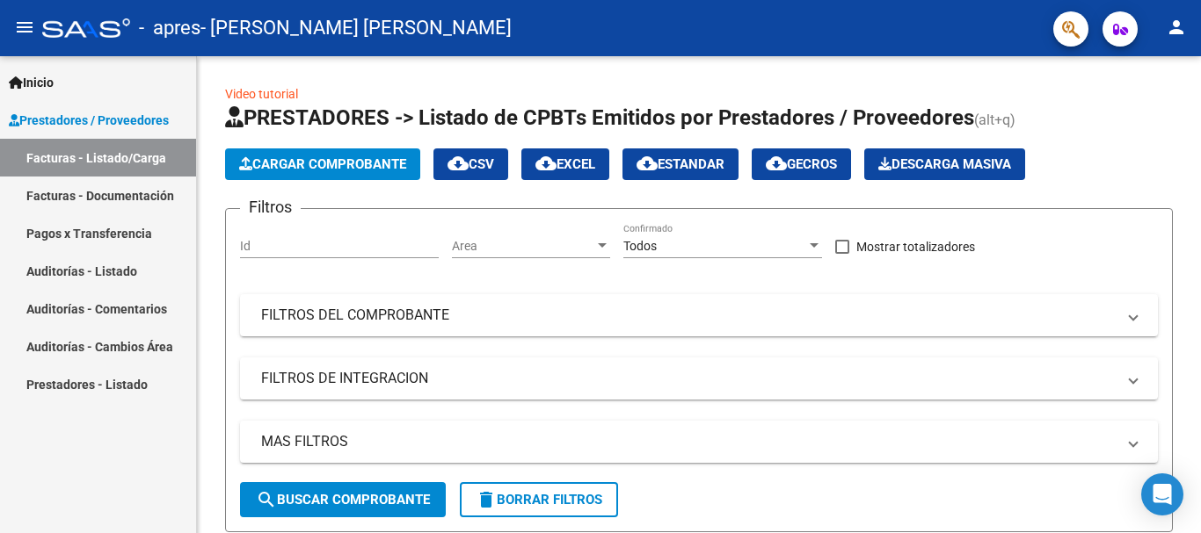
click at [91, 190] on link "Facturas - Documentación" at bounding box center [98, 196] width 196 height 38
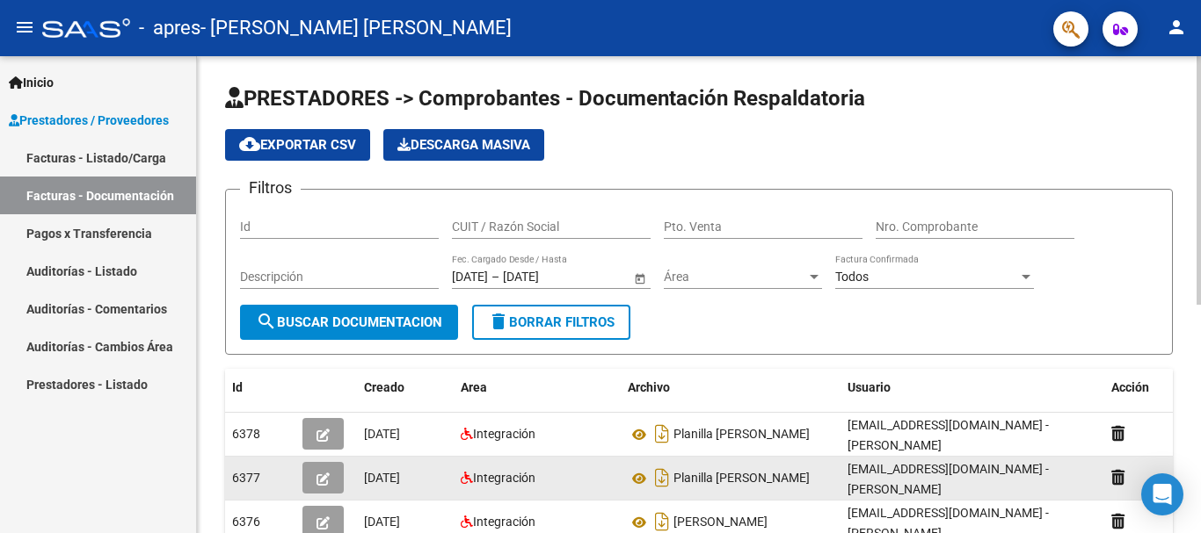
scroll to position [176, 0]
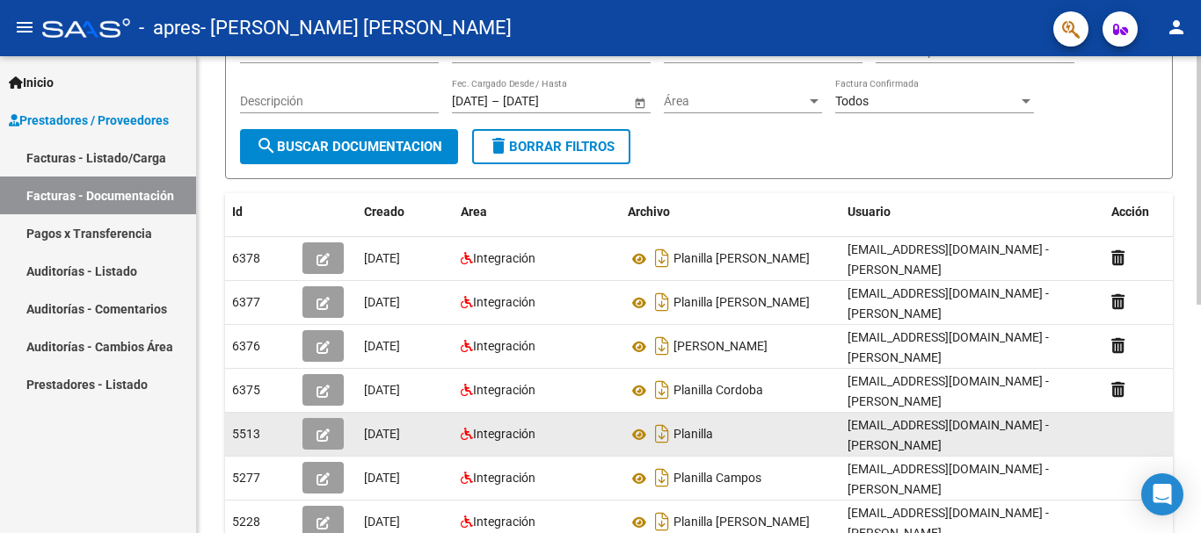
click at [730, 439] on div "Planilla" at bounding box center [731, 434] width 206 height 28
click at [333, 426] on button "button" at bounding box center [322, 434] width 41 height 32
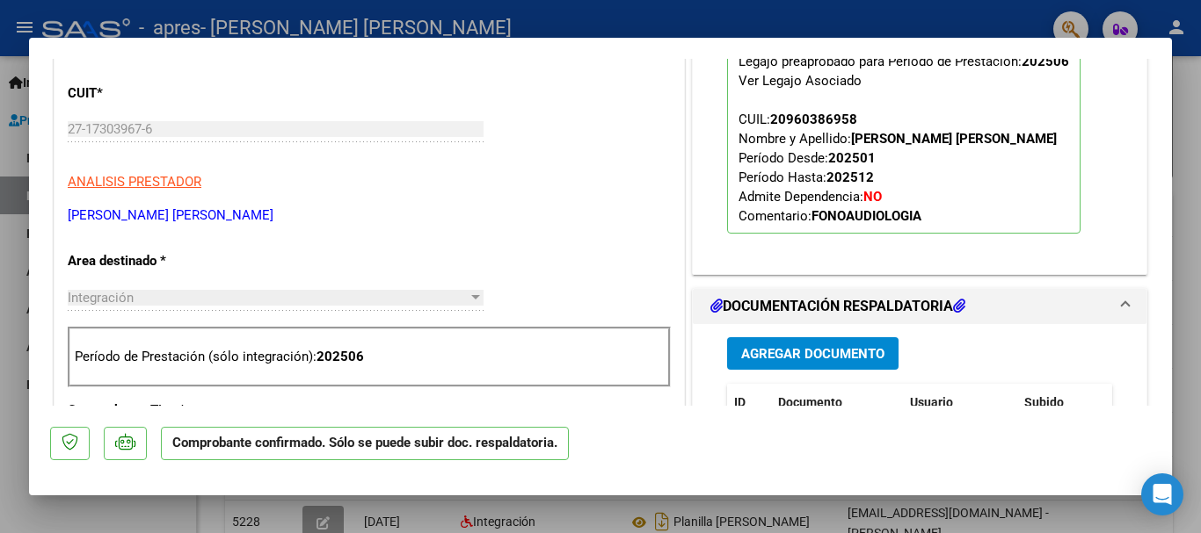
scroll to position [615, 0]
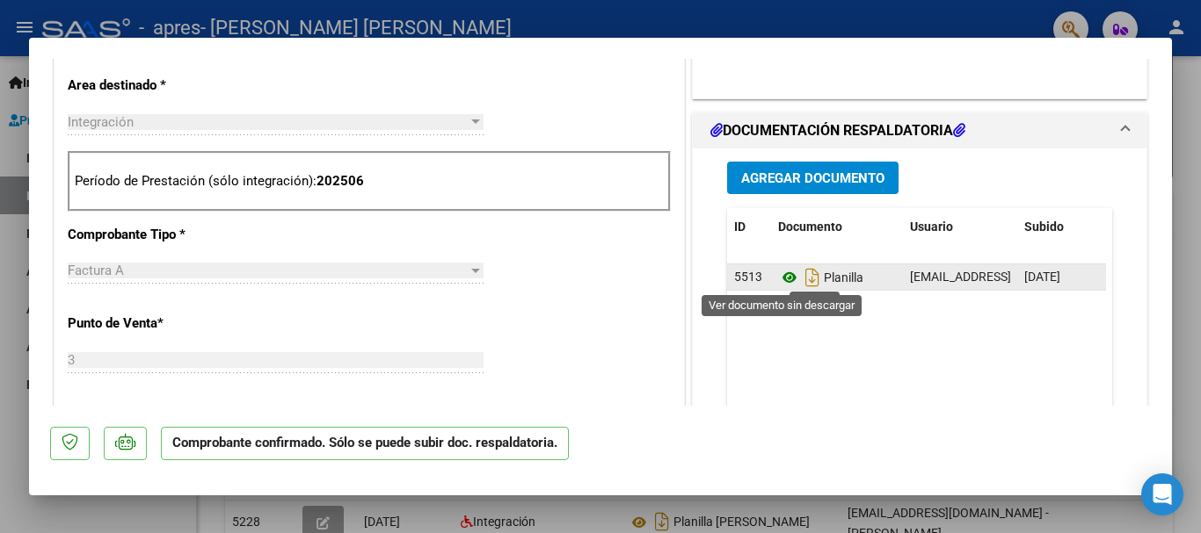
click at [780, 274] on icon at bounding box center [789, 277] width 23 height 21
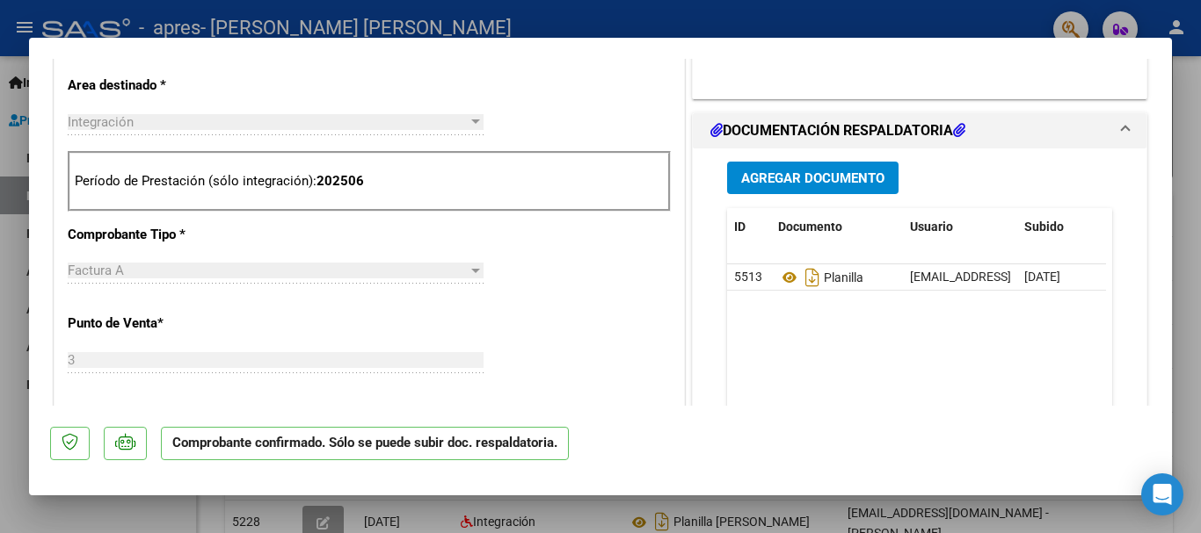
click at [0, 259] on div at bounding box center [600, 266] width 1201 height 533
type input "$ 0,00"
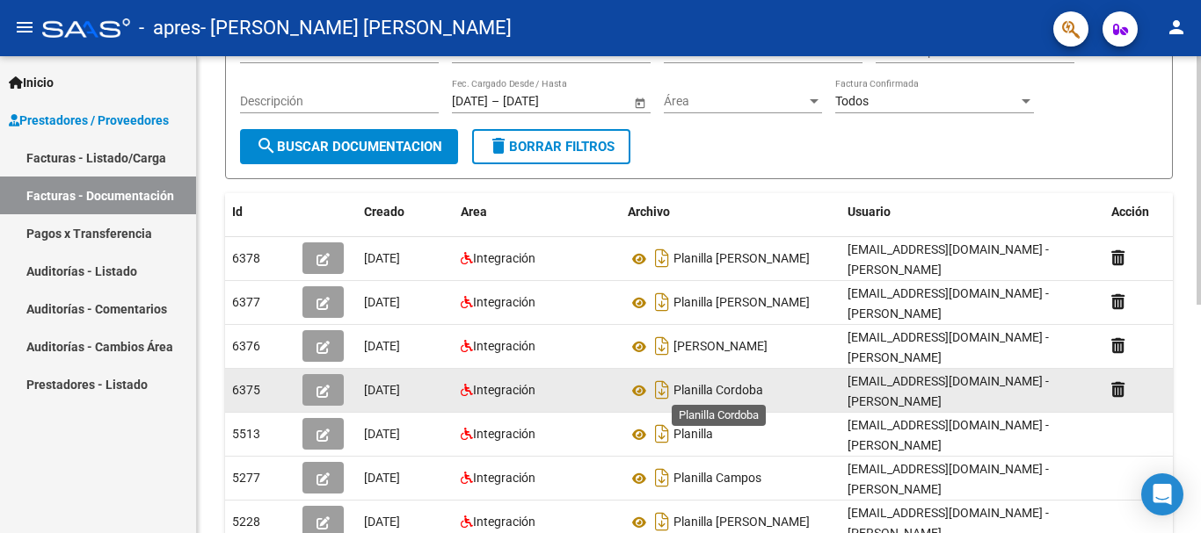
scroll to position [264, 0]
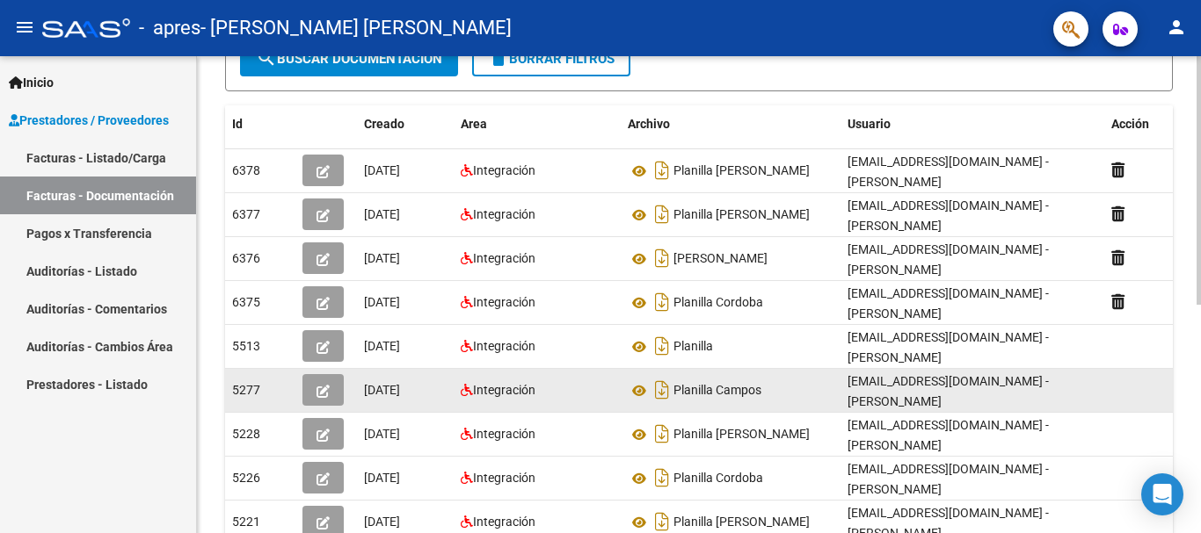
click at [328, 396] on icon "button" at bounding box center [322, 391] width 13 height 13
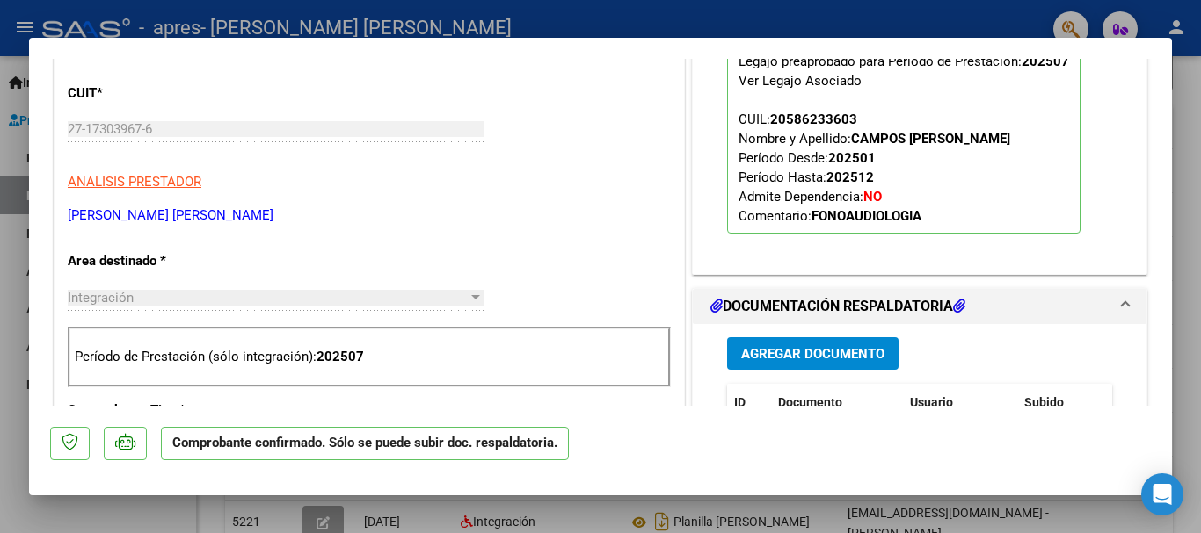
scroll to position [527, 0]
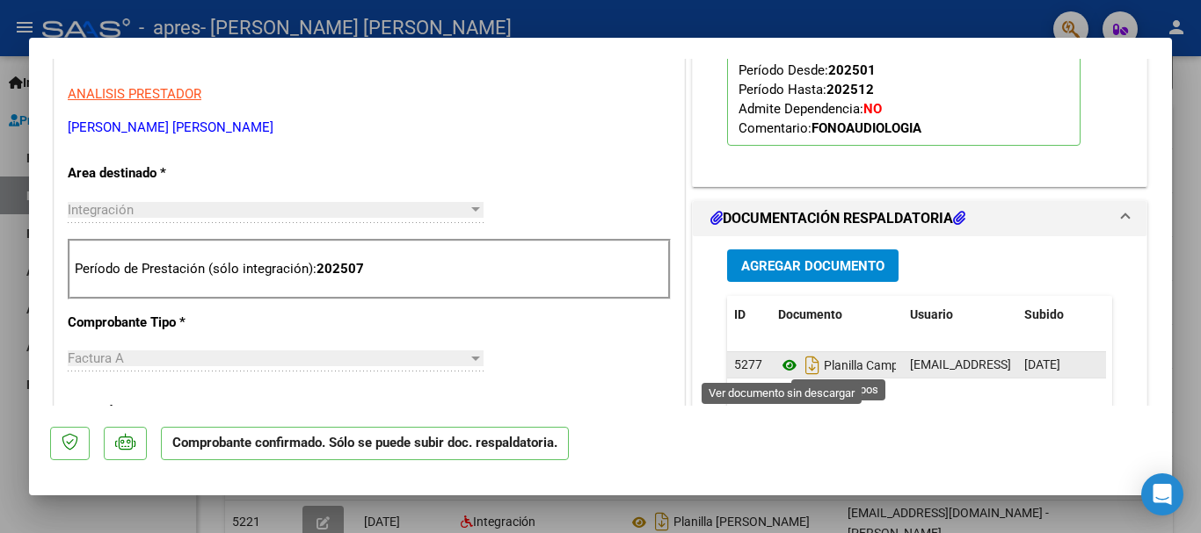
click at [779, 360] on icon at bounding box center [789, 365] width 23 height 21
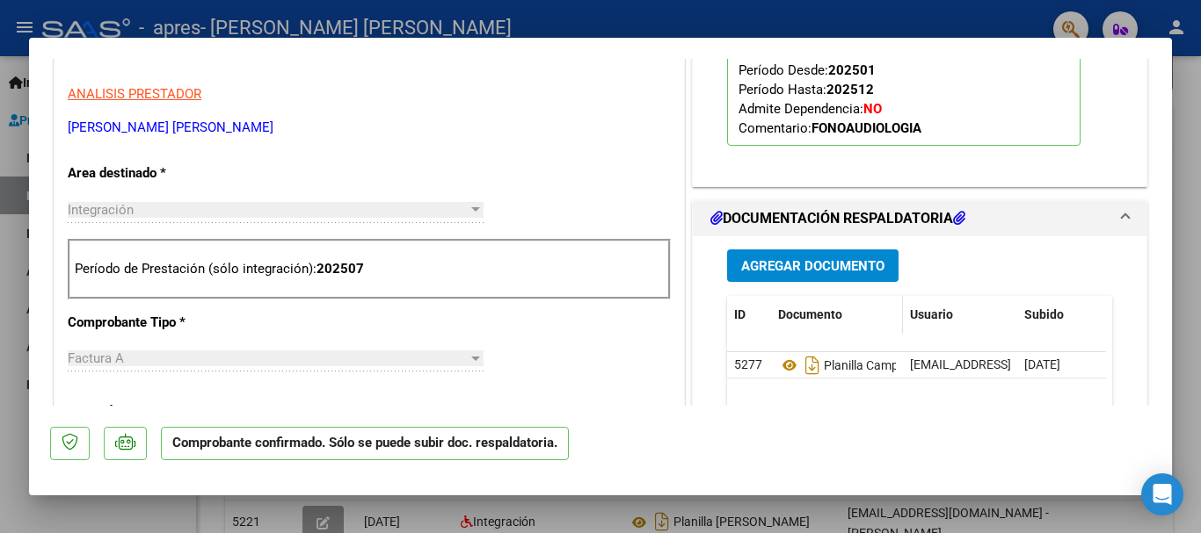
scroll to position [615, 0]
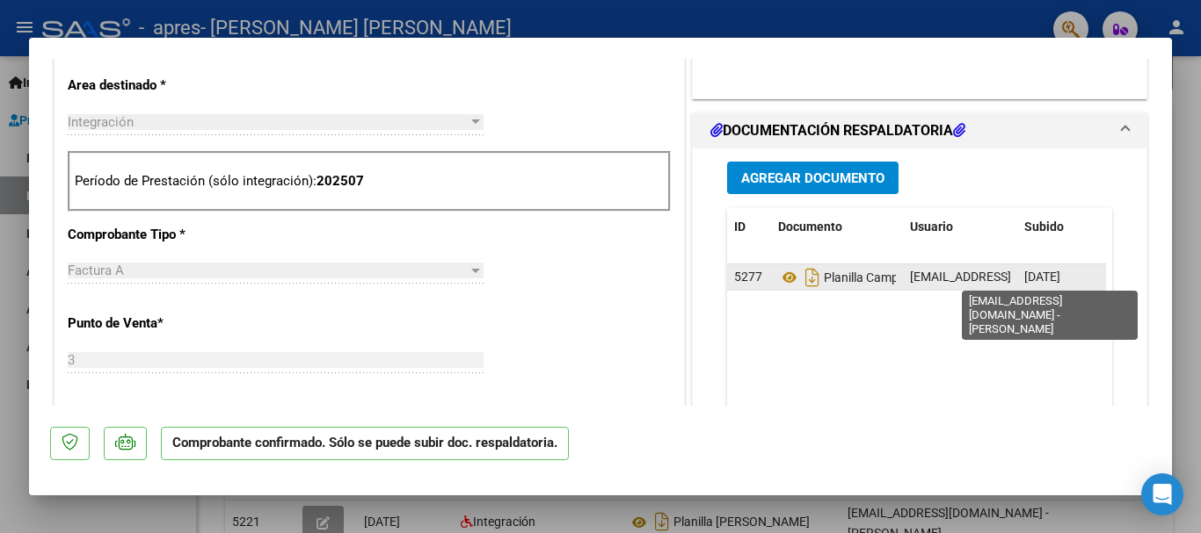
click at [933, 280] on span "[EMAIL_ADDRESS][DOMAIN_NAME] - [PERSON_NAME]" at bounding box center [1059, 277] width 298 height 14
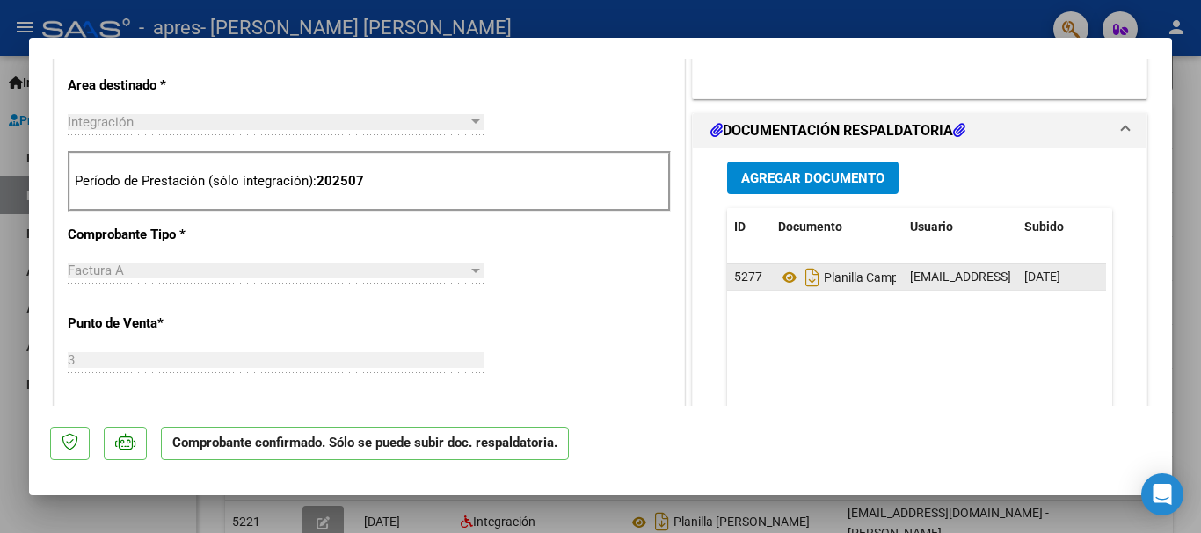
click at [993, 271] on span "[EMAIL_ADDRESS][DOMAIN_NAME] - [PERSON_NAME]" at bounding box center [1059, 277] width 298 height 14
click at [771, 280] on datatable-body-cell "Planilla Campos" at bounding box center [837, 277] width 132 height 25
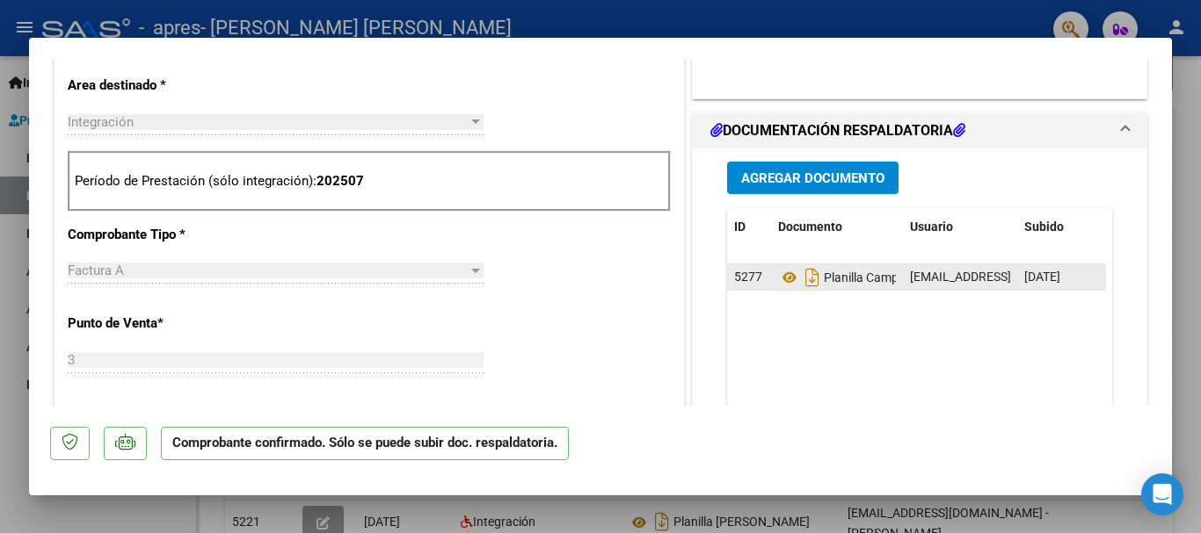
click at [759, 279] on datatable-body-cell "5277" at bounding box center [749, 277] width 44 height 25
click at [758, 279] on datatable-body-cell "5277" at bounding box center [749, 277] width 44 height 25
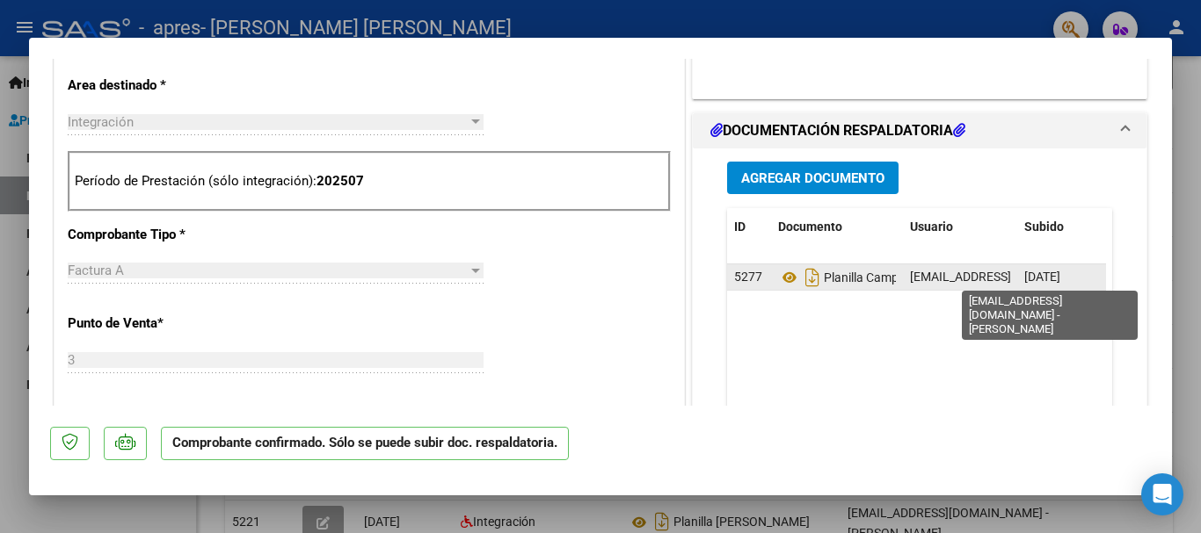
click at [1000, 282] on span "[EMAIL_ADDRESS][DOMAIN_NAME] - [PERSON_NAME]" at bounding box center [1059, 277] width 298 height 14
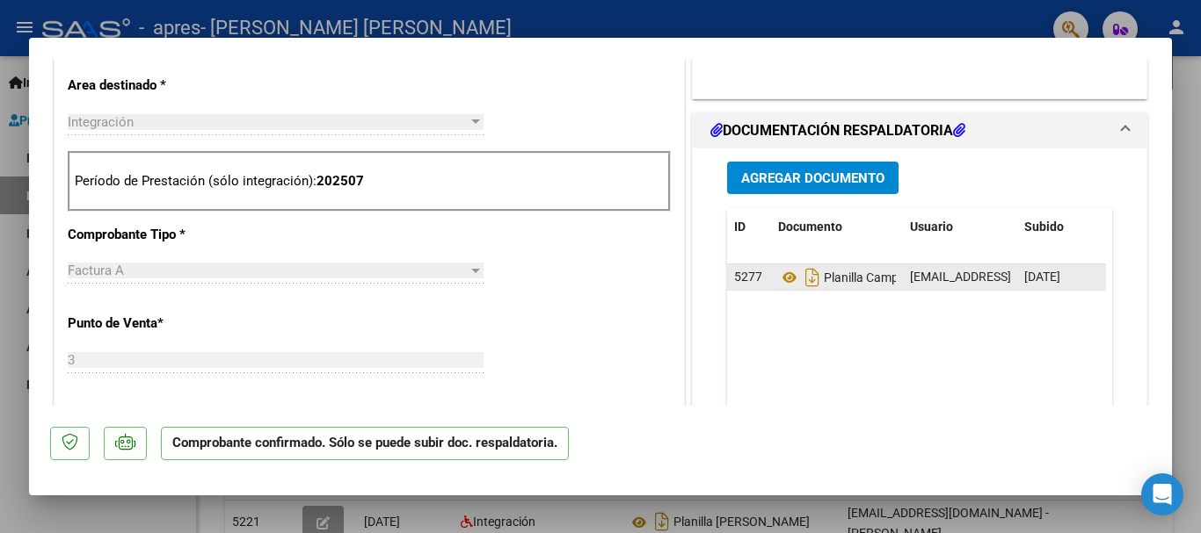
click at [1024, 279] on span "[DATE]" at bounding box center [1042, 277] width 36 height 14
drag, startPoint x: 1020, startPoint y: 279, endPoint x: 1033, endPoint y: 279, distance: 12.3
click at [1033, 279] on span "[DATE]" at bounding box center [1042, 277] width 36 height 14
click at [786, 170] on span "Agregar Documento" at bounding box center [812, 178] width 143 height 16
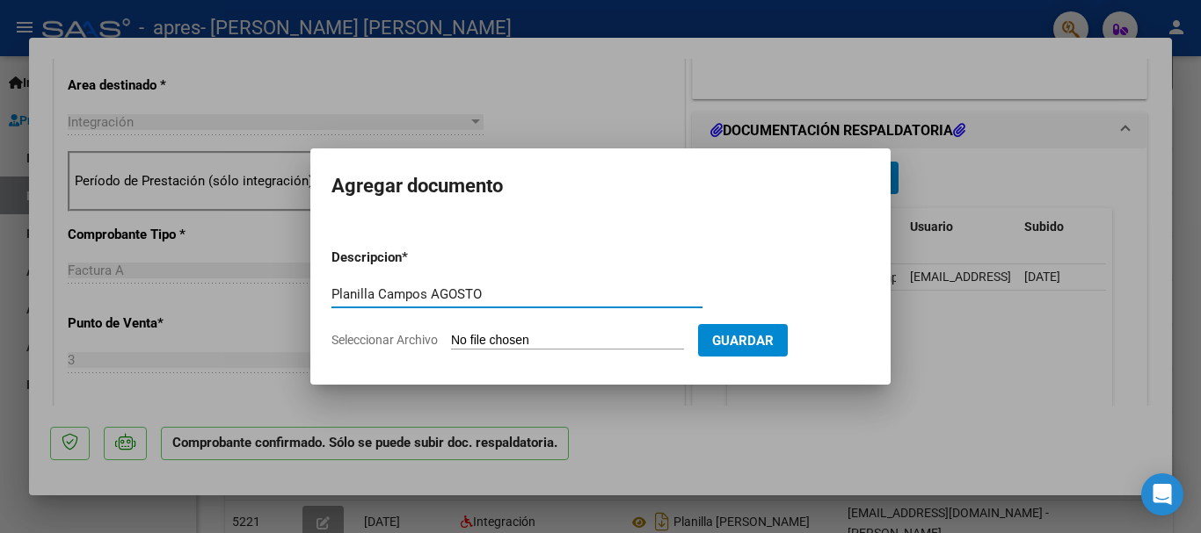
type input "Planilla Campos AGOSTO"
click at [580, 333] on input "Seleccionar Archivo" at bounding box center [567, 341] width 233 height 17
click at [166, 323] on div at bounding box center [600, 266] width 1201 height 533
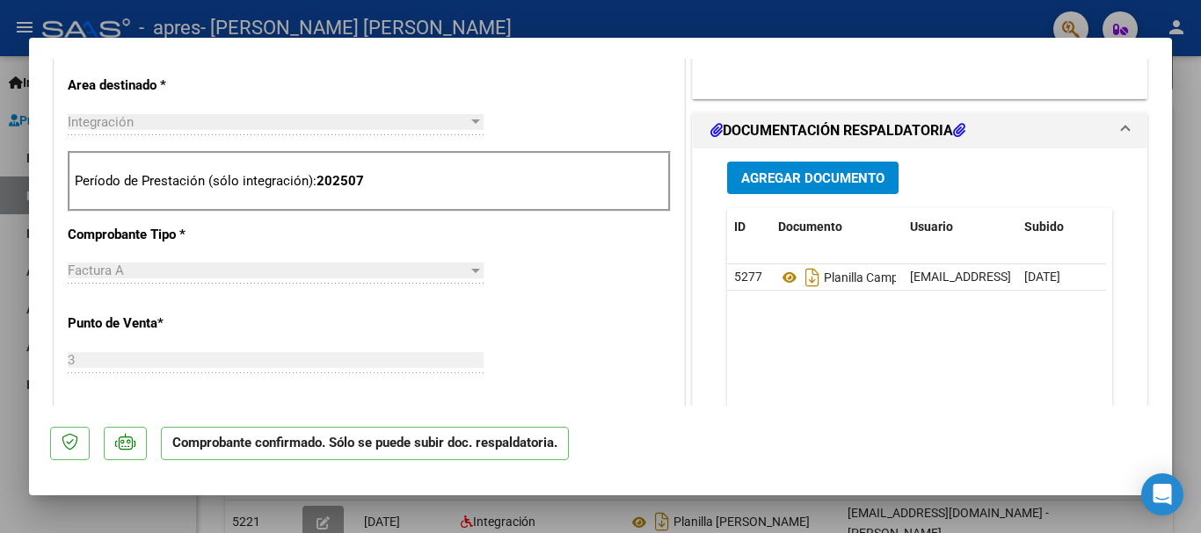
click at [0, 322] on div at bounding box center [600, 266] width 1201 height 533
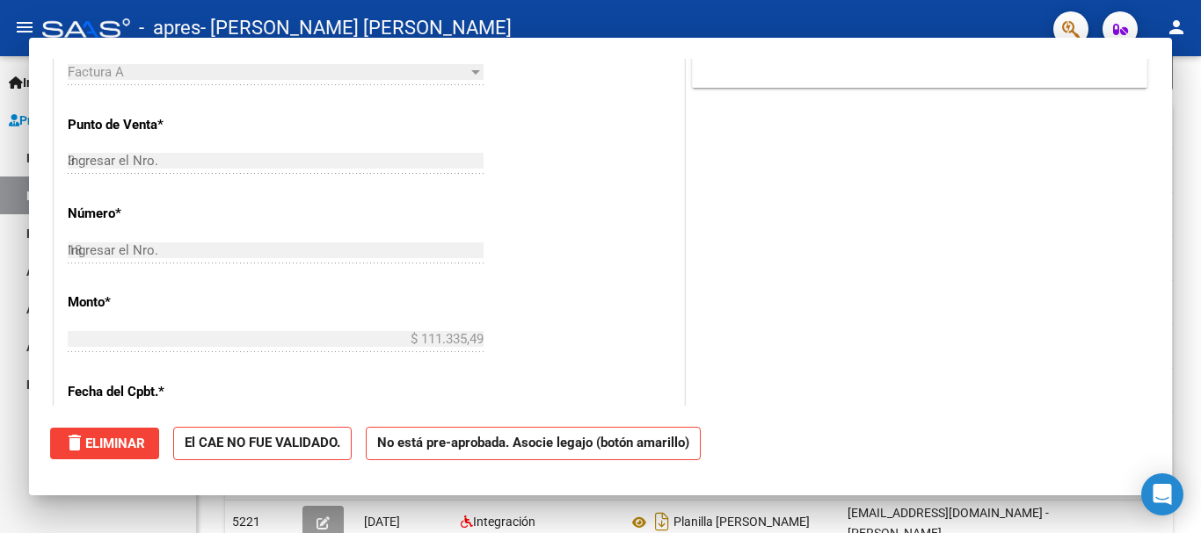
type input "$ 0,00"
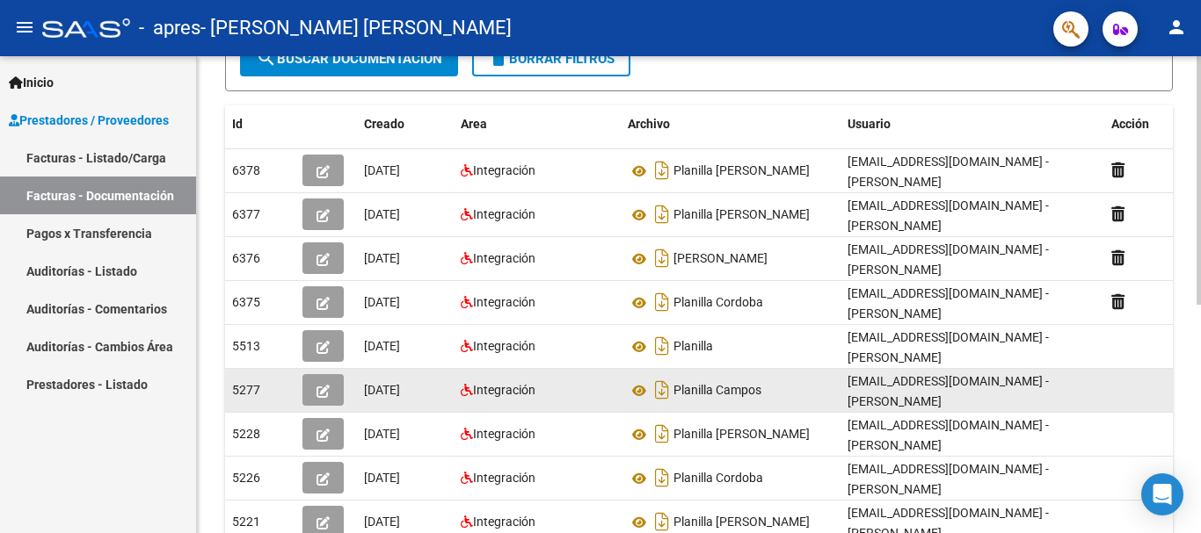
click at [1114, 388] on datatable-body-cell at bounding box center [1148, 390] width 88 height 43
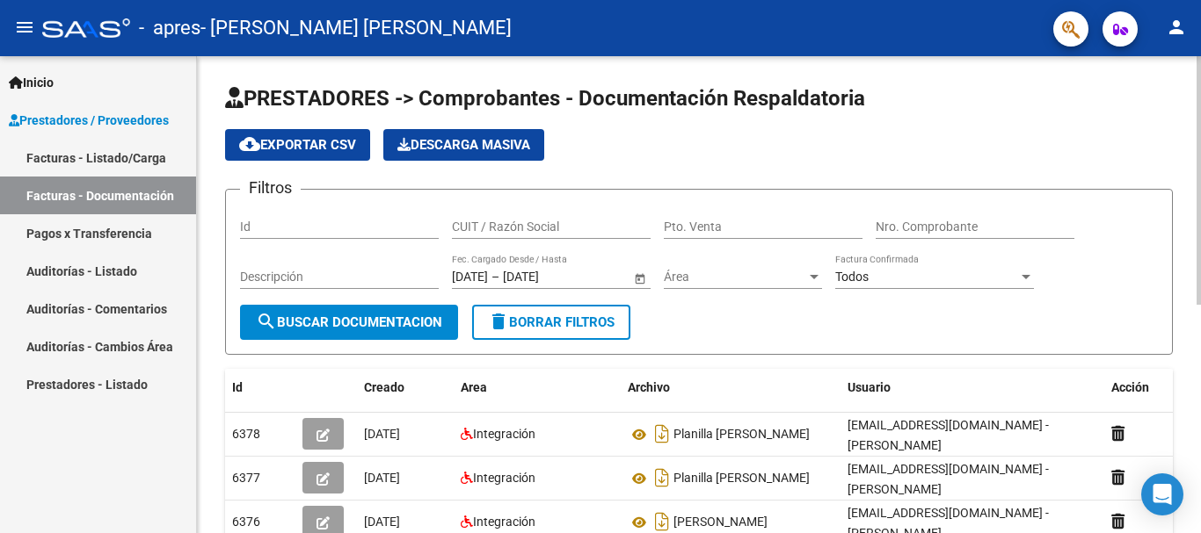
click at [333, 140] on span "cloud_download Exportar CSV" at bounding box center [297, 145] width 117 height 16
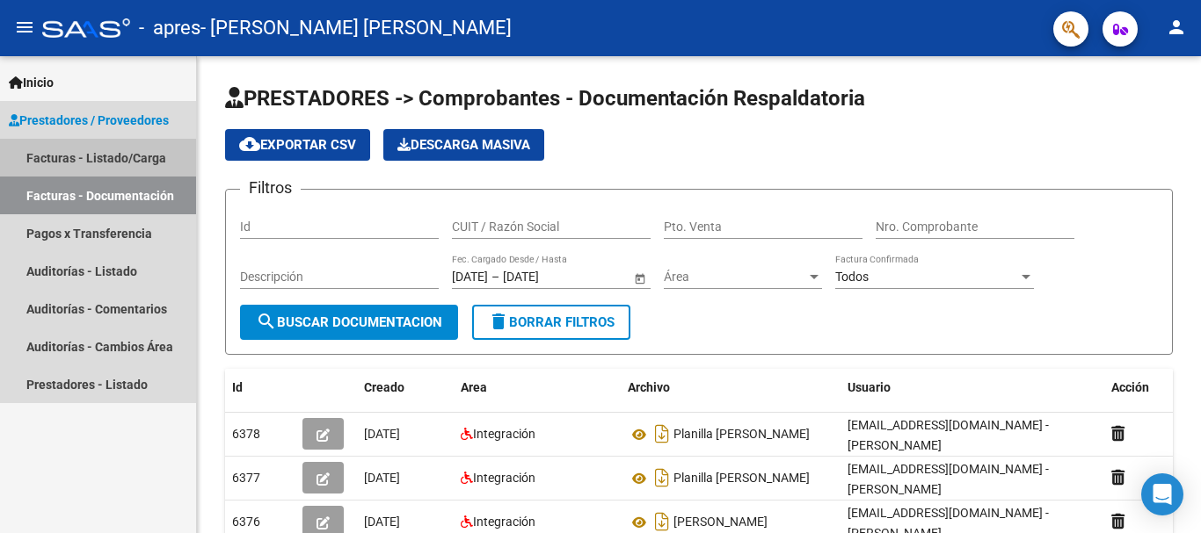
click at [109, 162] on link "Facturas - Listado/Carga" at bounding box center [98, 158] width 196 height 38
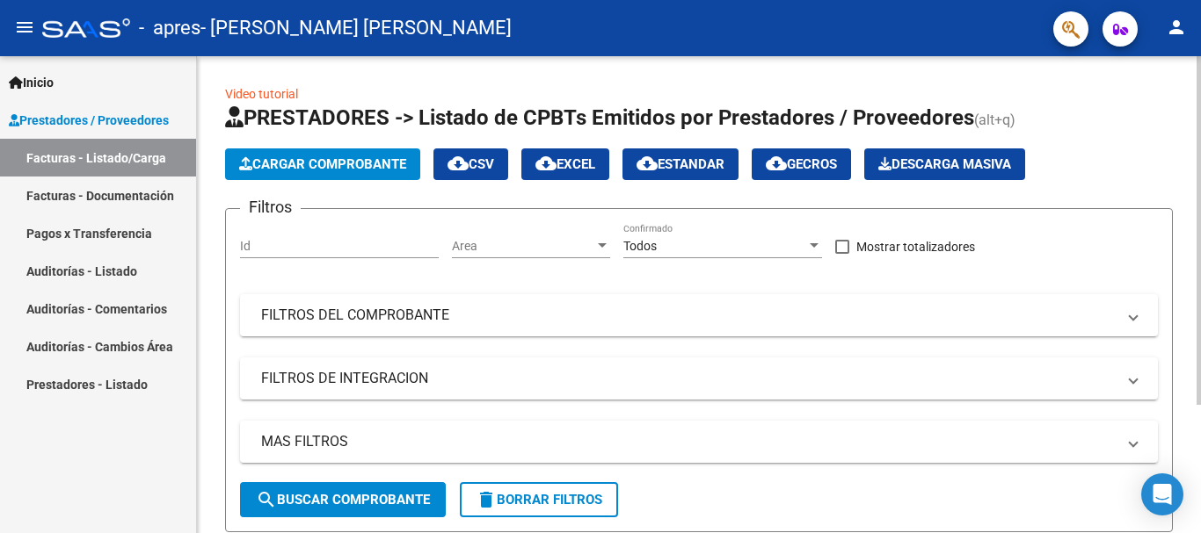
click at [298, 170] on span "Cargar Comprobante" at bounding box center [322, 164] width 167 height 16
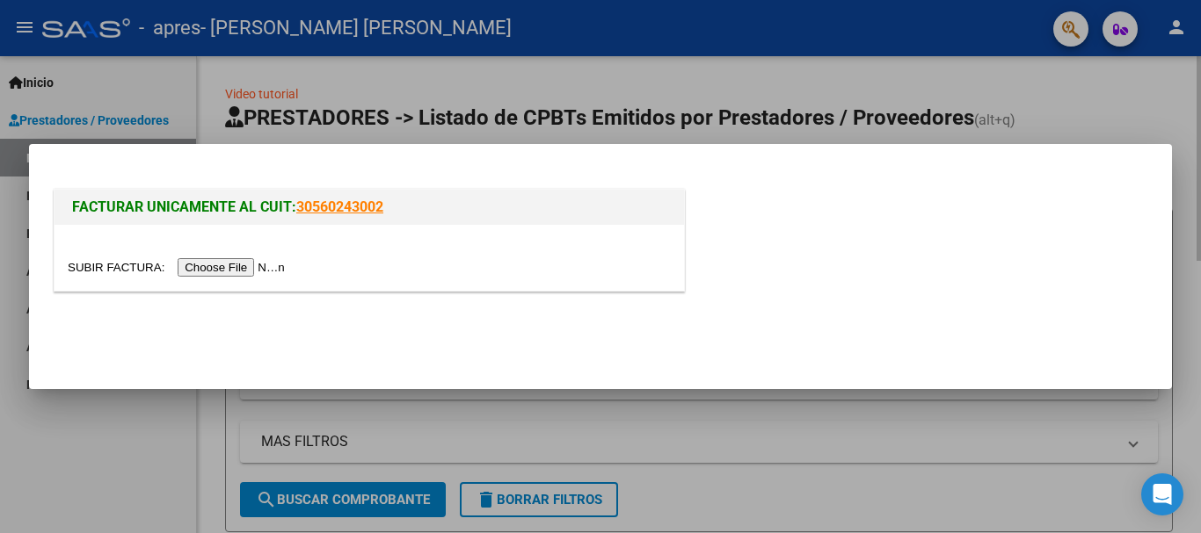
click at [700, 419] on div at bounding box center [600, 266] width 1201 height 533
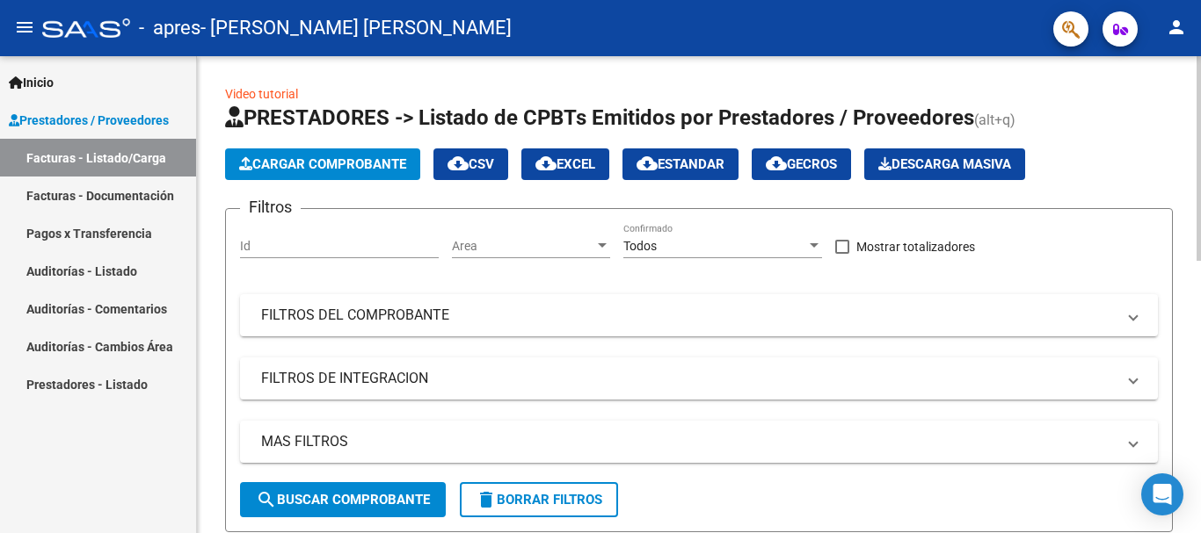
click at [308, 169] on span "Cargar Comprobante" at bounding box center [322, 164] width 167 height 16
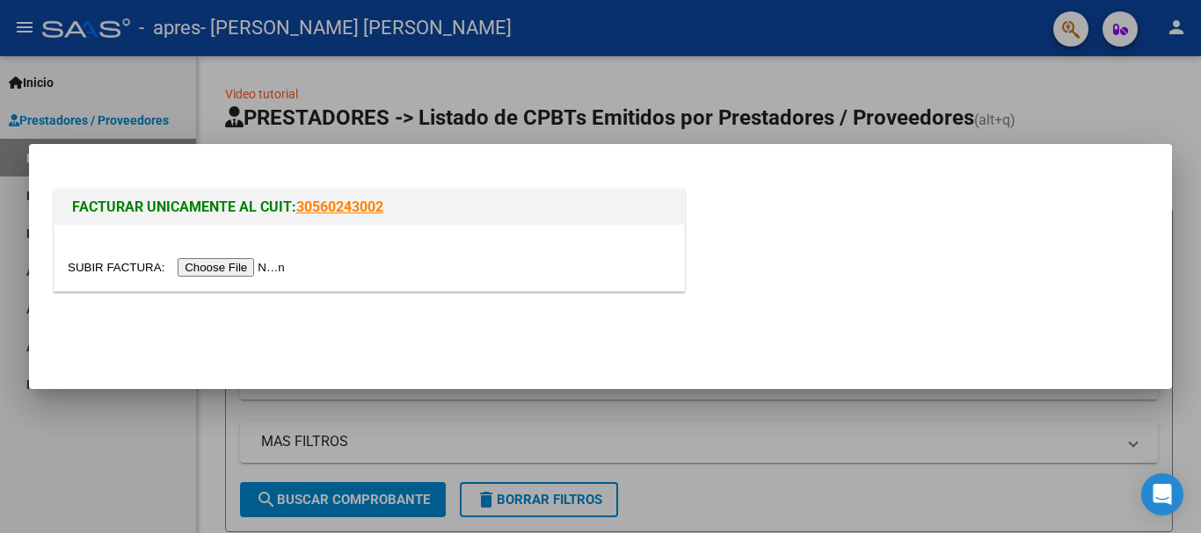
click at [255, 265] on input "file" at bounding box center [179, 267] width 222 height 18
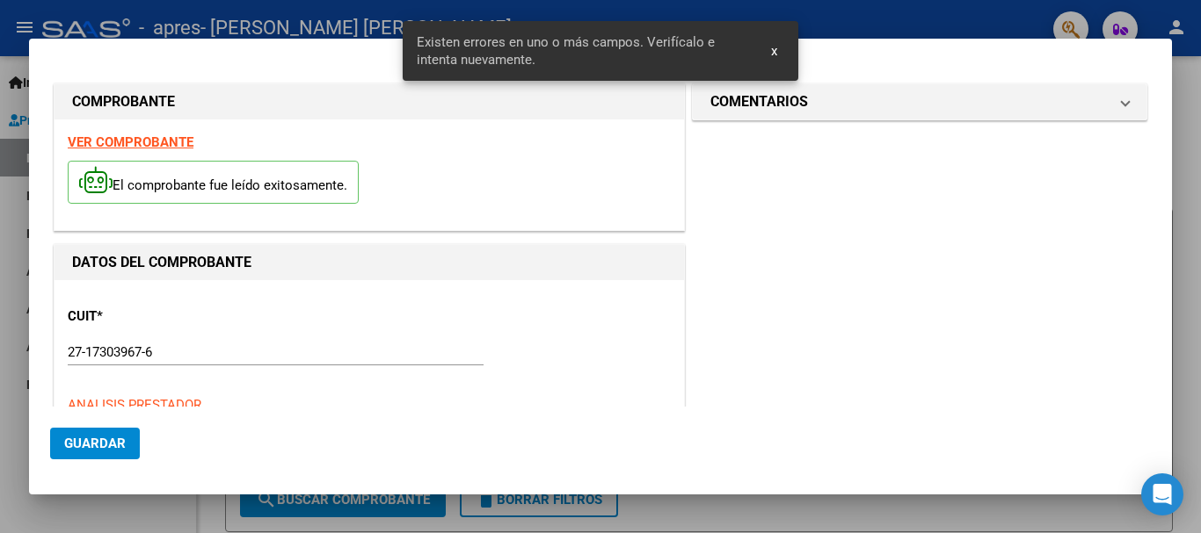
scroll to position [450, 0]
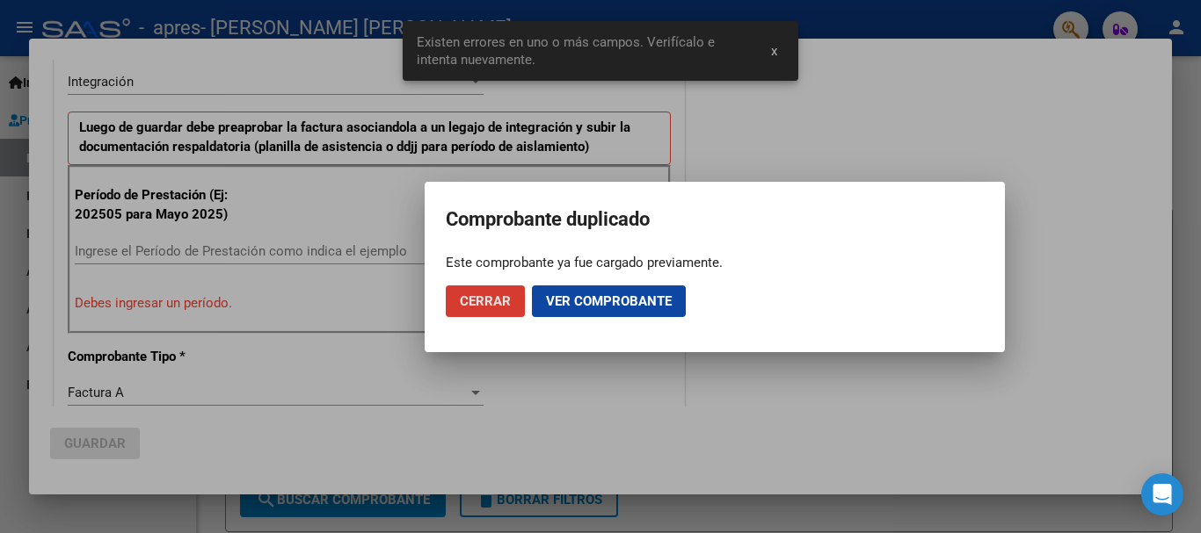
click at [579, 303] on span "Ver comprobante" at bounding box center [609, 302] width 126 height 16
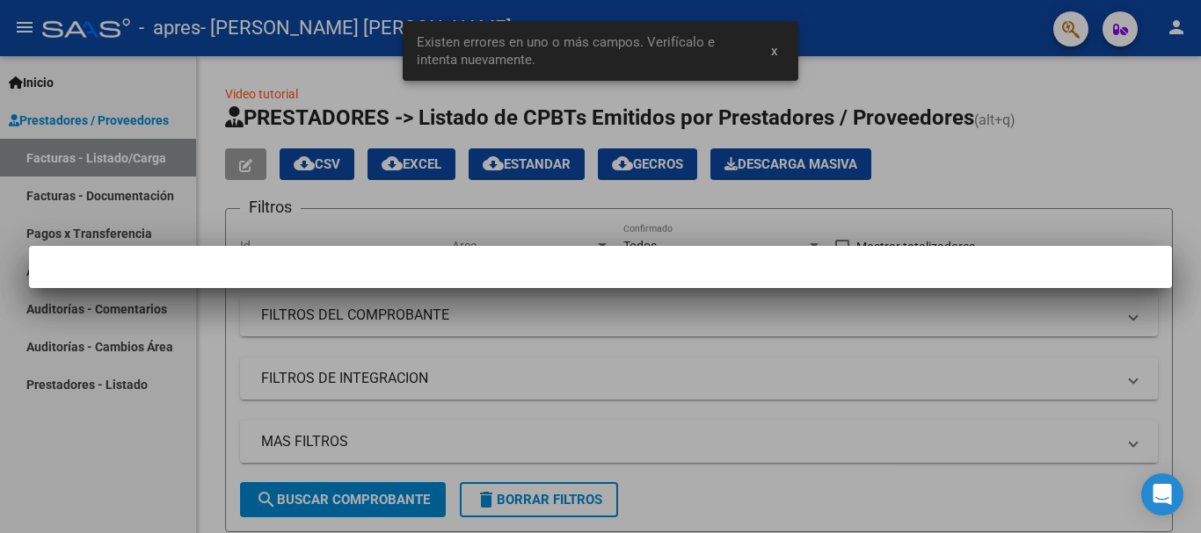
scroll to position [0, 0]
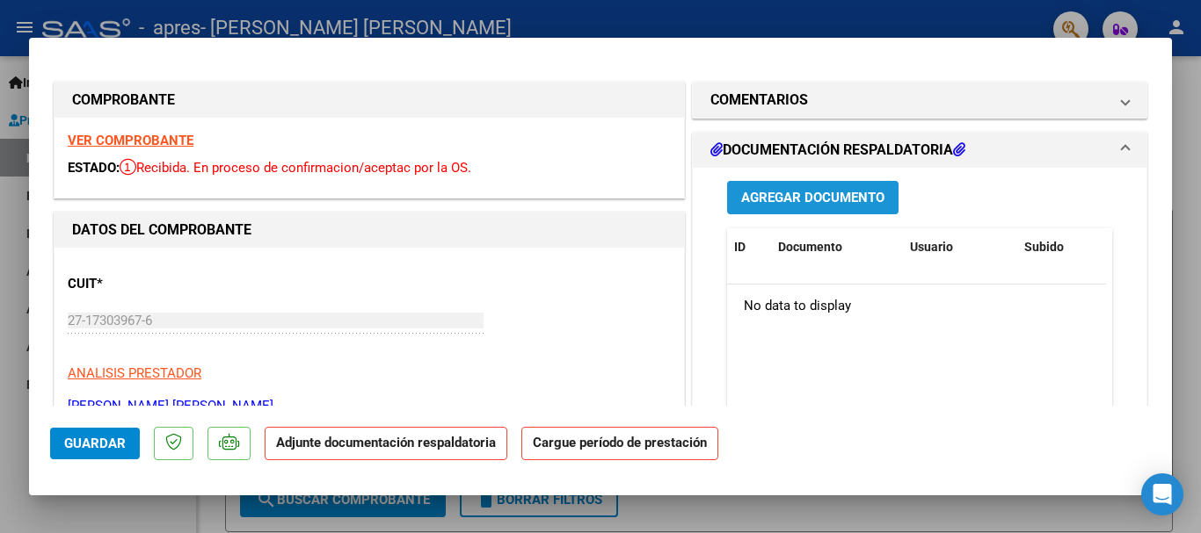
click at [728, 200] on button "Agregar Documento" at bounding box center [812, 197] width 171 height 33
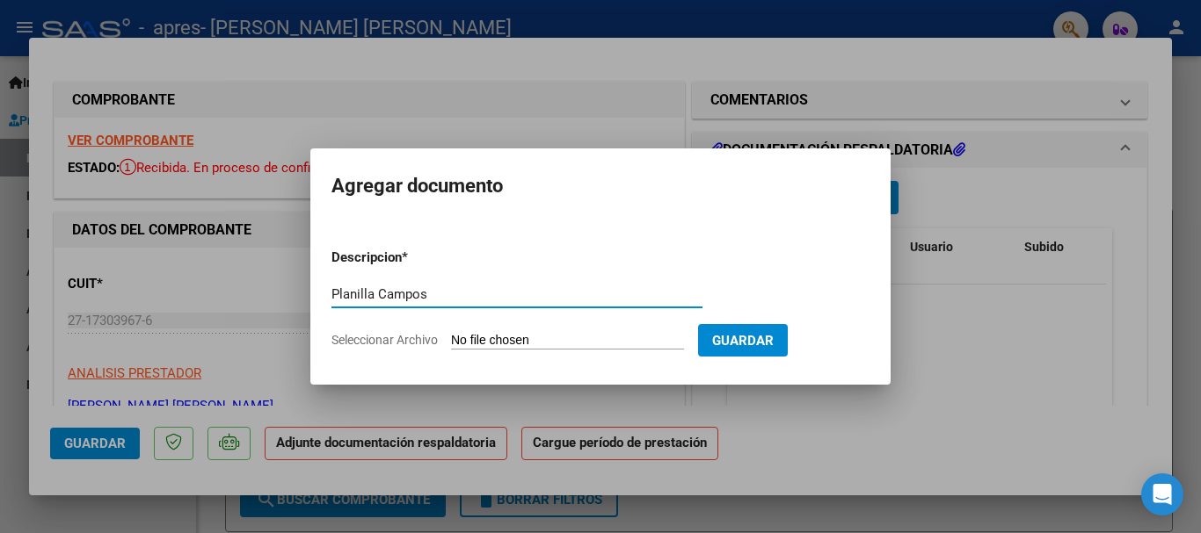
type input "Planilla Campos"
click at [606, 333] on input "Seleccionar Archivo" at bounding box center [567, 341] width 233 height 17
type input "C:\fakepath\planilla campos (2).pdf"
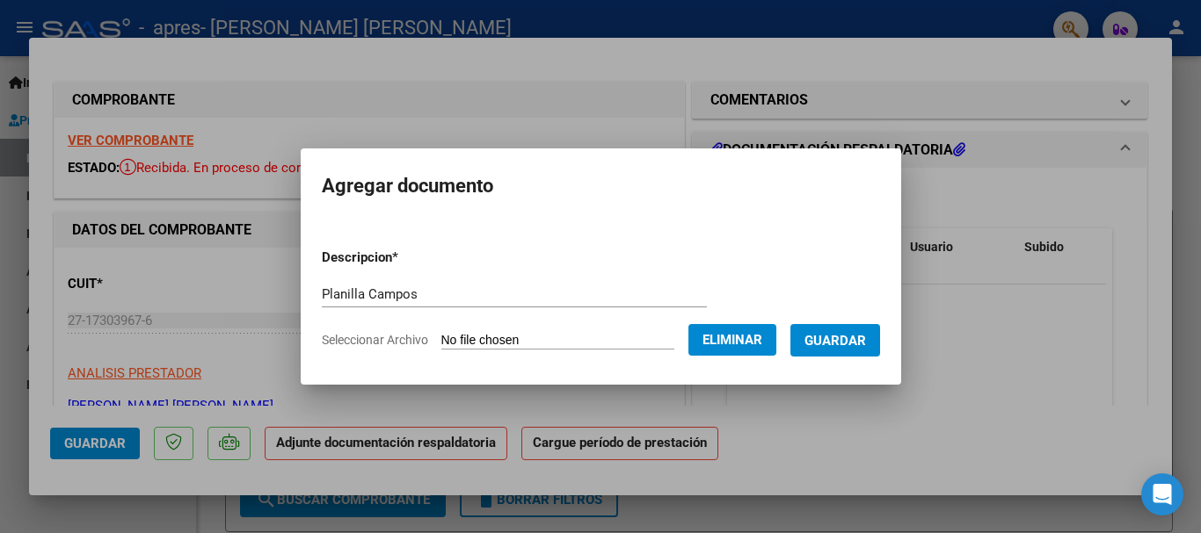
click at [497, 351] on form "Descripcion * Planilla Campos Escriba aquí una descripcion Seleccionar Archivo …" at bounding box center [601, 299] width 558 height 128
click at [776, 339] on button "Eliminar" at bounding box center [732, 340] width 88 height 32
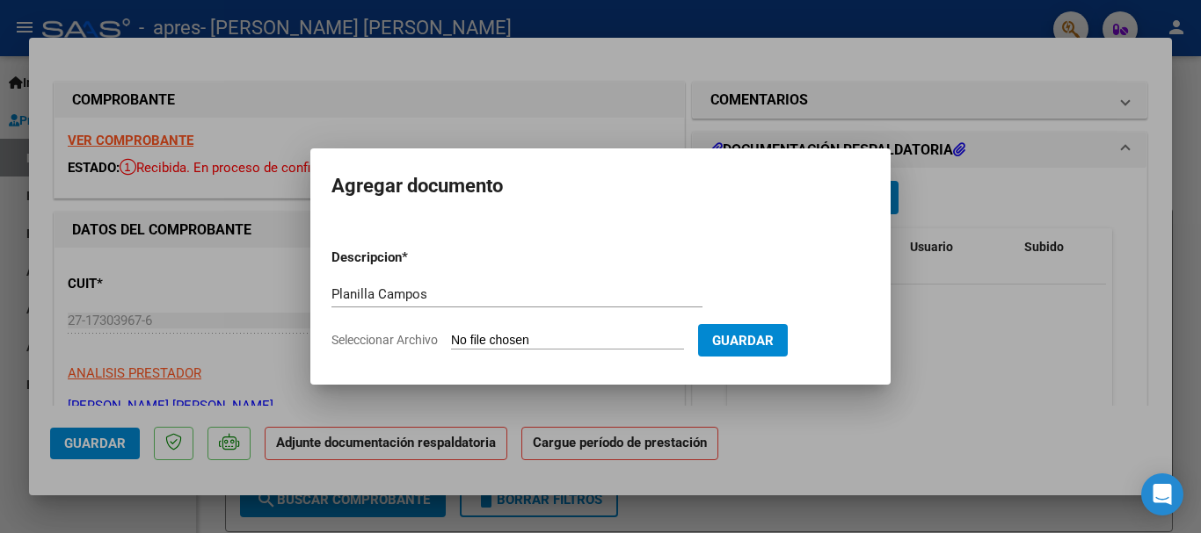
click at [903, 460] on div at bounding box center [600, 266] width 1201 height 533
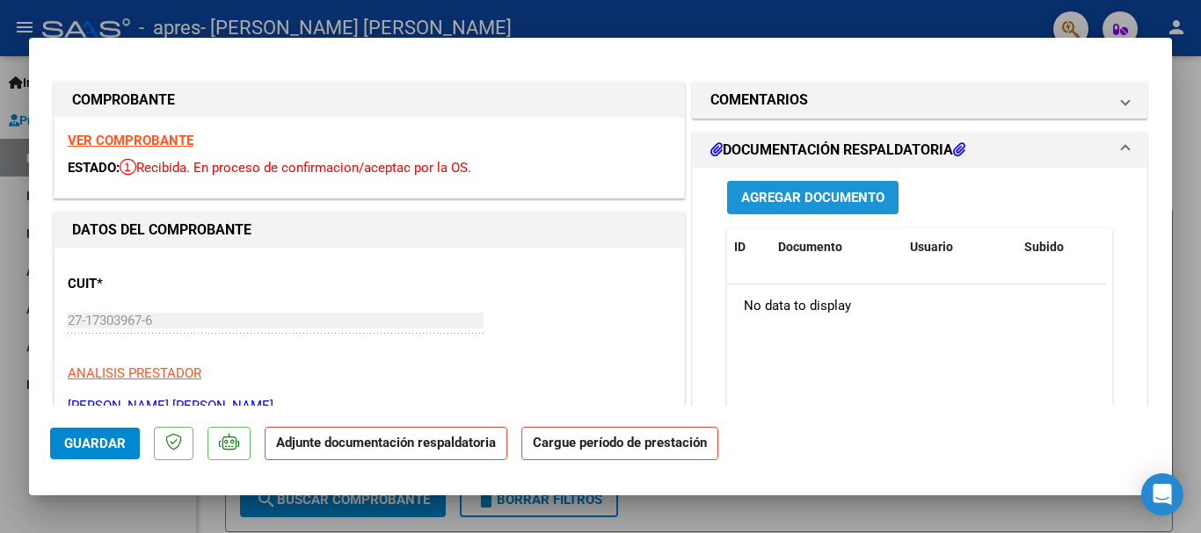
click at [878, 199] on button "Agregar Documento" at bounding box center [812, 197] width 171 height 33
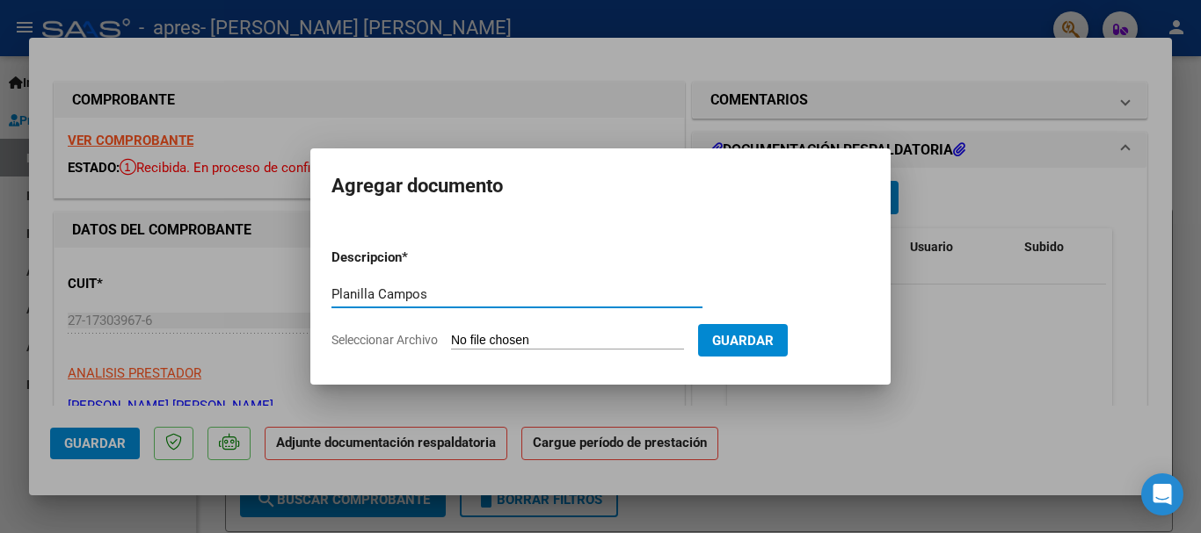
type input "Planilla Campos"
click at [655, 329] on form "Descripcion * Planilla Campos Escriba aquí una descripcion Seleccionar Archivo …" at bounding box center [600, 299] width 538 height 128
click at [642, 337] on input "Seleccionar Archivo" at bounding box center [567, 341] width 233 height 17
type input "C:\fakepath\planilla campos AGOSTO.pdf"
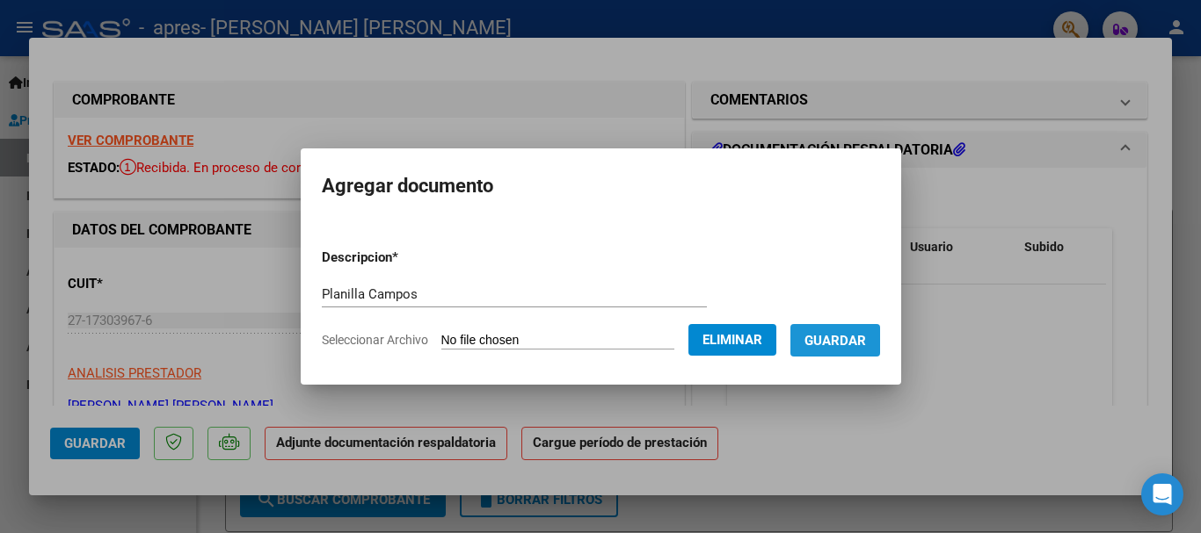
click at [841, 340] on span "Guardar" at bounding box center [835, 341] width 62 height 16
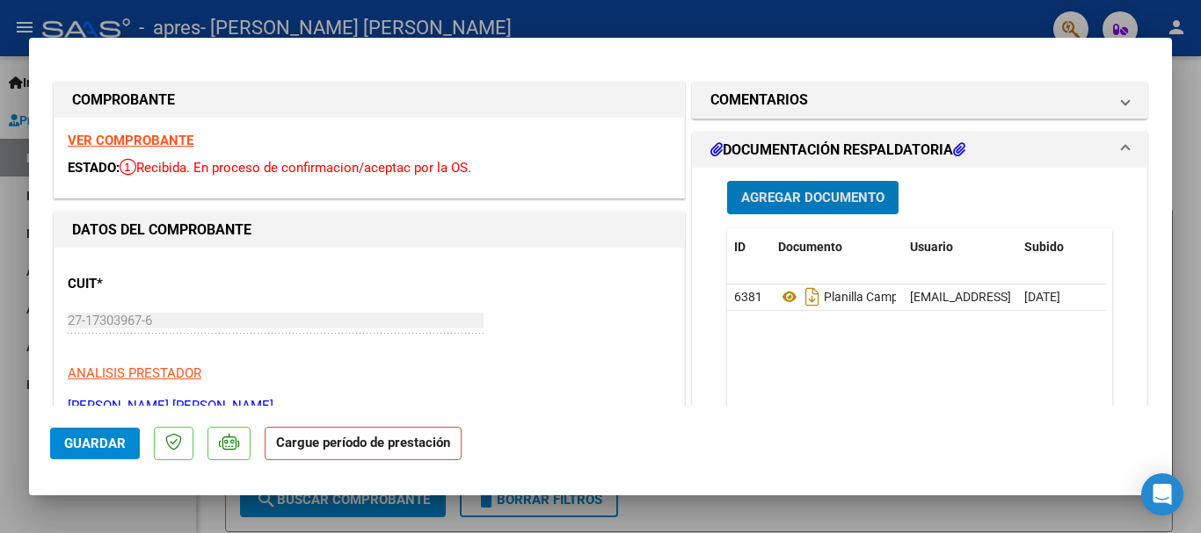
click at [970, 180] on div "Agregar Documento ID Documento Usuario Subido Acción 6381 Planilla Campos [EMAI…" at bounding box center [919, 343] width 411 height 351
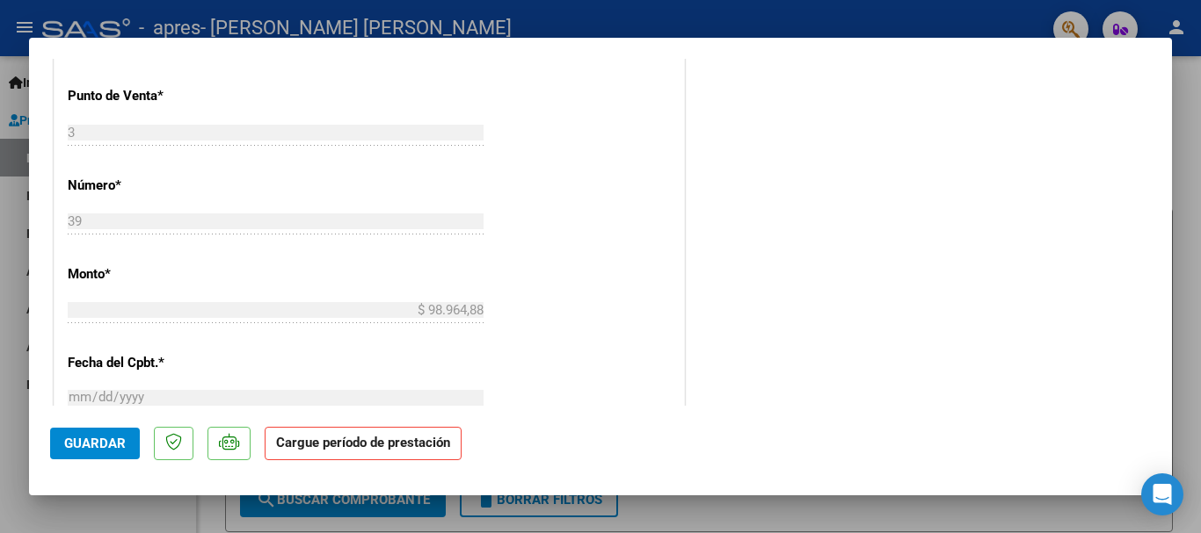
click at [0, 378] on div at bounding box center [600, 266] width 1201 height 533
